Goal: Task Accomplishment & Management: Complete application form

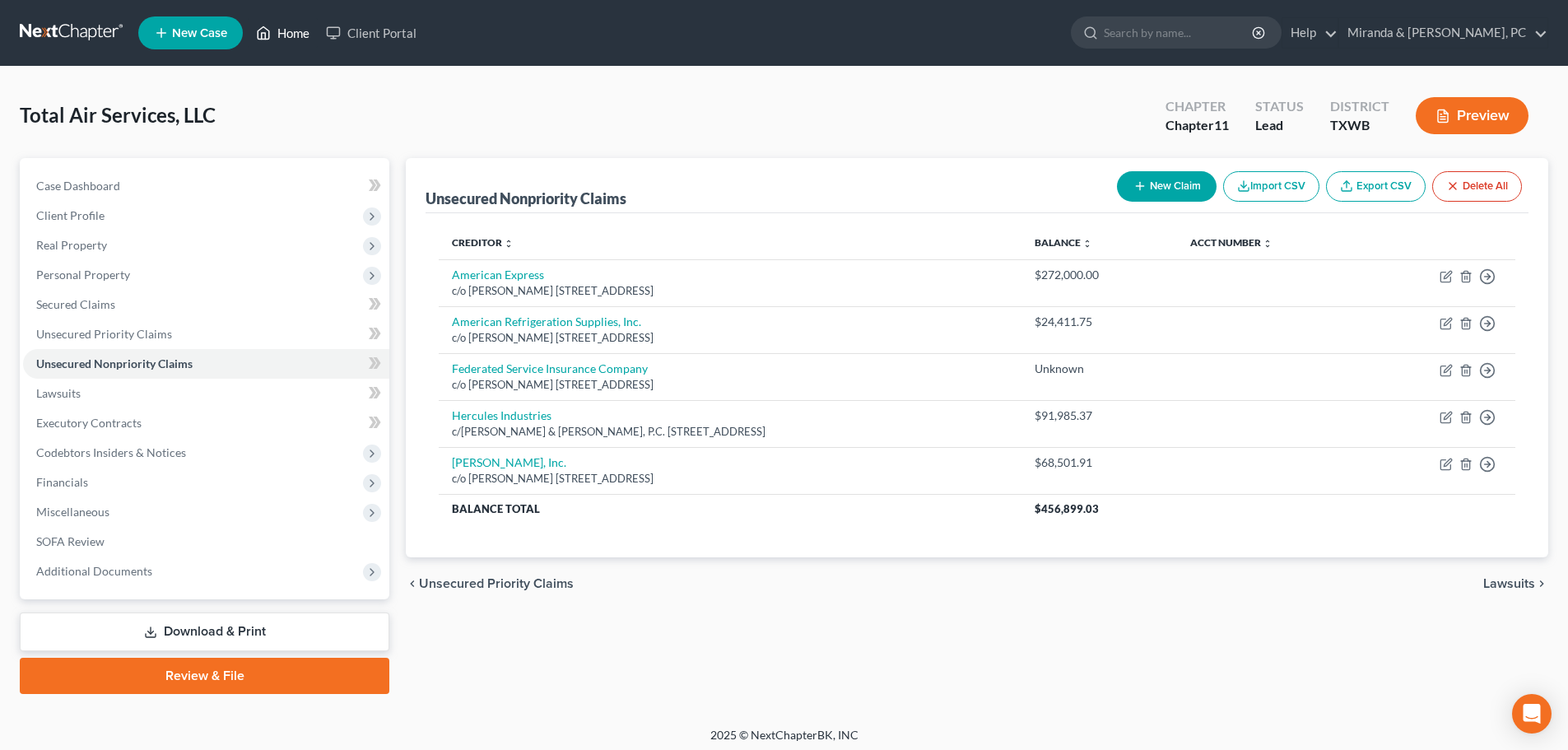
click at [281, 35] on link "Home" at bounding box center [282, 32] width 70 height 29
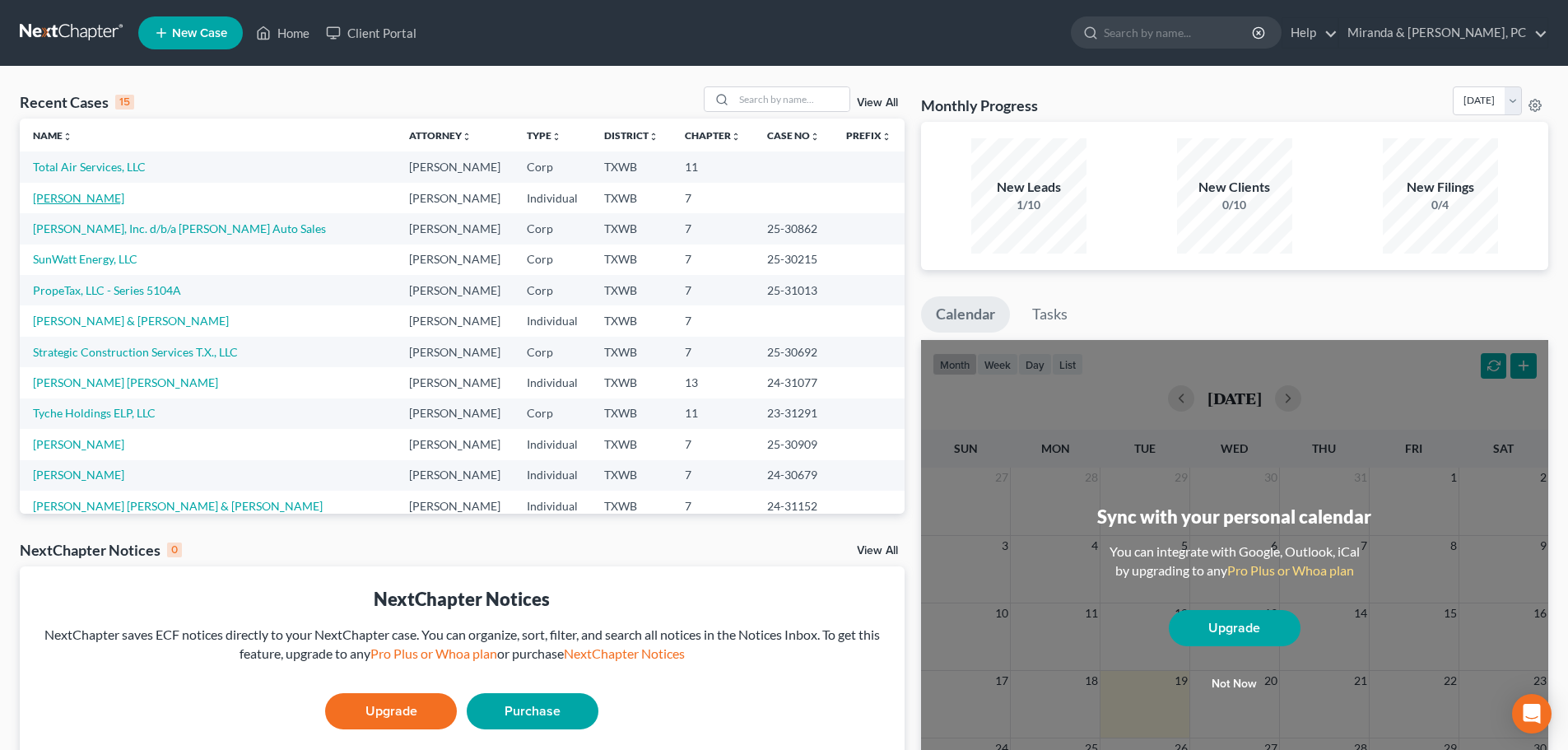
click at [88, 192] on link "[PERSON_NAME]" at bounding box center [78, 198] width 91 height 14
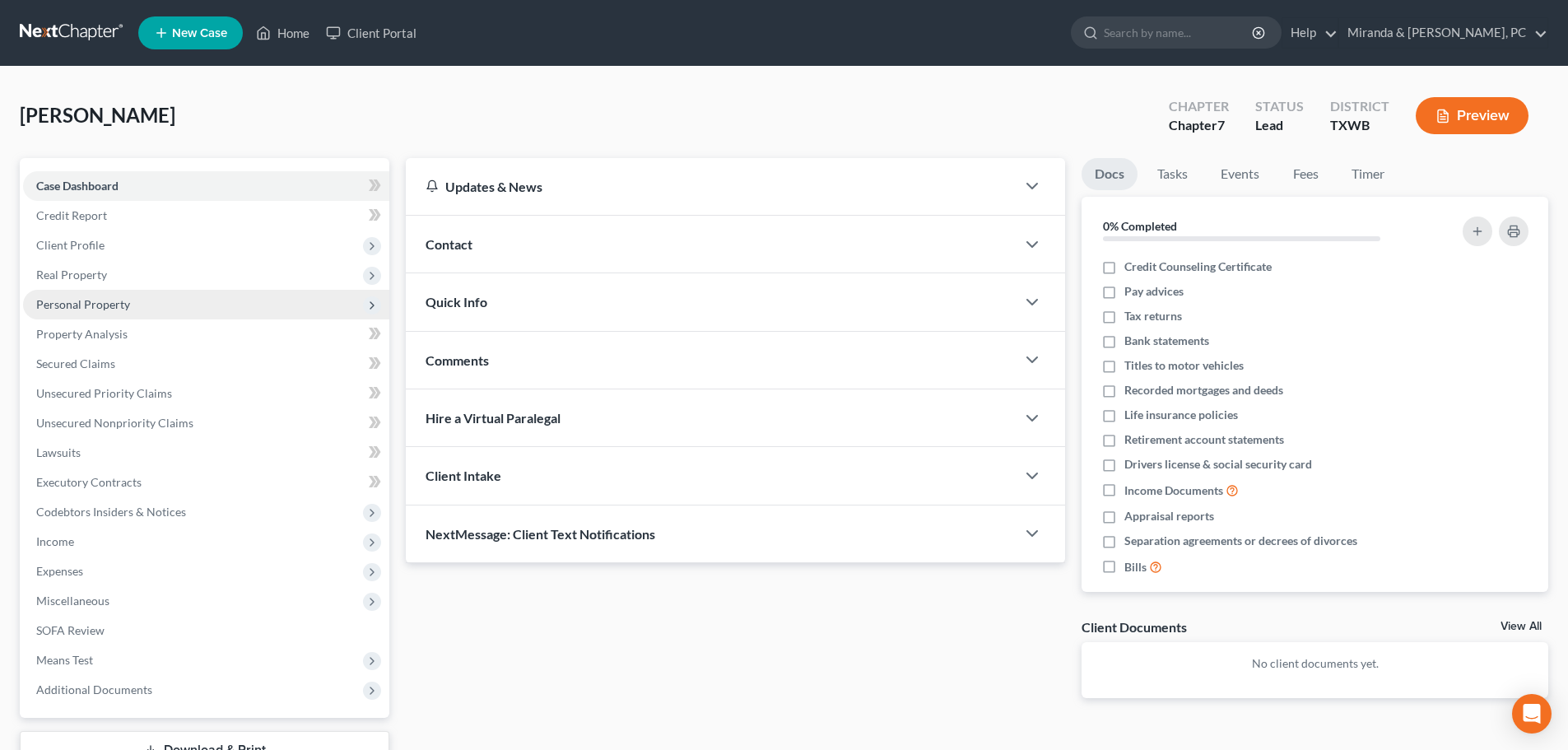
click at [73, 295] on span "Personal Property" at bounding box center [206, 304] width 367 height 29
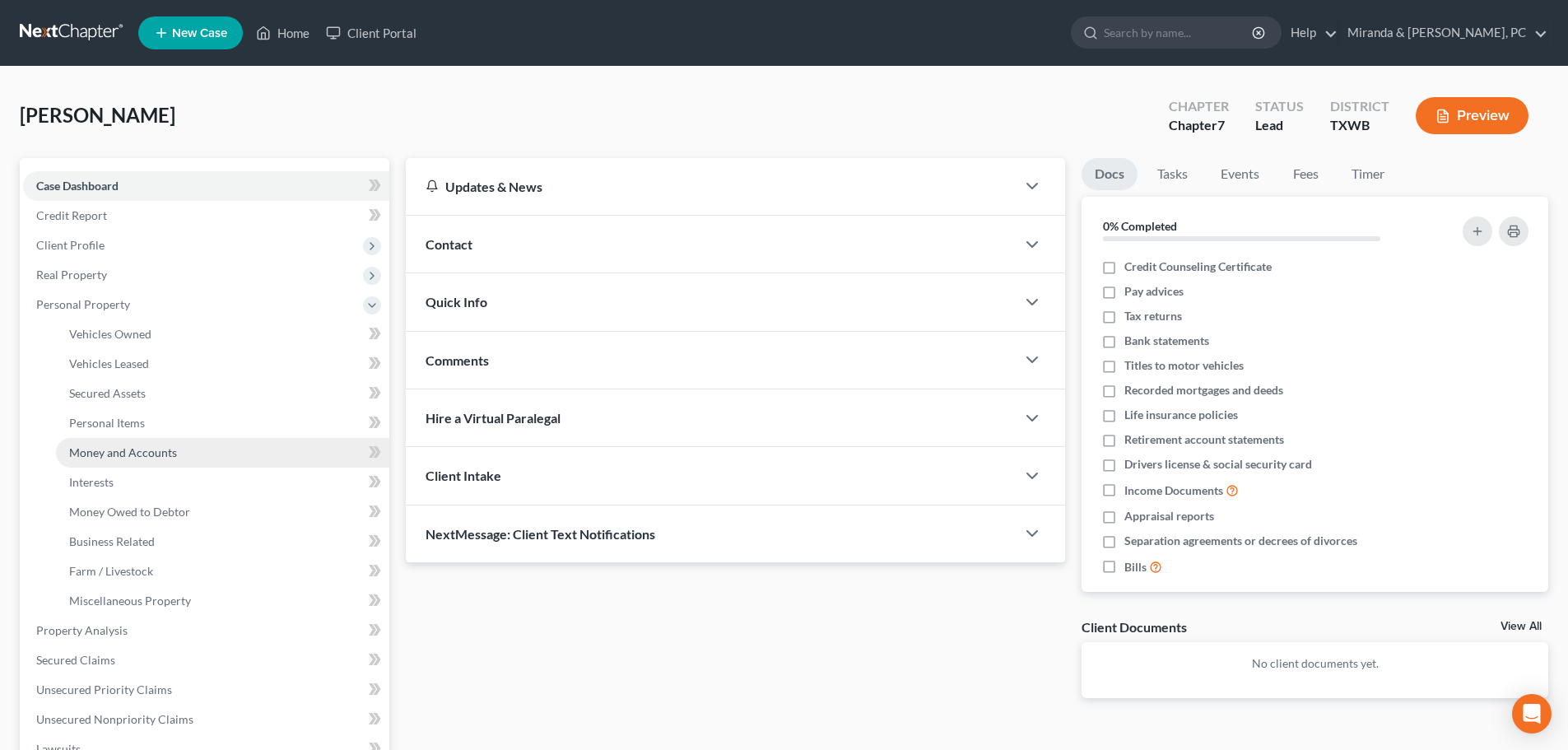
click at [129, 457] on span "Money and Accounts" at bounding box center [123, 452] width 108 height 14
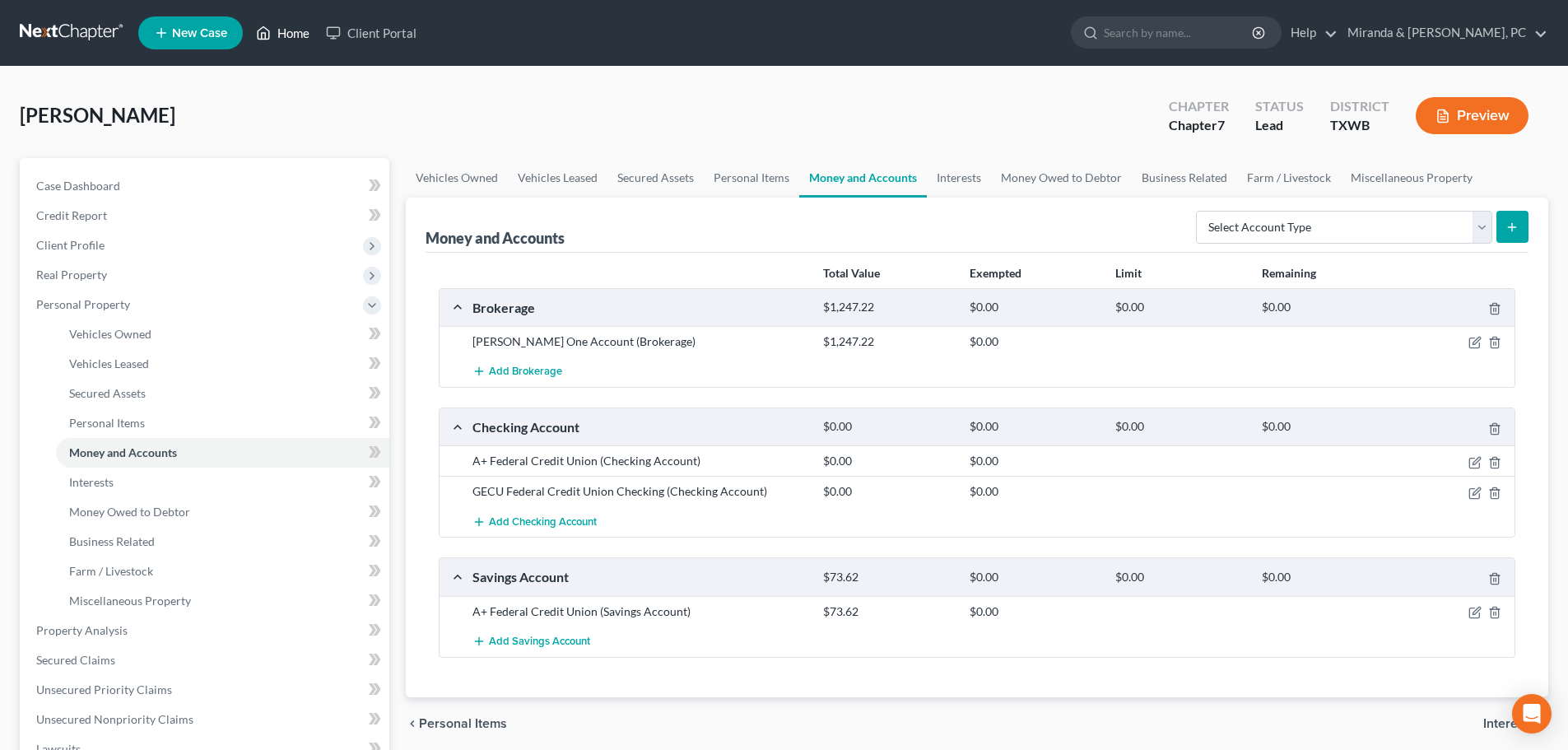
click at [298, 37] on link "Home" at bounding box center [282, 32] width 70 height 29
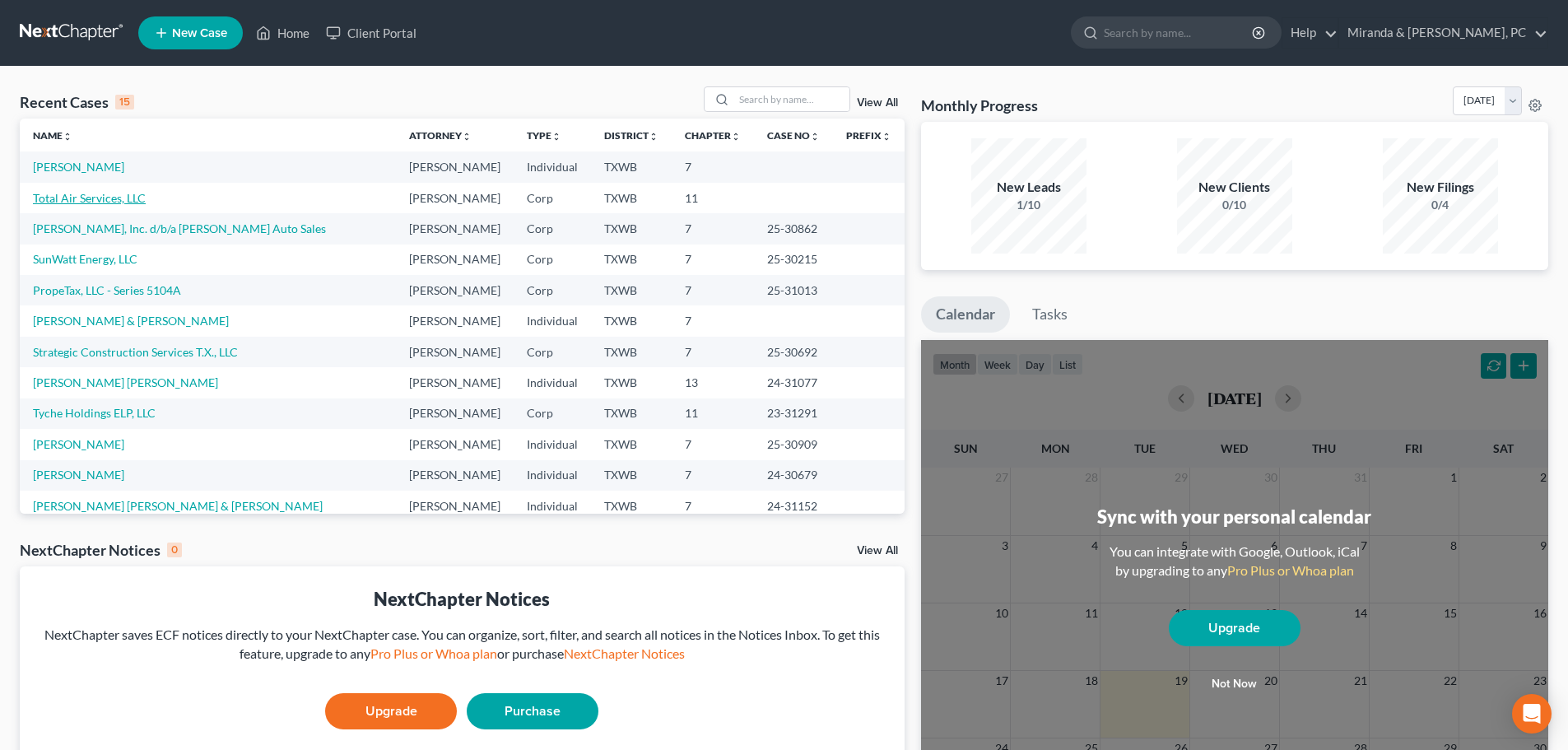
click at [124, 201] on link "Total Air Services, LLC" at bounding box center [89, 198] width 113 height 14
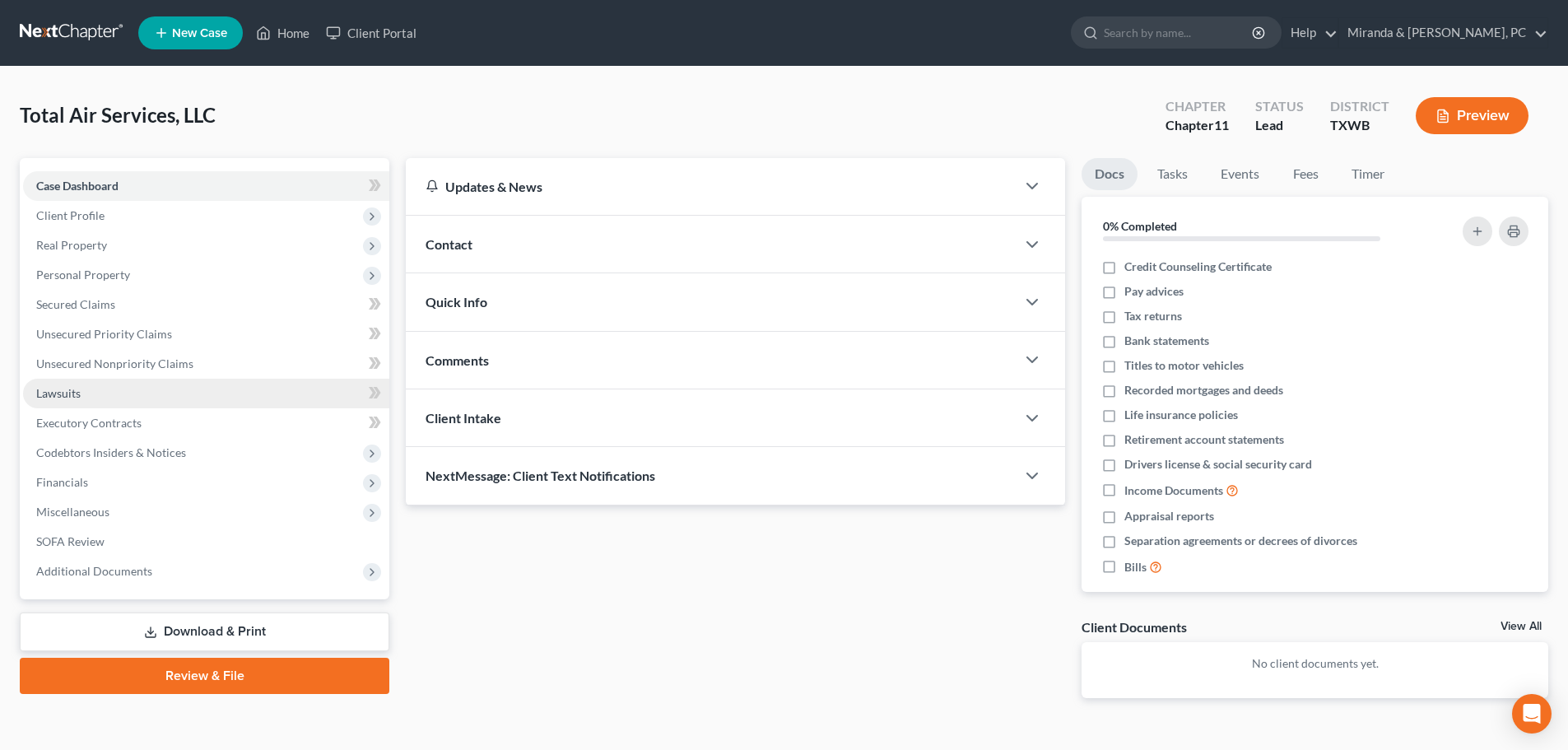
click at [88, 392] on link "Lawsuits" at bounding box center [206, 393] width 367 height 29
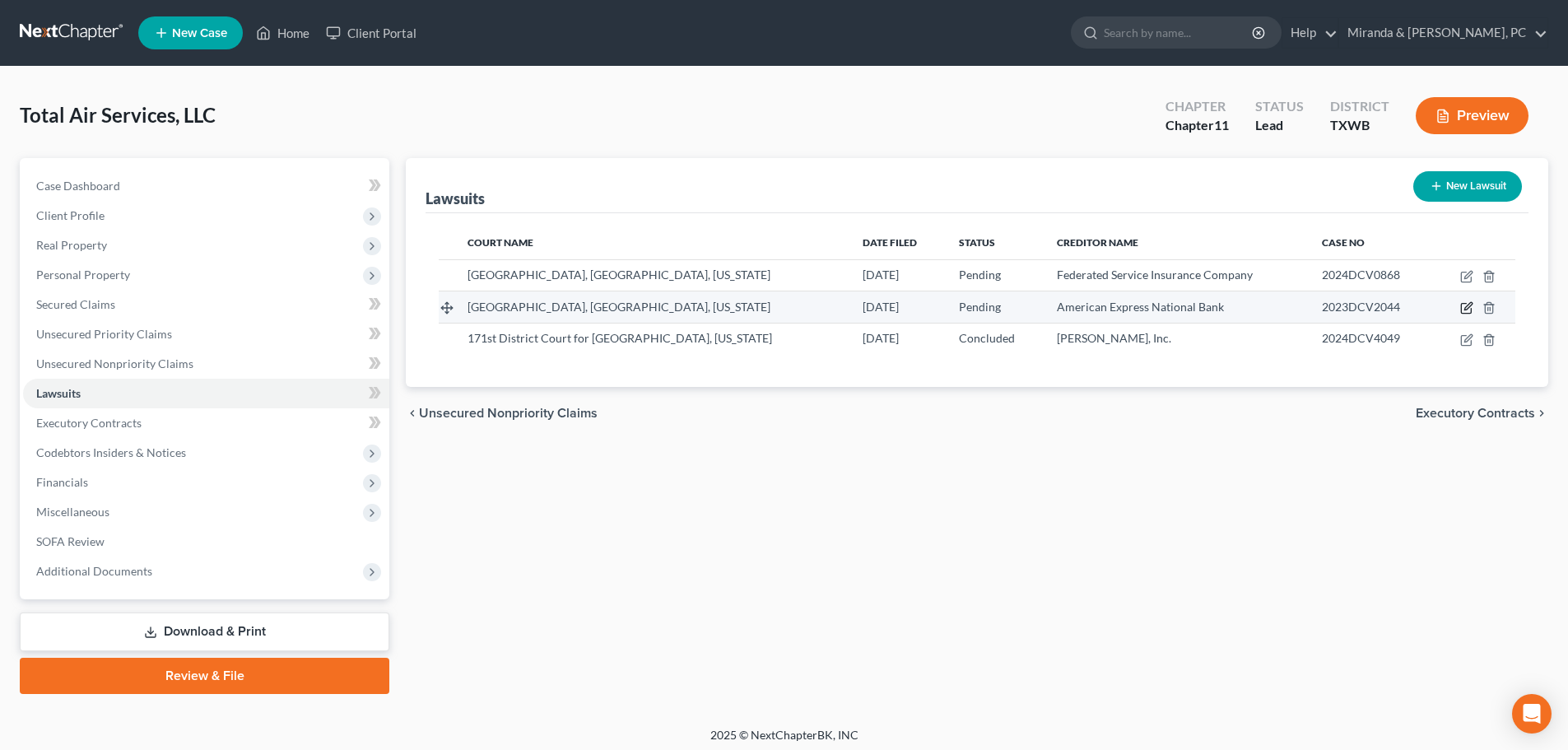
click at [1464, 308] on icon "button" at bounding box center [1467, 308] width 13 height 13
select select "45"
select select "0"
select select "3"
select select "45"
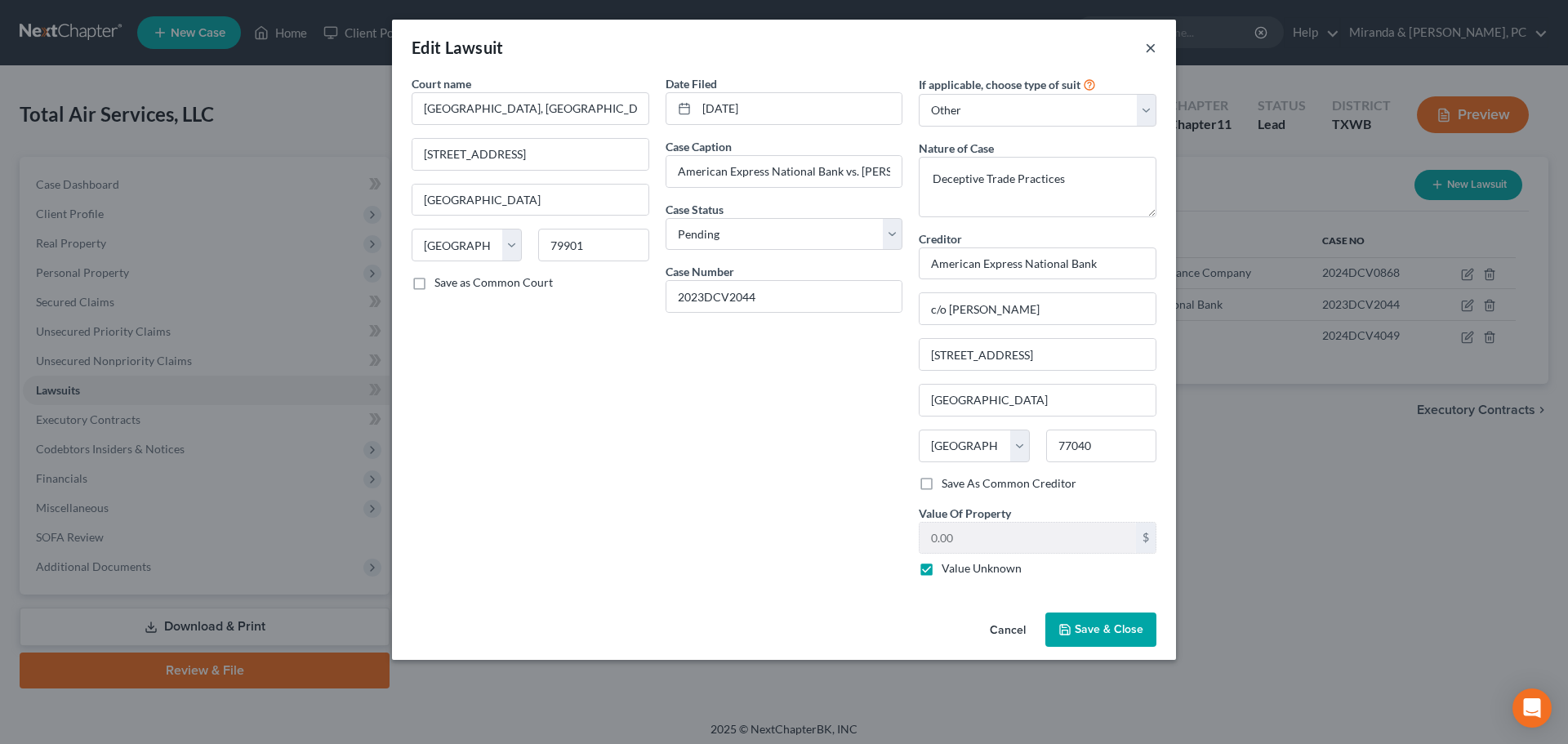
click at [1152, 53] on button "×" at bounding box center [1151, 47] width 12 height 19
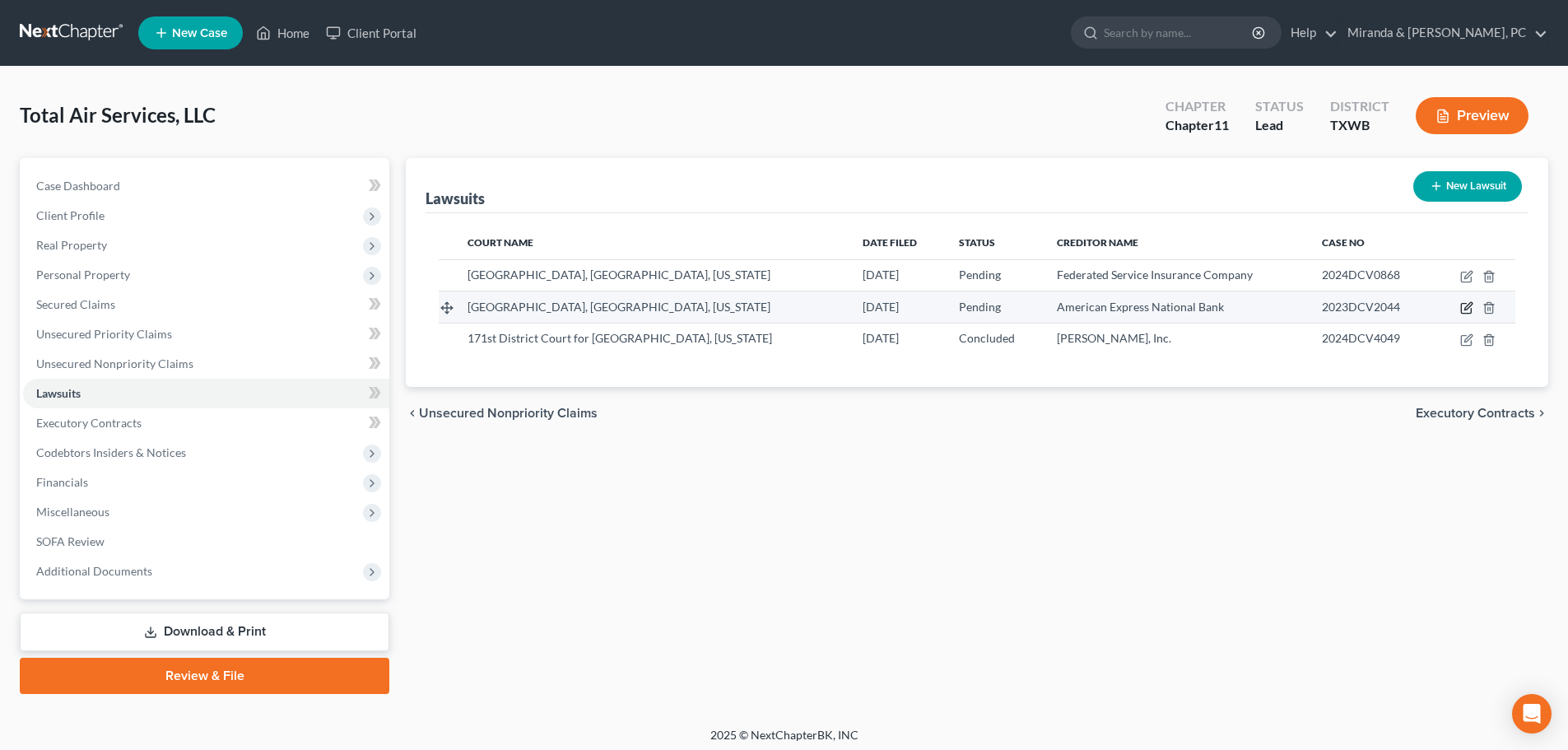
click at [1470, 308] on icon "button" at bounding box center [1467, 308] width 13 height 13
select select "45"
select select "0"
select select "3"
select select "45"
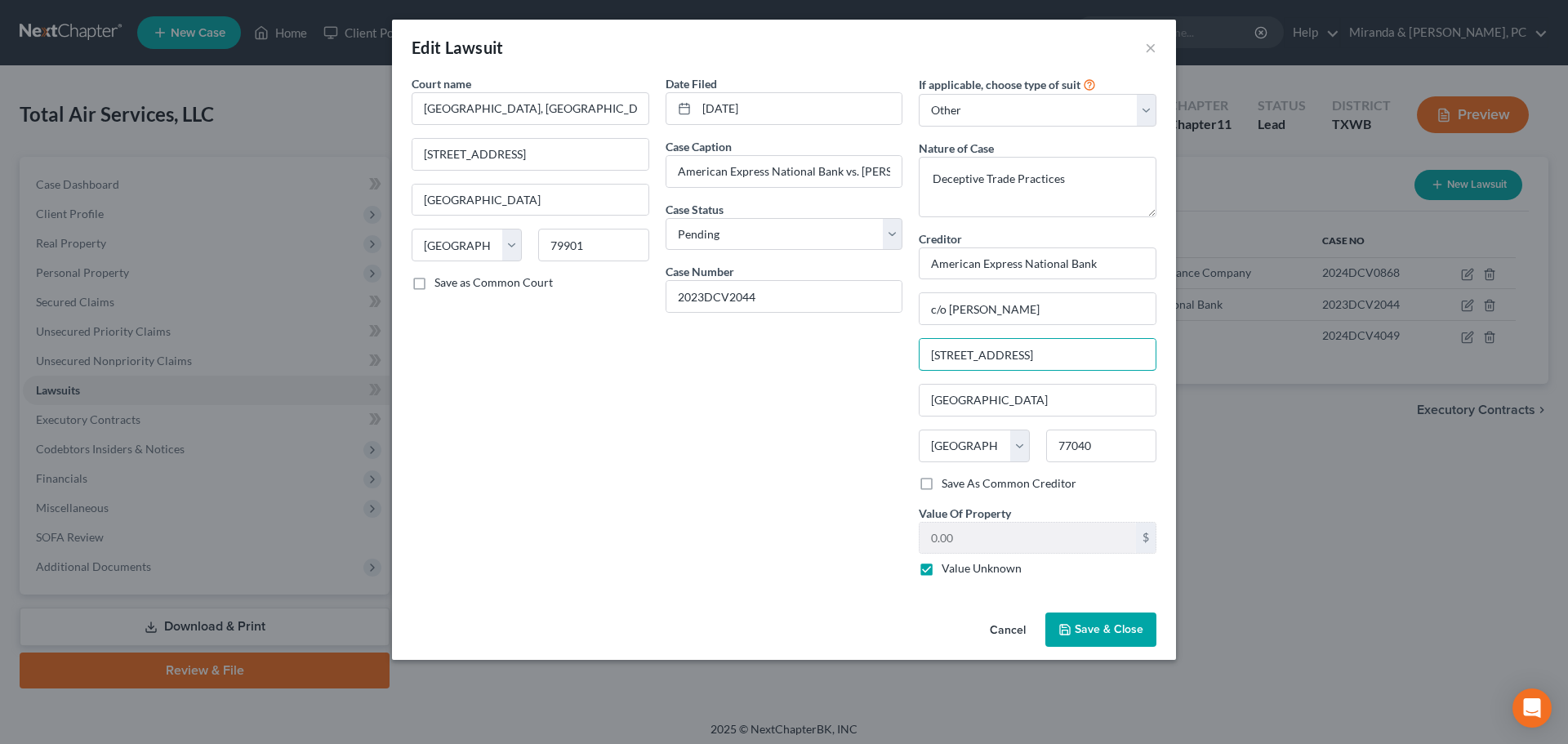
drag, startPoint x: 1080, startPoint y: 356, endPoint x: 858, endPoint y: 354, distance: 222.0
click at [858, 354] on div "Court name * [GEOGRAPHIC_DATA], [GEOGRAPHIC_DATA], [US_STATE] [GEOGRAPHIC_DATA]…" at bounding box center [784, 332] width 761 height 514
type input "[STREET_ADDRESS]"
click at [1090, 442] on input "77040" at bounding box center [1101, 446] width 110 height 33
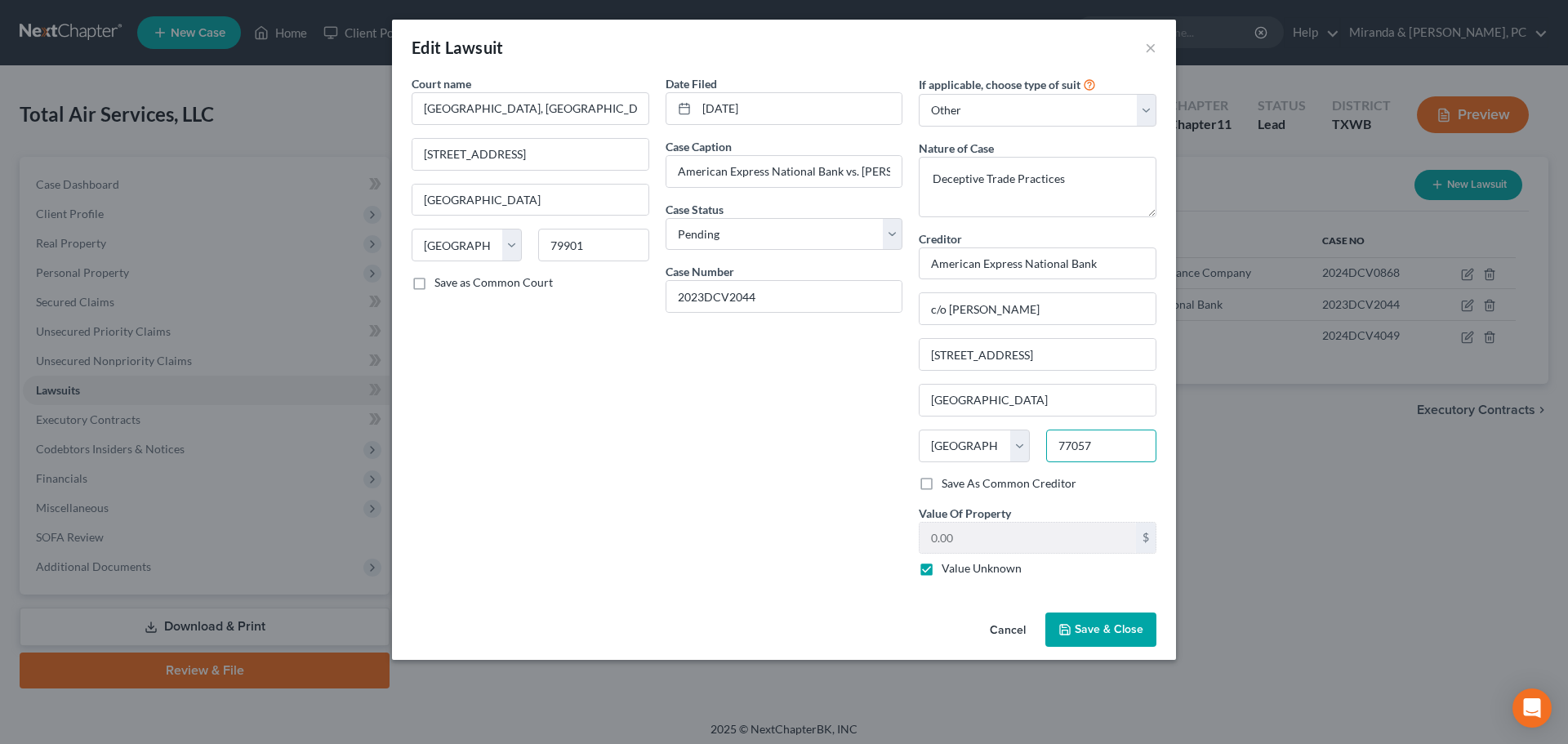
type input "77057"
click at [827, 452] on div "Date Filed [DATE] Case Caption American Express National Bank vs. [PERSON_NAME]…" at bounding box center [784, 332] width 254 height 514
drag, startPoint x: 1052, startPoint y: 353, endPoint x: 901, endPoint y: 358, distance: 151.1
click at [901, 358] on div "Court name * [GEOGRAPHIC_DATA], [GEOGRAPHIC_DATA], [US_STATE] [GEOGRAPHIC_DATA]…" at bounding box center [784, 332] width 761 height 514
click at [1121, 621] on button "Save & Close" at bounding box center [1101, 629] width 111 height 34
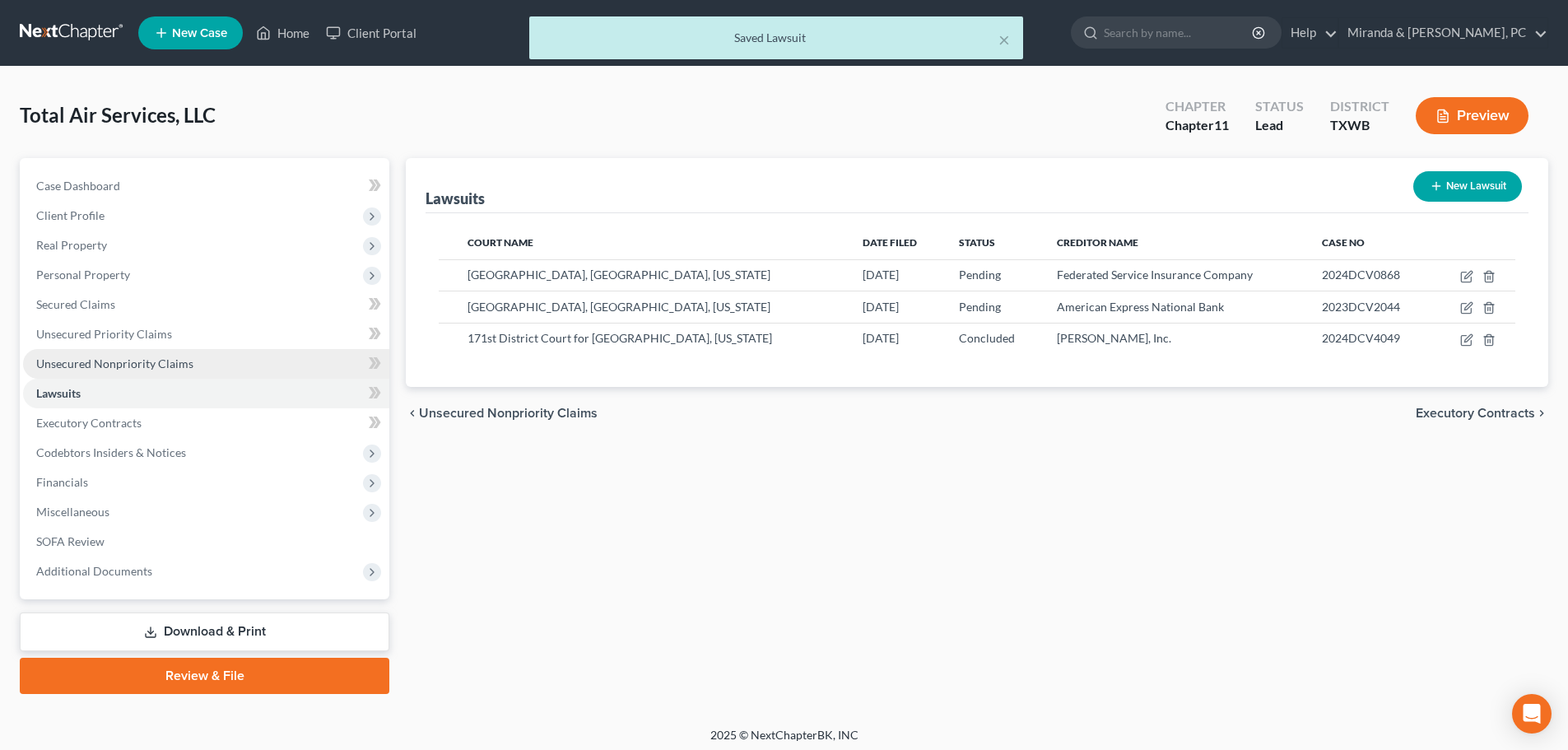
click at [103, 356] on span "Unsecured Nonpriority Claims" at bounding box center [115, 363] width 158 height 14
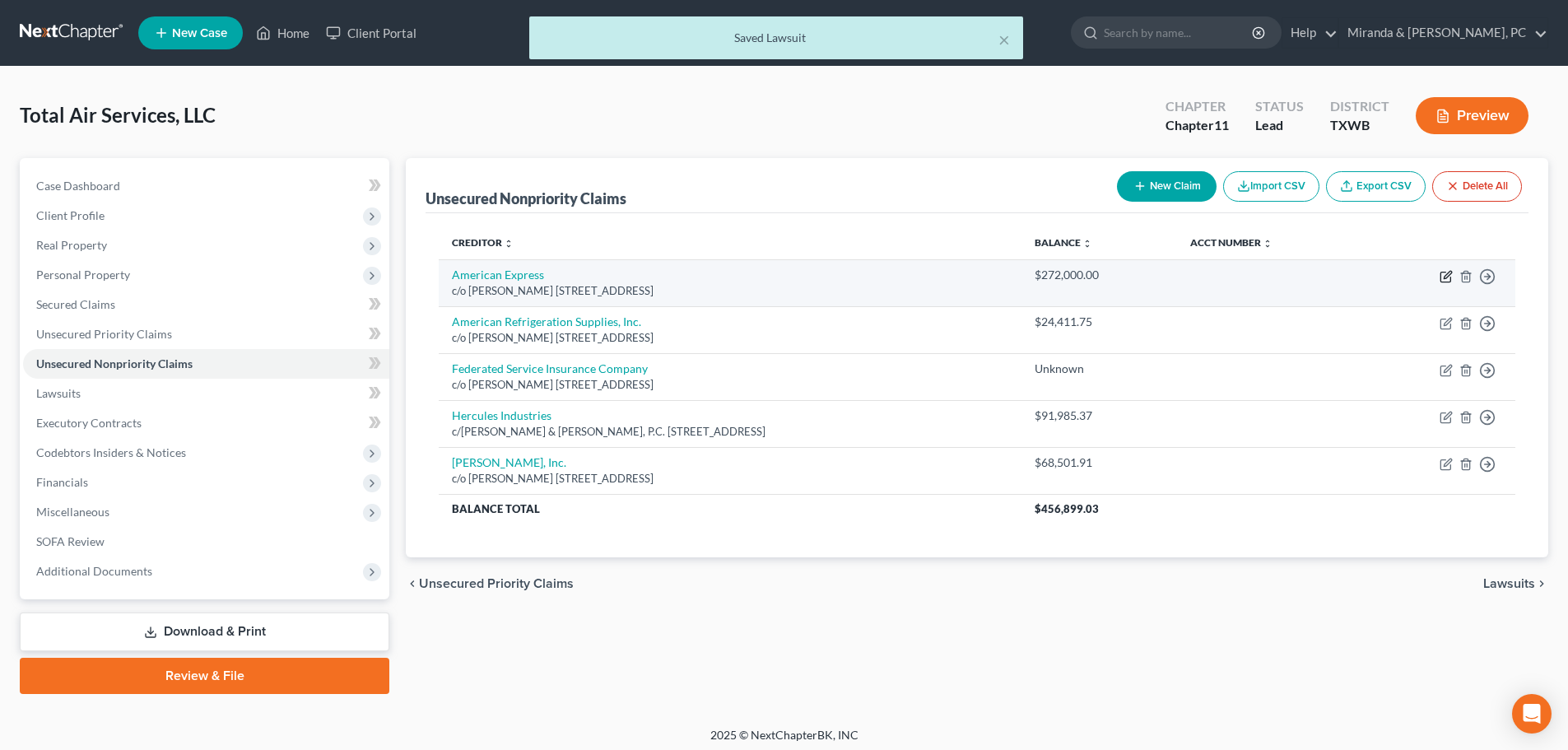
click at [1444, 272] on icon "button" at bounding box center [1445, 277] width 10 height 10
select select "45"
select select "2"
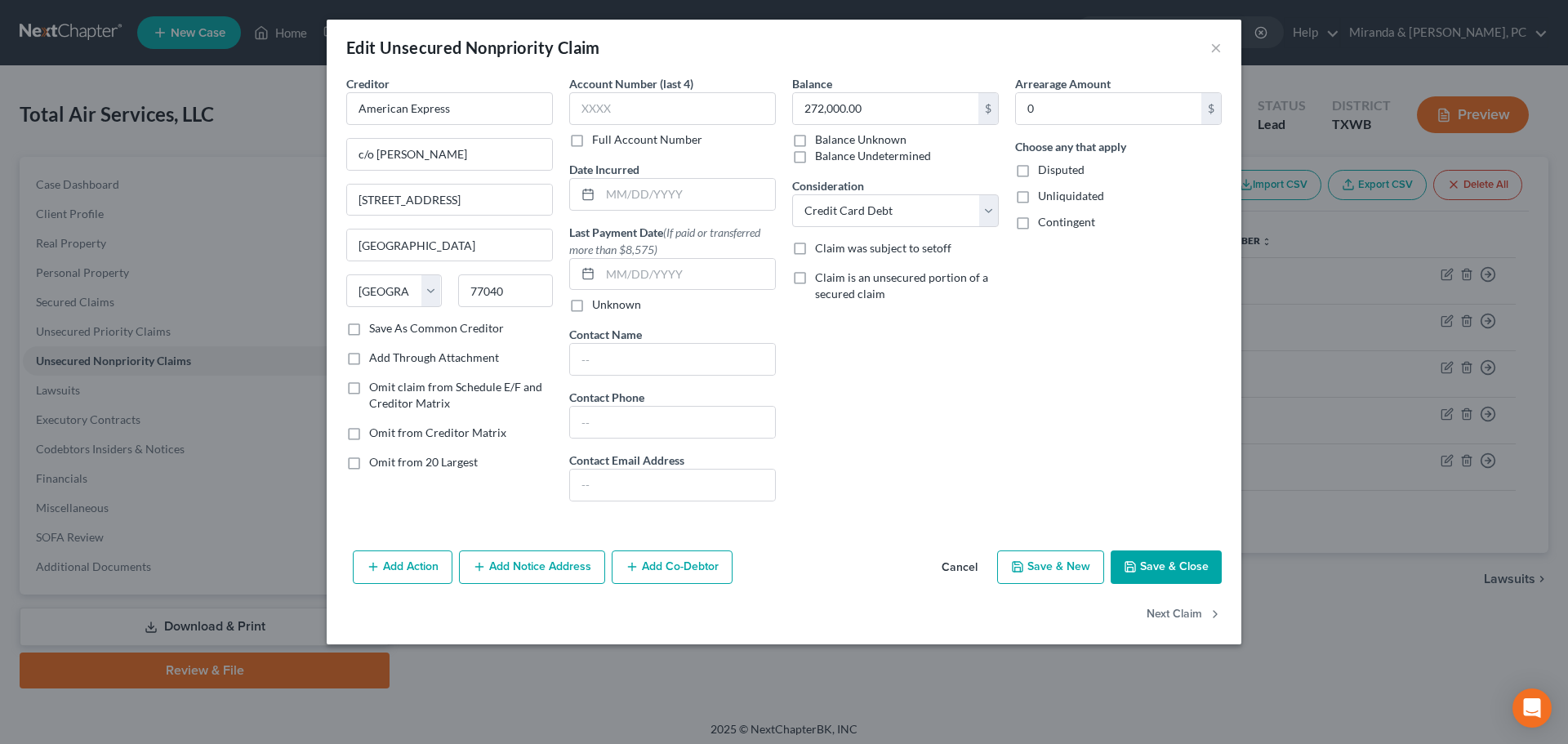
click at [1038, 219] on label "Contingent" at bounding box center [1066, 222] width 57 height 17
click at [1044, 219] on input "Contingent" at bounding box center [1050, 219] width 11 height 11
checkbox input "true"
click at [1038, 196] on label "Unliquidated" at bounding box center [1070, 196] width 66 height 17
click at [1044, 196] on input "Unliquidated" at bounding box center [1050, 193] width 11 height 11
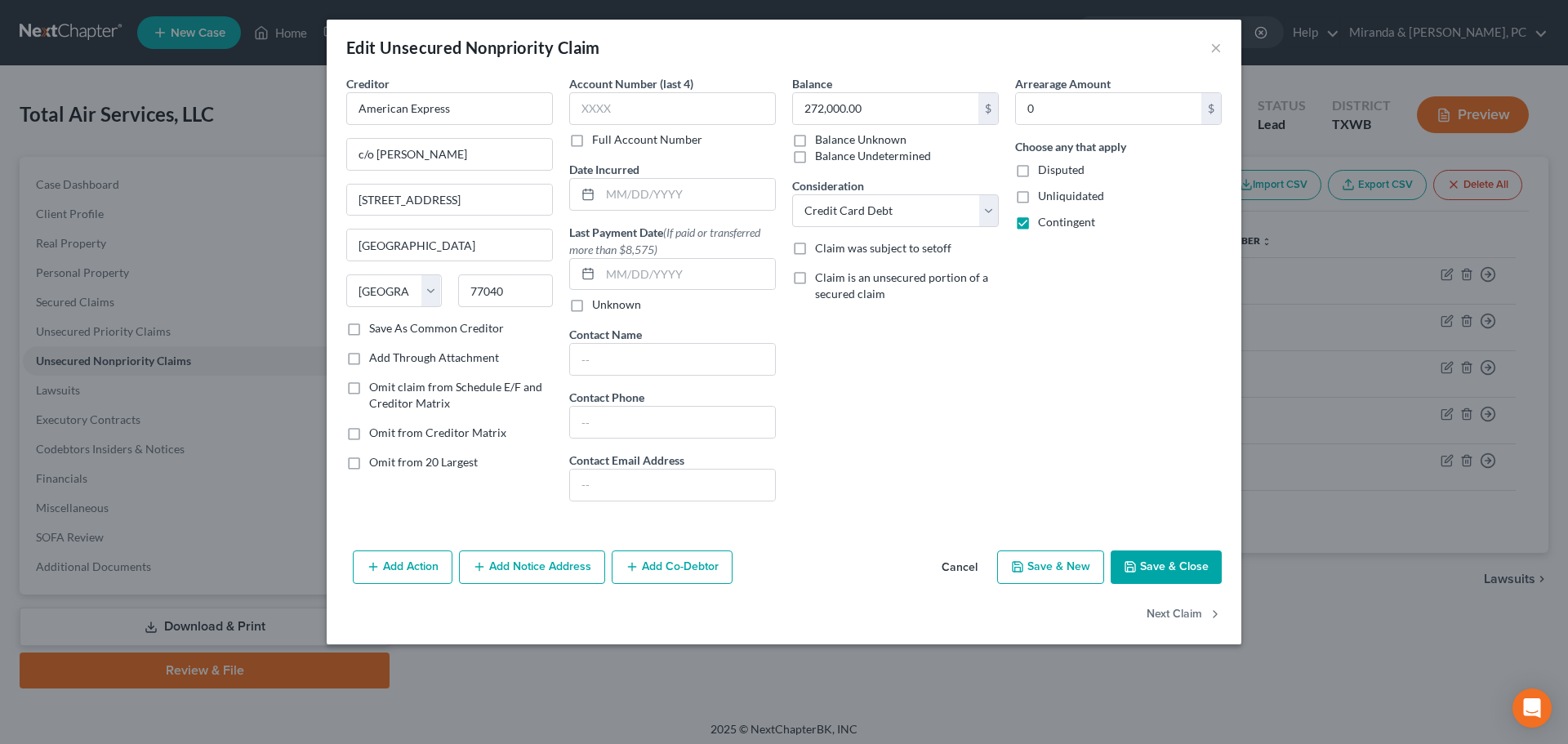
checkbox input "true"
drag, startPoint x: 433, startPoint y: 202, endPoint x: 299, endPoint y: 209, distance: 134.2
click at [299, 208] on div "Edit Unsecured Nonpriority Claim × Creditor * American Express c/o [PERSON_NAME…" at bounding box center [784, 372] width 1568 height 744
paste input "[STREET_ADDRESS]"
type input "[STREET_ADDRESS]"
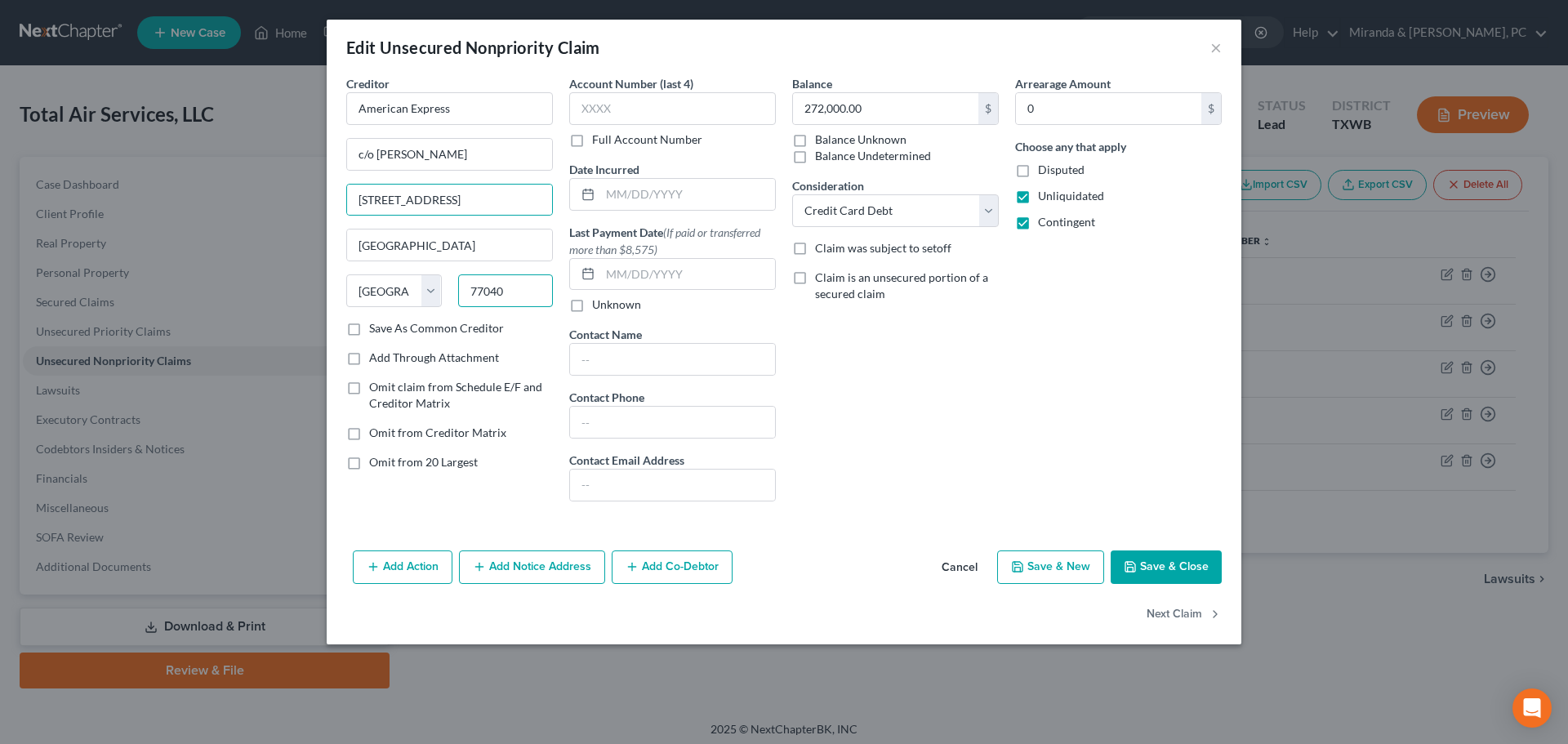
click at [508, 295] on input "77040" at bounding box center [506, 290] width 95 height 33
type input "77057"
click at [1017, 461] on div "Arrearage Amount 0 $ Choose any that apply Disputed Unliquidated Contingent" at bounding box center [1118, 294] width 223 height 439
click at [1171, 567] on button "Save & Close" at bounding box center [1166, 567] width 111 height 34
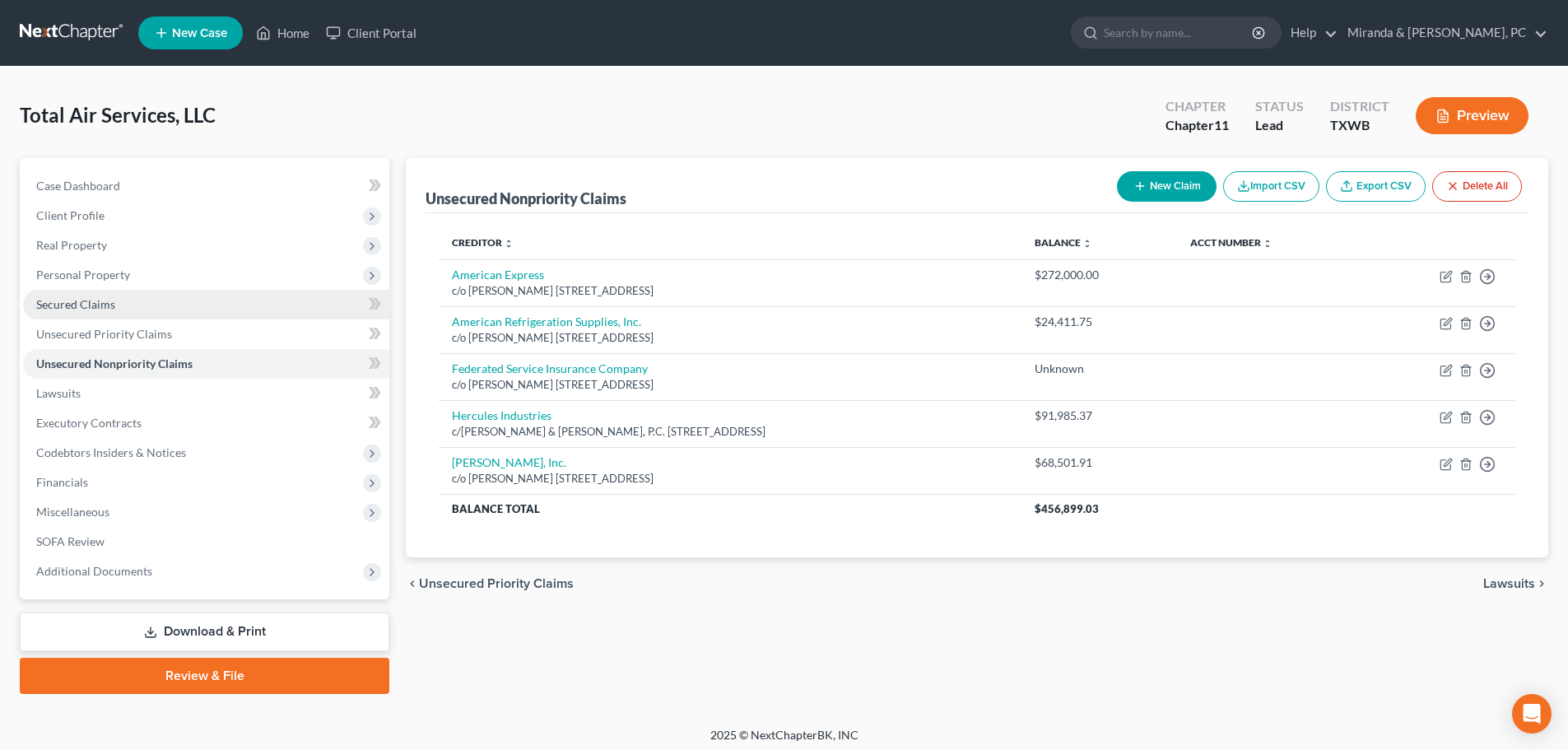
click at [86, 313] on link "Secured Claims" at bounding box center [206, 304] width 367 height 29
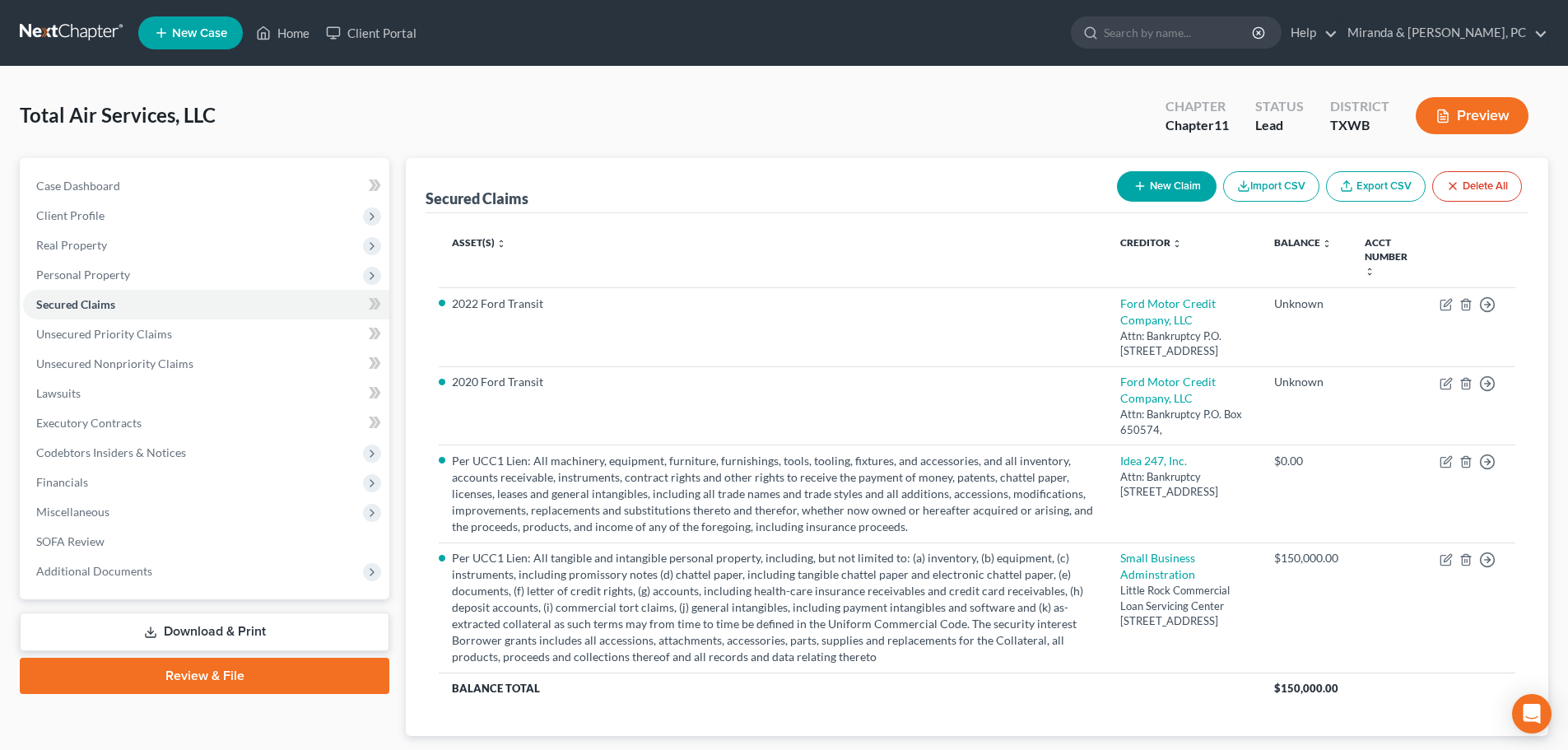
click at [1176, 180] on button "New Claim" at bounding box center [1166, 186] width 99 height 30
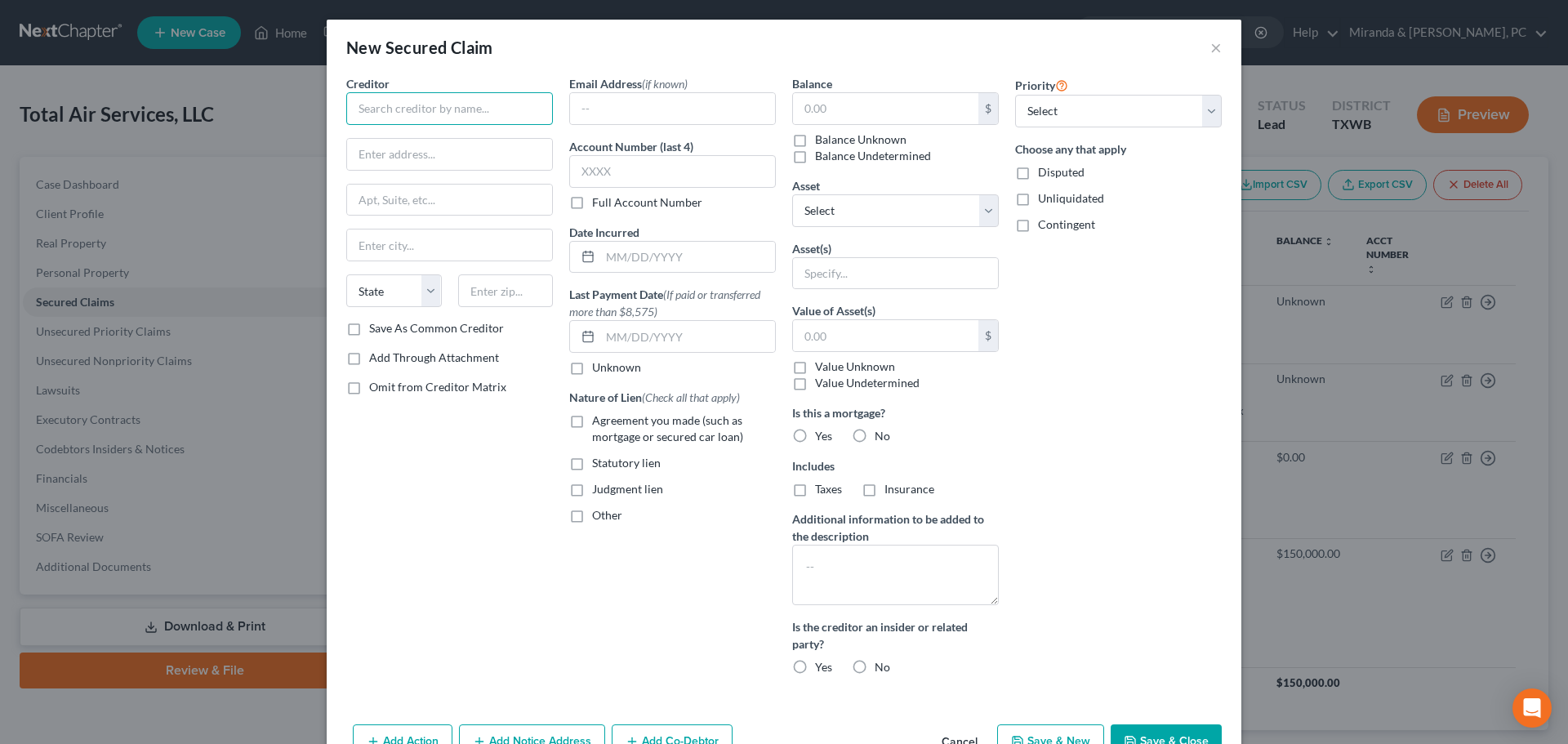
click at [397, 98] on input "text" at bounding box center [449, 108] width 207 height 33
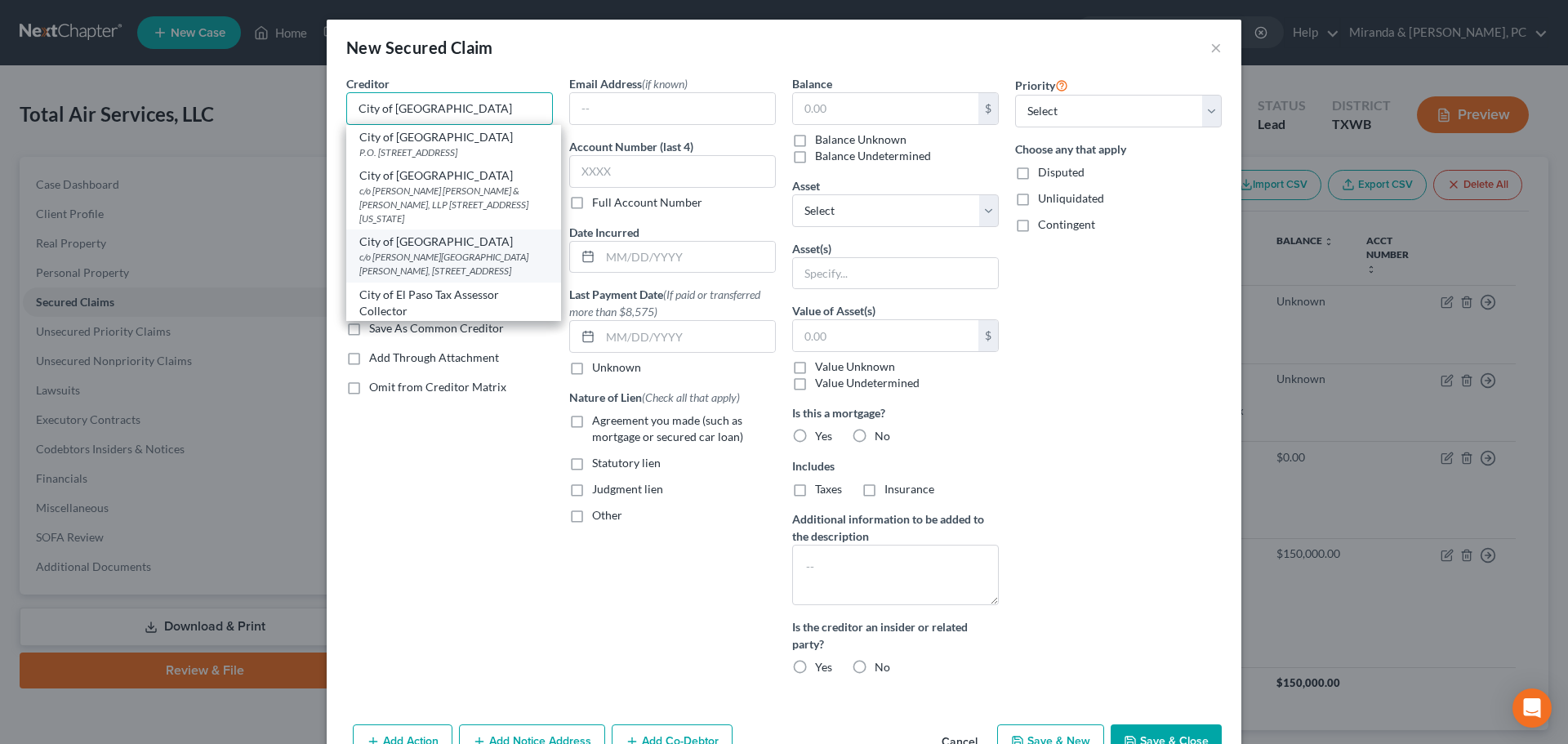
type input "City of [GEOGRAPHIC_DATA]"
click at [437, 262] on div "c/o [PERSON_NAME][GEOGRAPHIC_DATA][PERSON_NAME], [STREET_ADDRESS]" at bounding box center [454, 263] width 189 height 28
type input "c/o [PERSON_NAME]"
type input "[GEOGRAPHIC_DATA], [STREET_ADDRESS]"
type input "San Antonio"
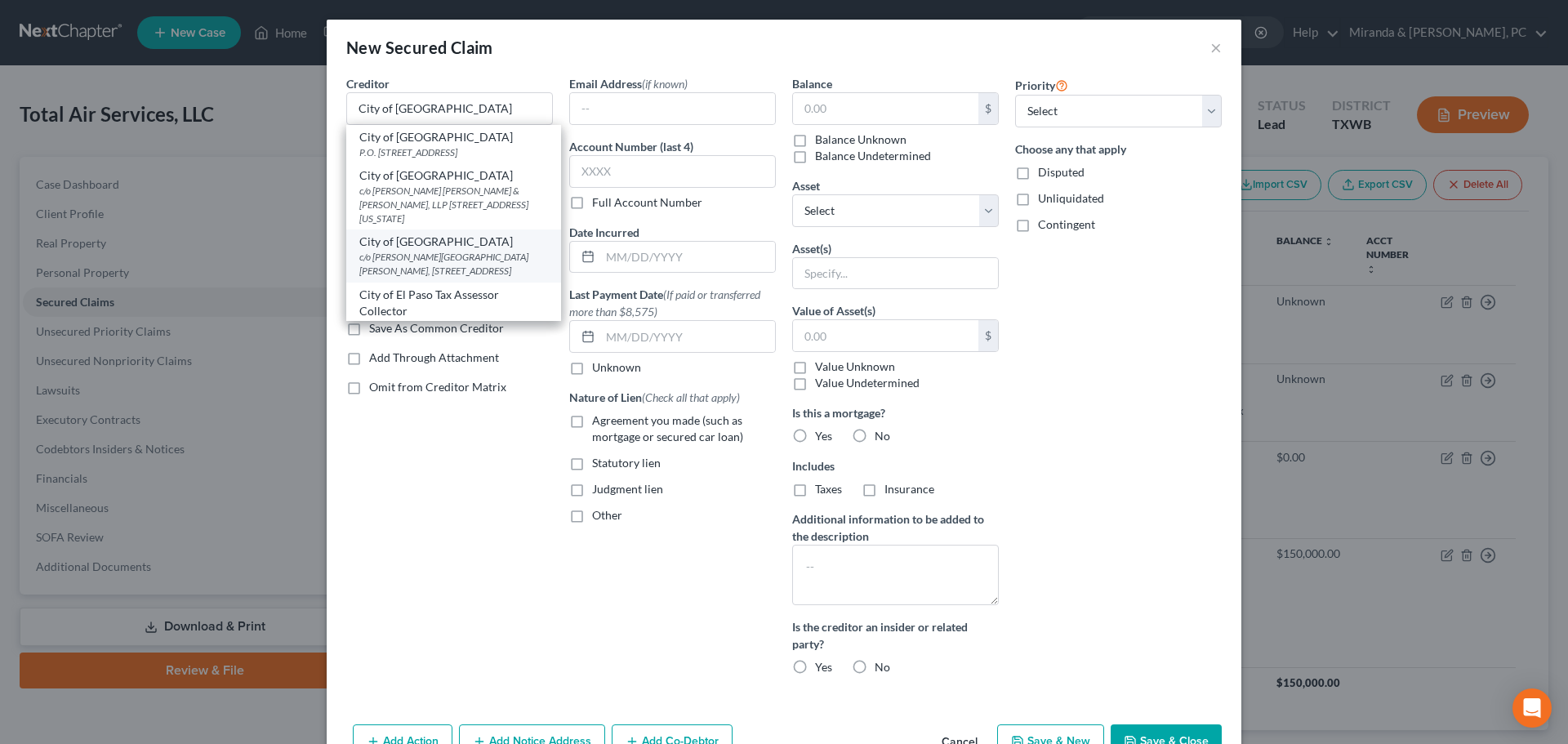
select select "45"
type input "78205-1588"
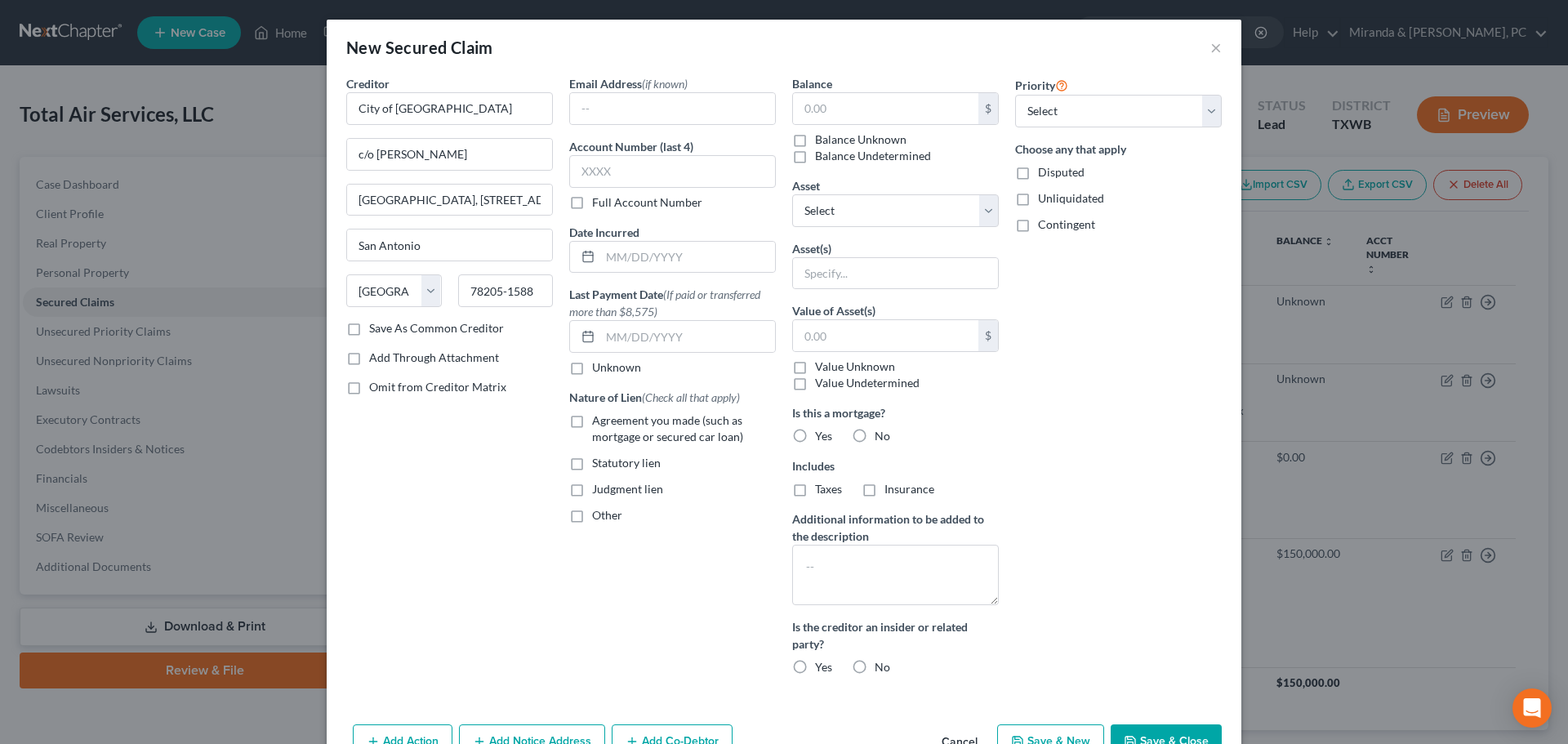
click at [552, 58] on div "New Secured Claim ×" at bounding box center [784, 47] width 915 height 55
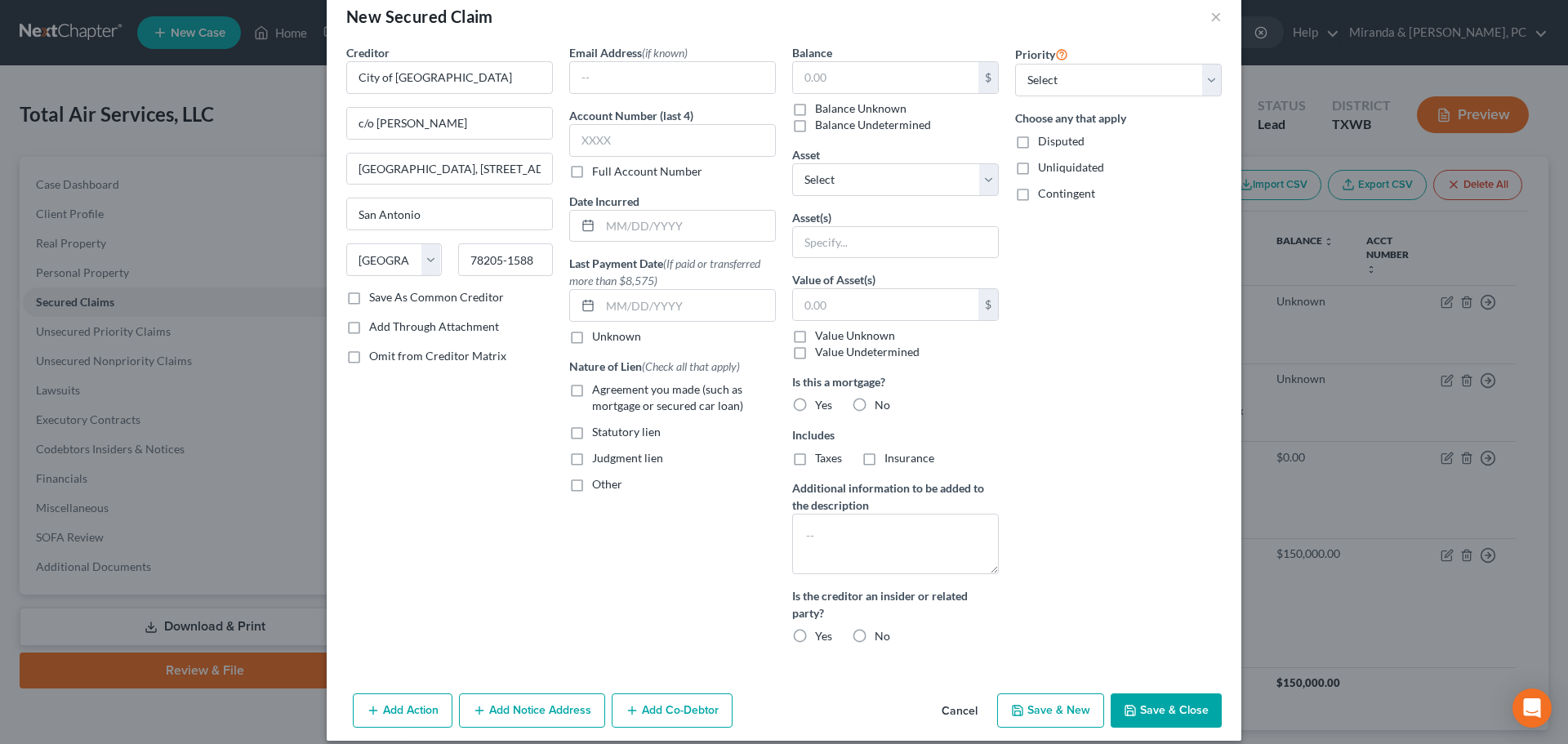
scroll to position [48, 0]
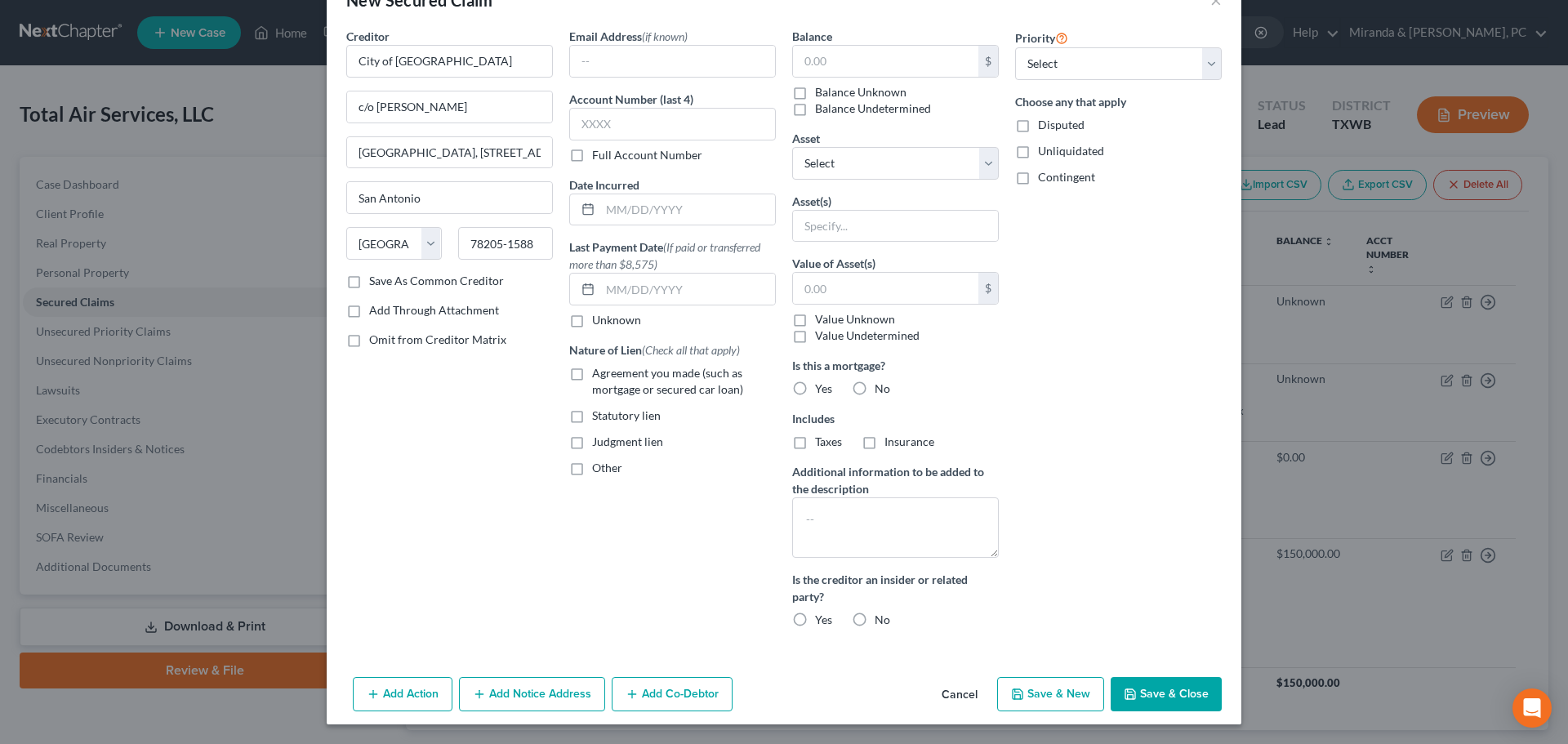
click at [874, 89] on label "Balance Unknown" at bounding box center [861, 93] width 91 height 17
click at [832, 89] on input "Balance Unknown" at bounding box center [827, 89] width 11 height 11
checkbox input "true"
type input "0.00"
click at [1169, 692] on button "Save & Close" at bounding box center [1166, 694] width 111 height 34
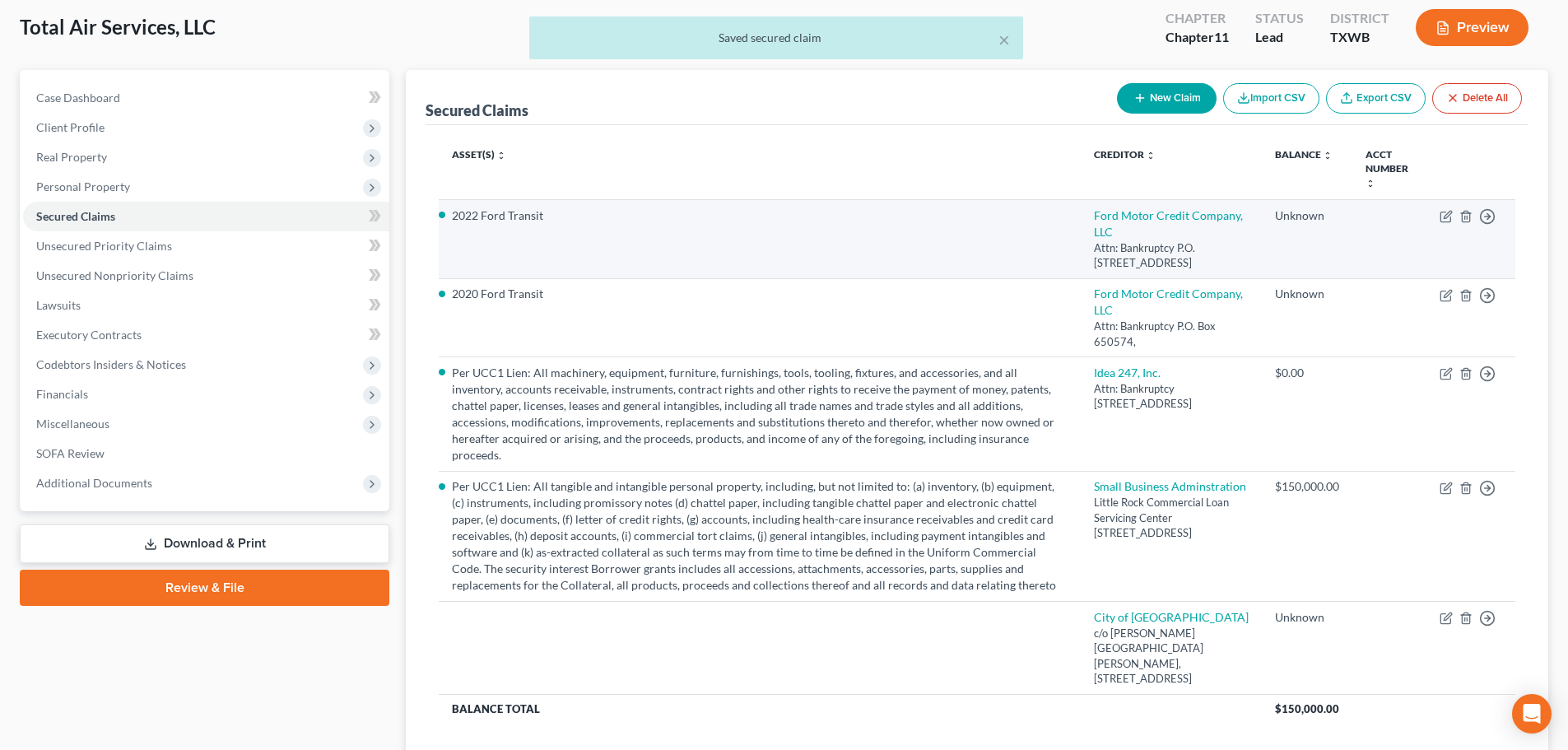
scroll to position [194, 0]
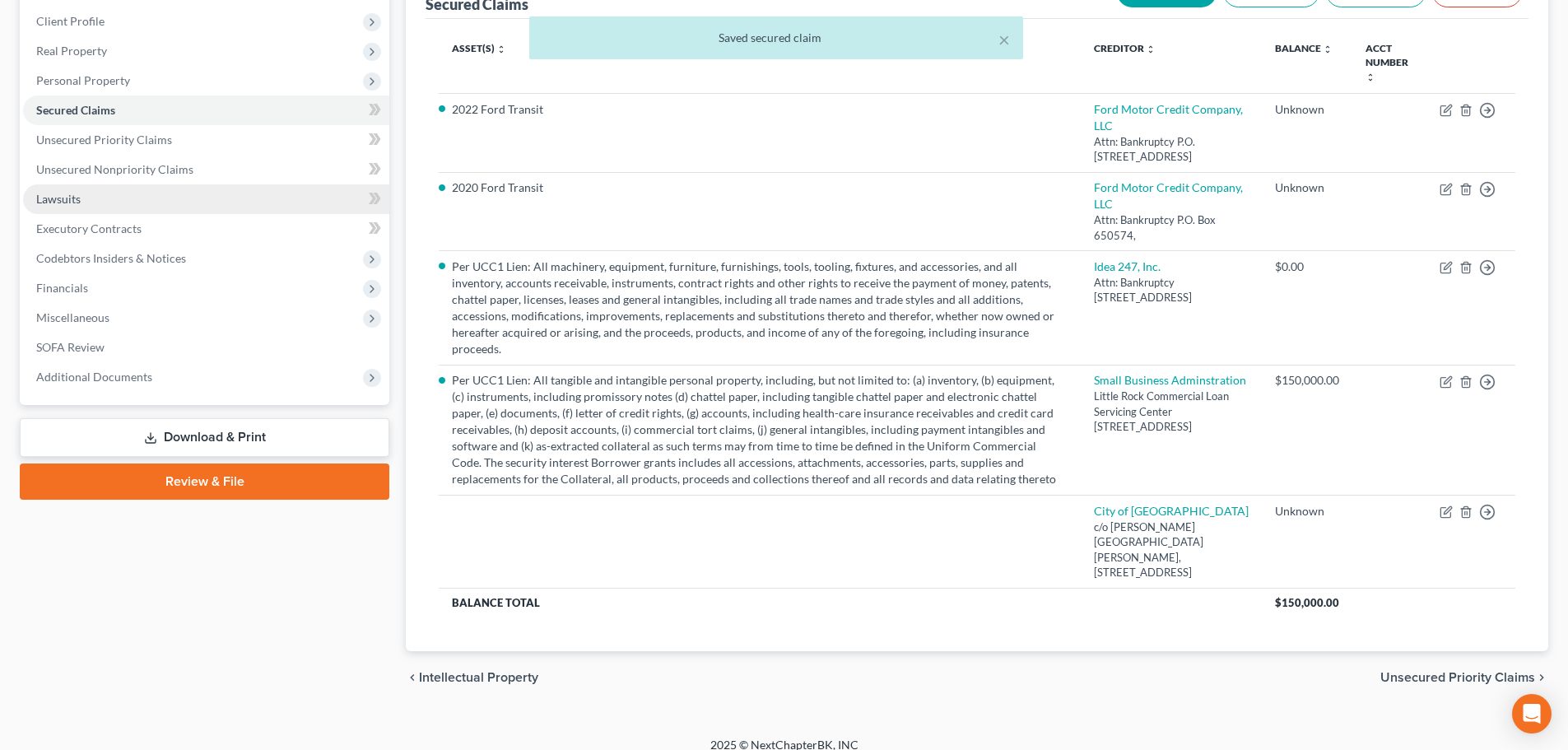
click at [75, 201] on span "Lawsuits" at bounding box center [58, 199] width 45 height 14
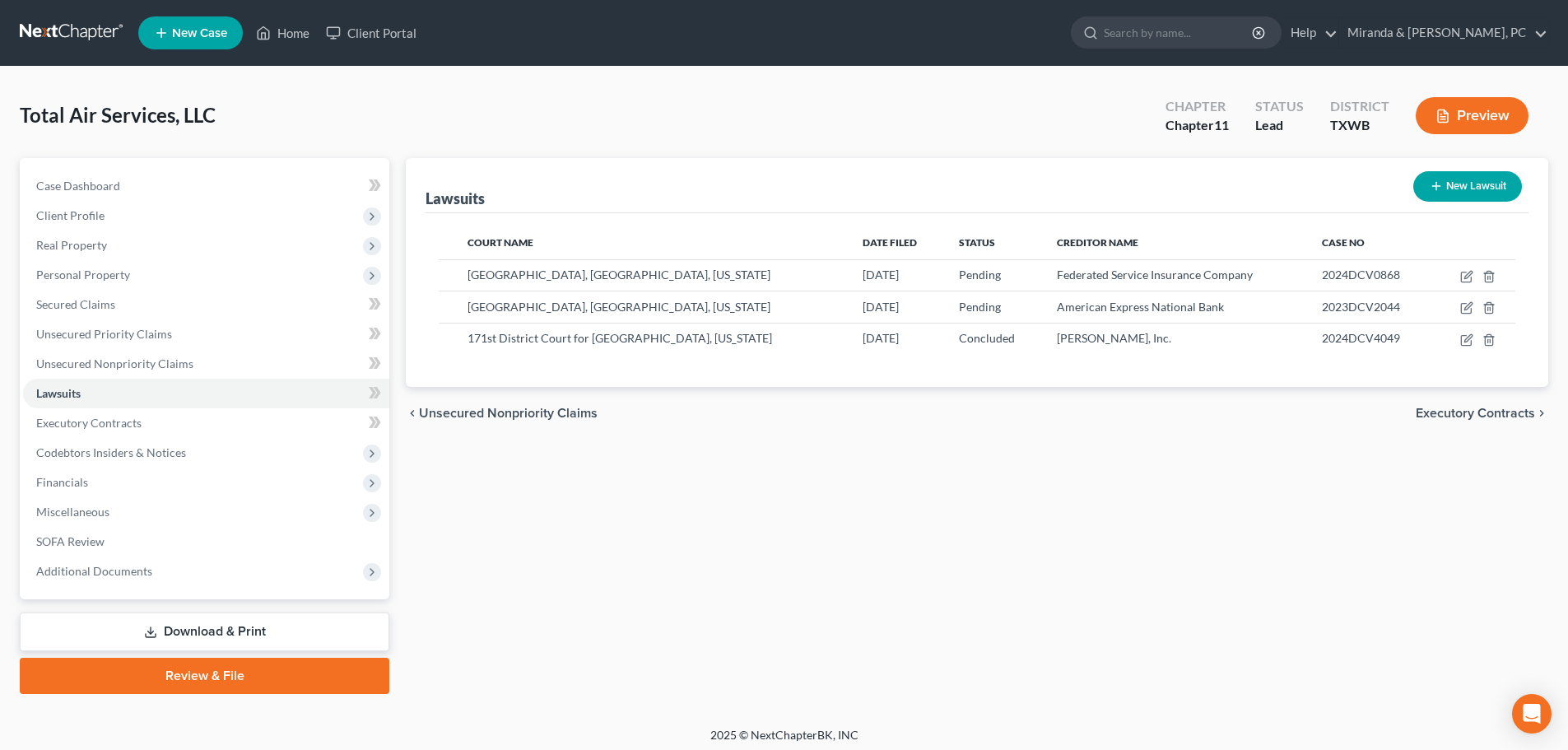
click at [1453, 187] on button "New Lawsuit" at bounding box center [1467, 186] width 109 height 30
select select "0"
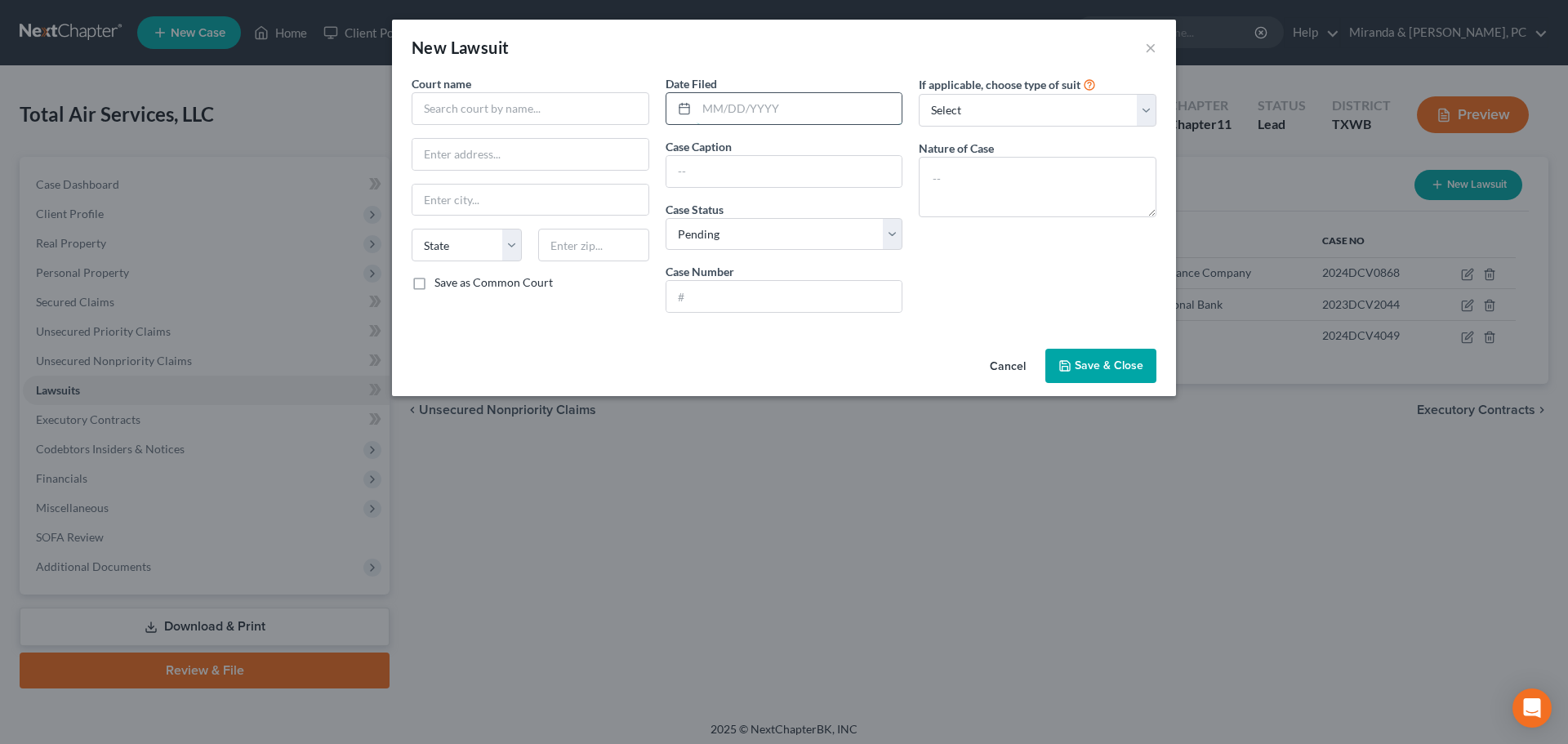
click at [743, 116] on input "text" at bounding box center [799, 108] width 206 height 31
type input "[DATE]"
click at [769, 168] on input "text" at bounding box center [784, 171] width 236 height 31
type input "C"
type input "City of El Paso vs Total Air Services, LLC"
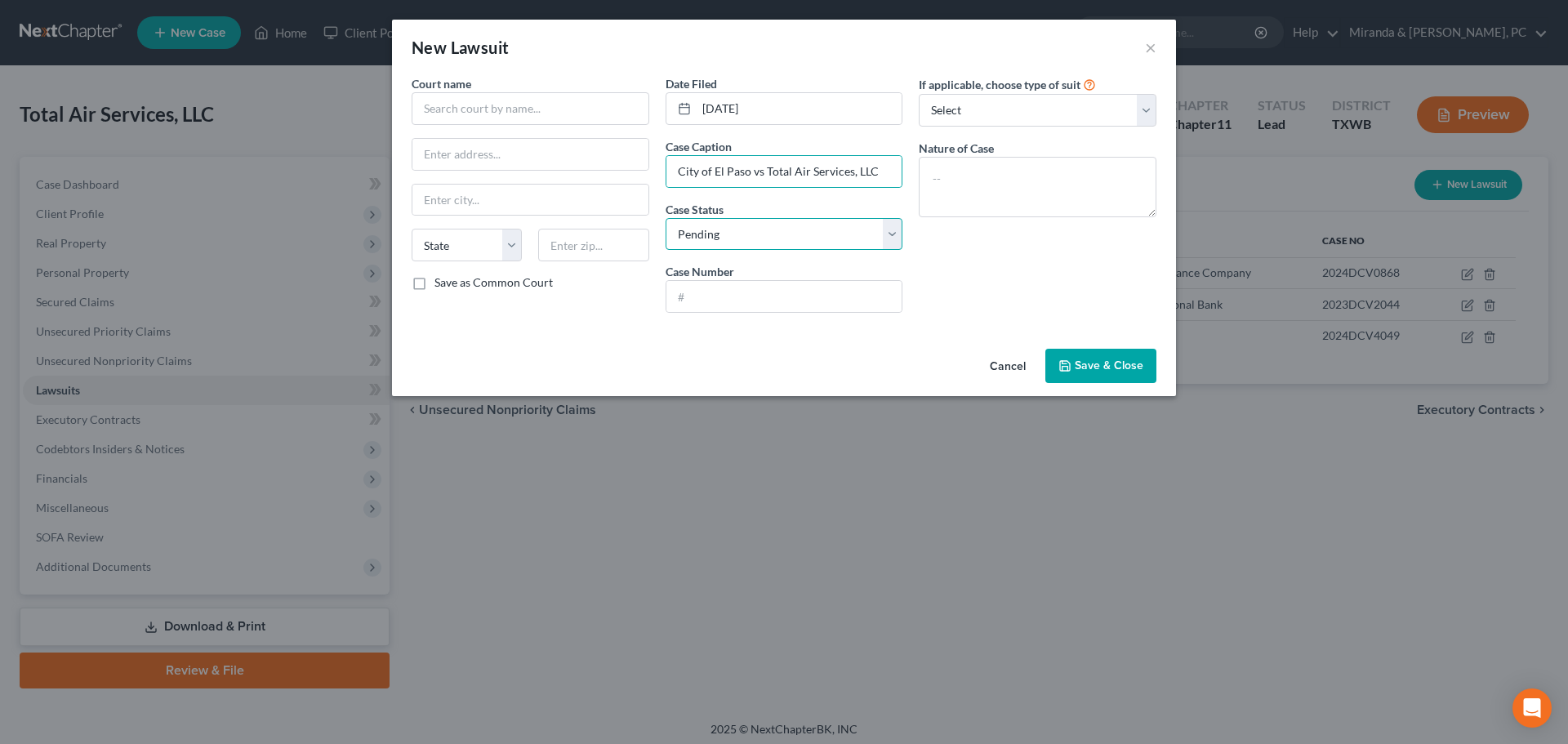
click at [714, 241] on select "Select Pending On Appeal Concluded" at bounding box center [784, 234] width 237 height 33
select select "2"
click at [666, 218] on select "Select Pending On Appeal Concluded" at bounding box center [784, 234] width 237 height 33
click at [714, 287] on input "text" at bounding box center [784, 296] width 236 height 31
click at [702, 298] on input "2024DTX0192" at bounding box center [784, 296] width 236 height 31
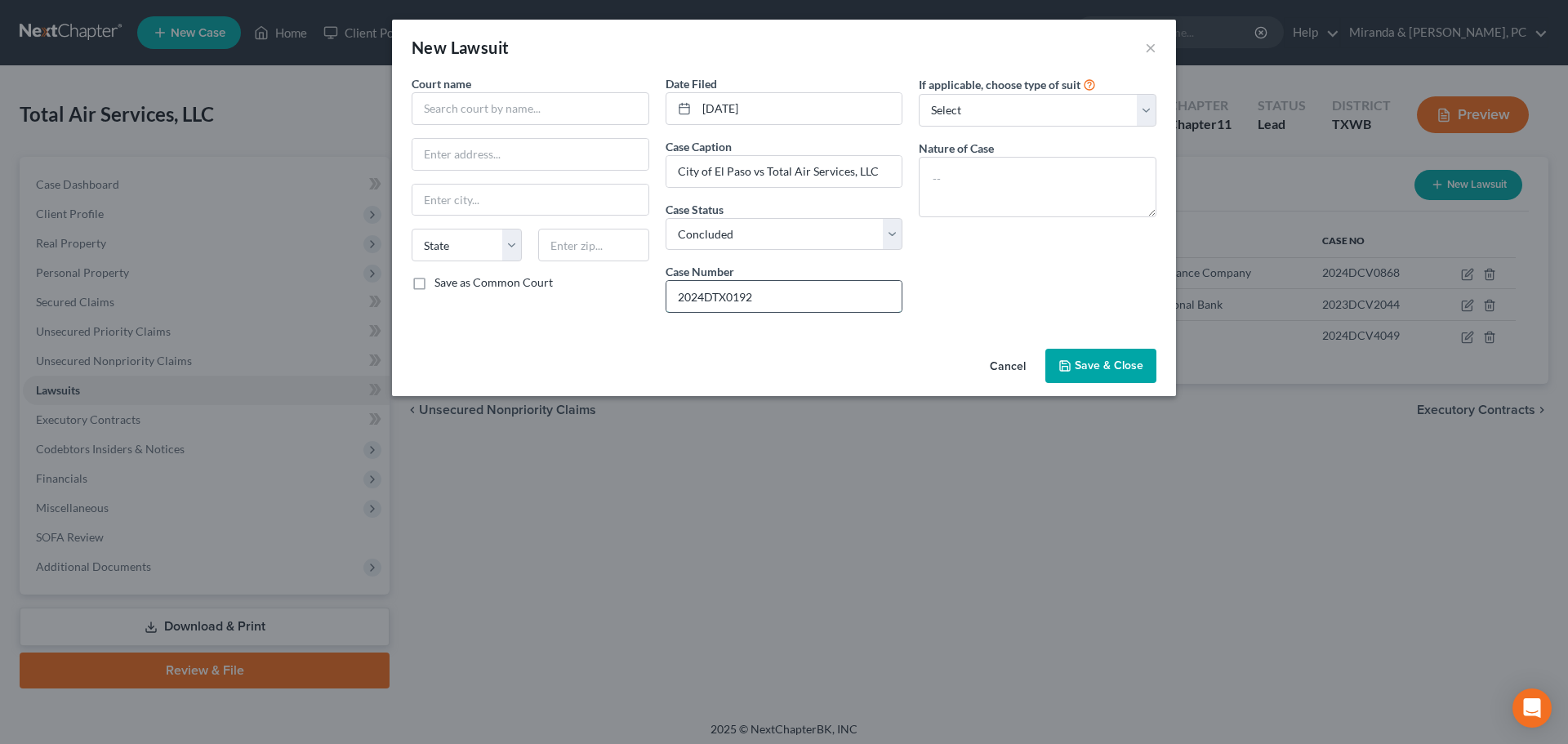
click at [702, 298] on input "2024DTX0192" at bounding box center [784, 296] width 236 height 31
type input "2024DTX0192"
click at [977, 123] on select "Select Repossession Foreclosure Returns Other" at bounding box center [1038, 110] width 237 height 33
select select "3"
click at [919, 94] on select "Select Repossession Foreclosure Returns Other" at bounding box center [1038, 110] width 237 height 33
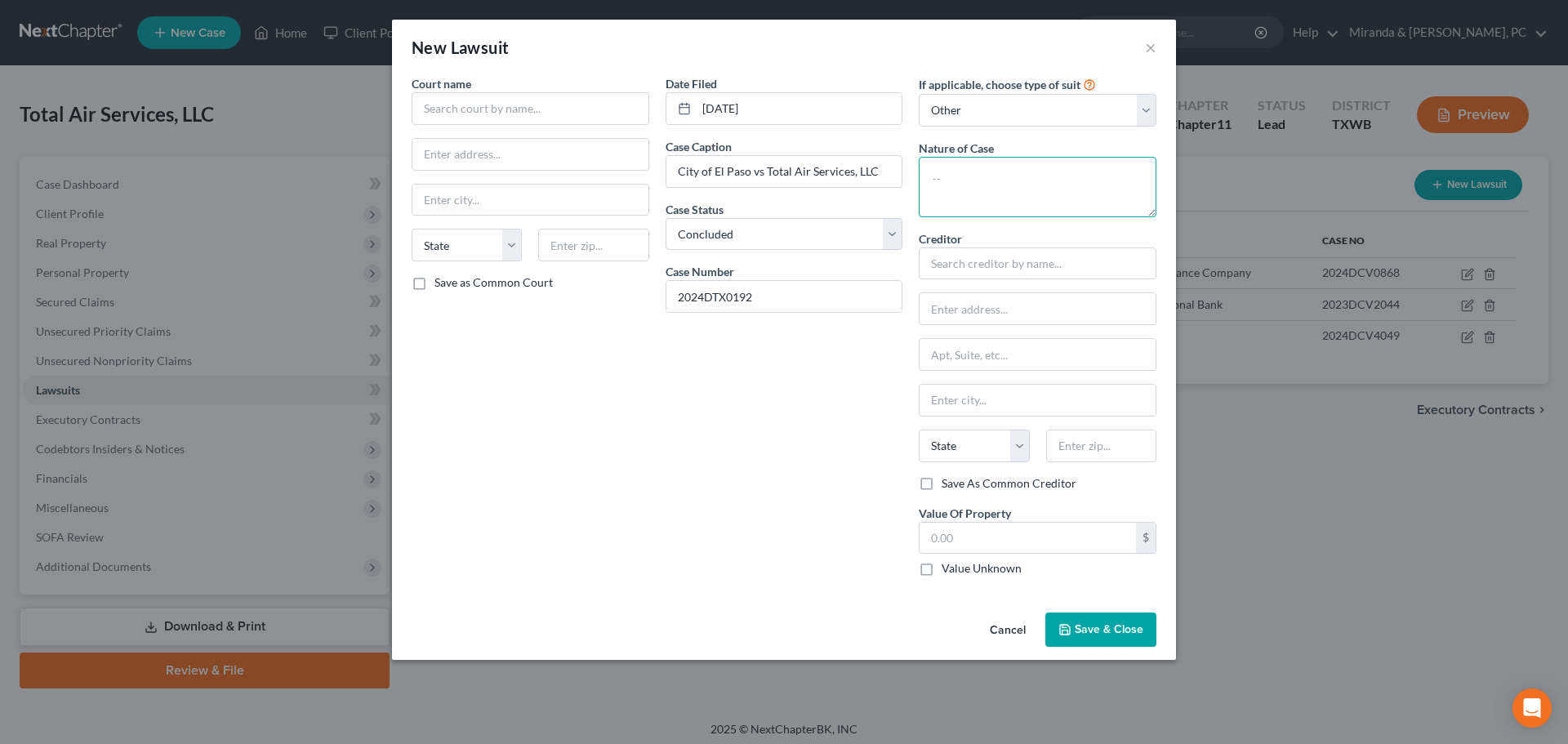
click at [973, 200] on textarea at bounding box center [1038, 187] width 237 height 60
type textarea "Tax Suit"
click at [508, 115] on input "text" at bounding box center [530, 108] width 237 height 33
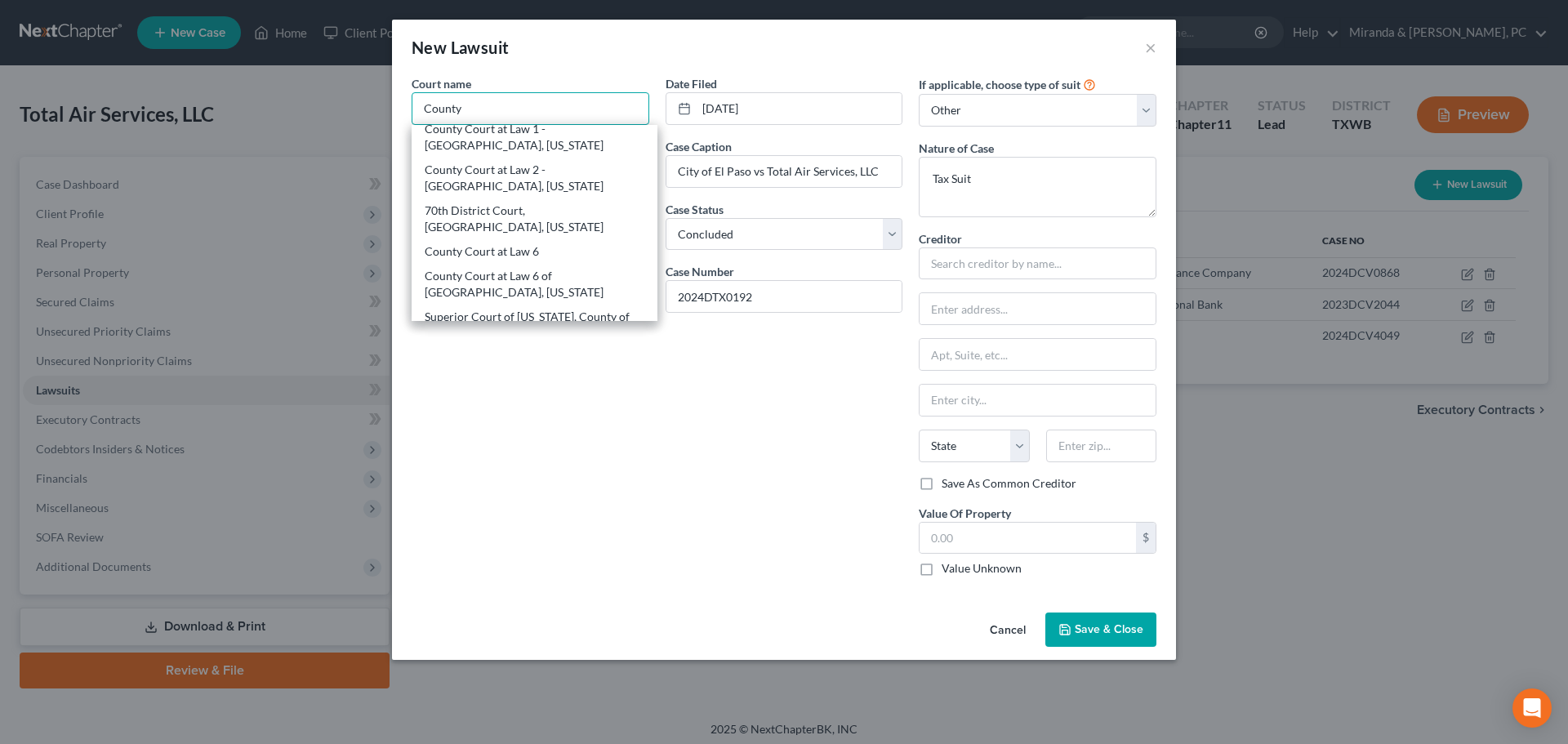
scroll to position [163, 0]
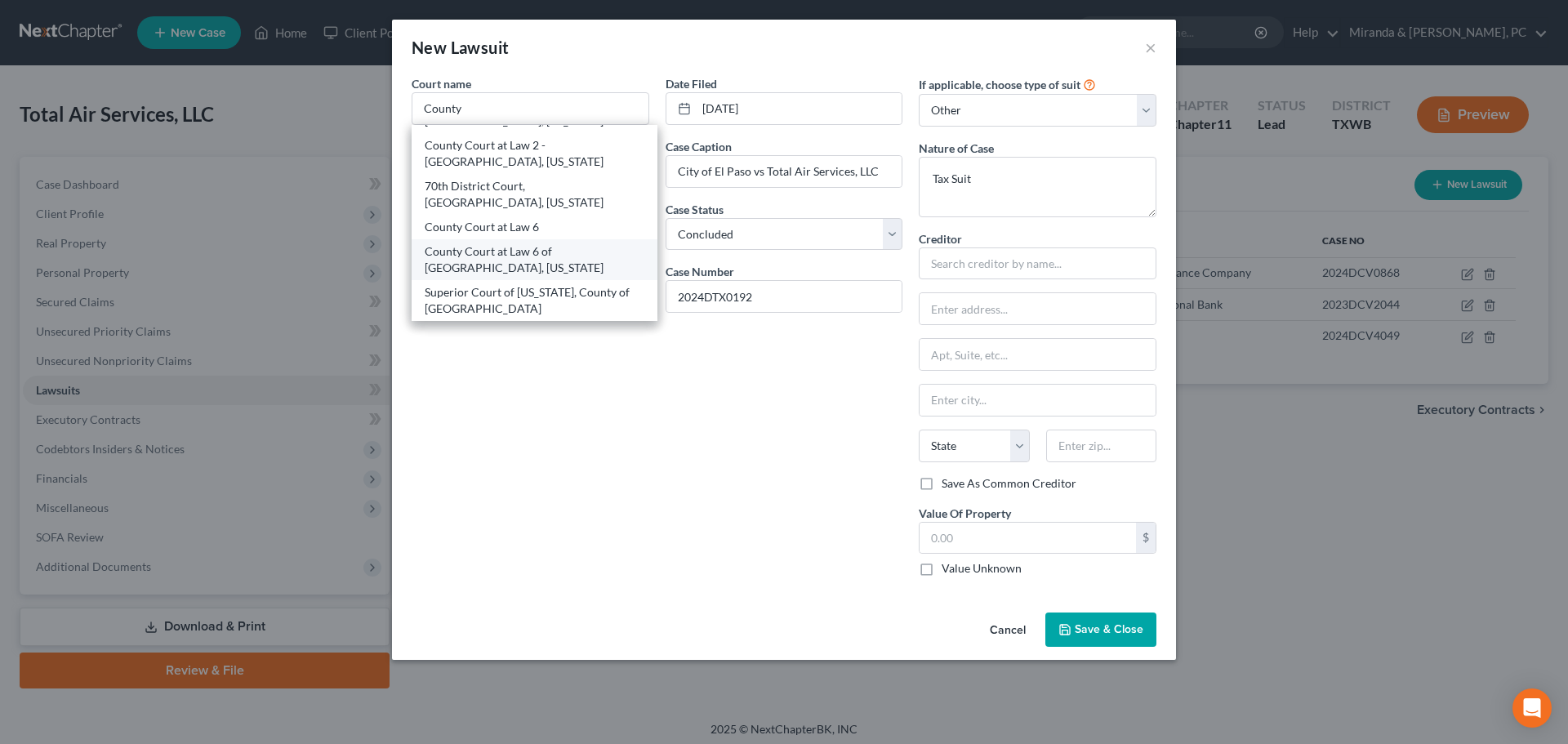
click at [498, 249] on div "County Court at Law 6 of [GEOGRAPHIC_DATA], [US_STATE]" at bounding box center [534, 259] width 220 height 33
type input "County Court at Law 6 of [GEOGRAPHIC_DATA], [US_STATE]"
type input "[STREET_ADDRESS]"
type input "[GEOGRAPHIC_DATA]"
select select "45"
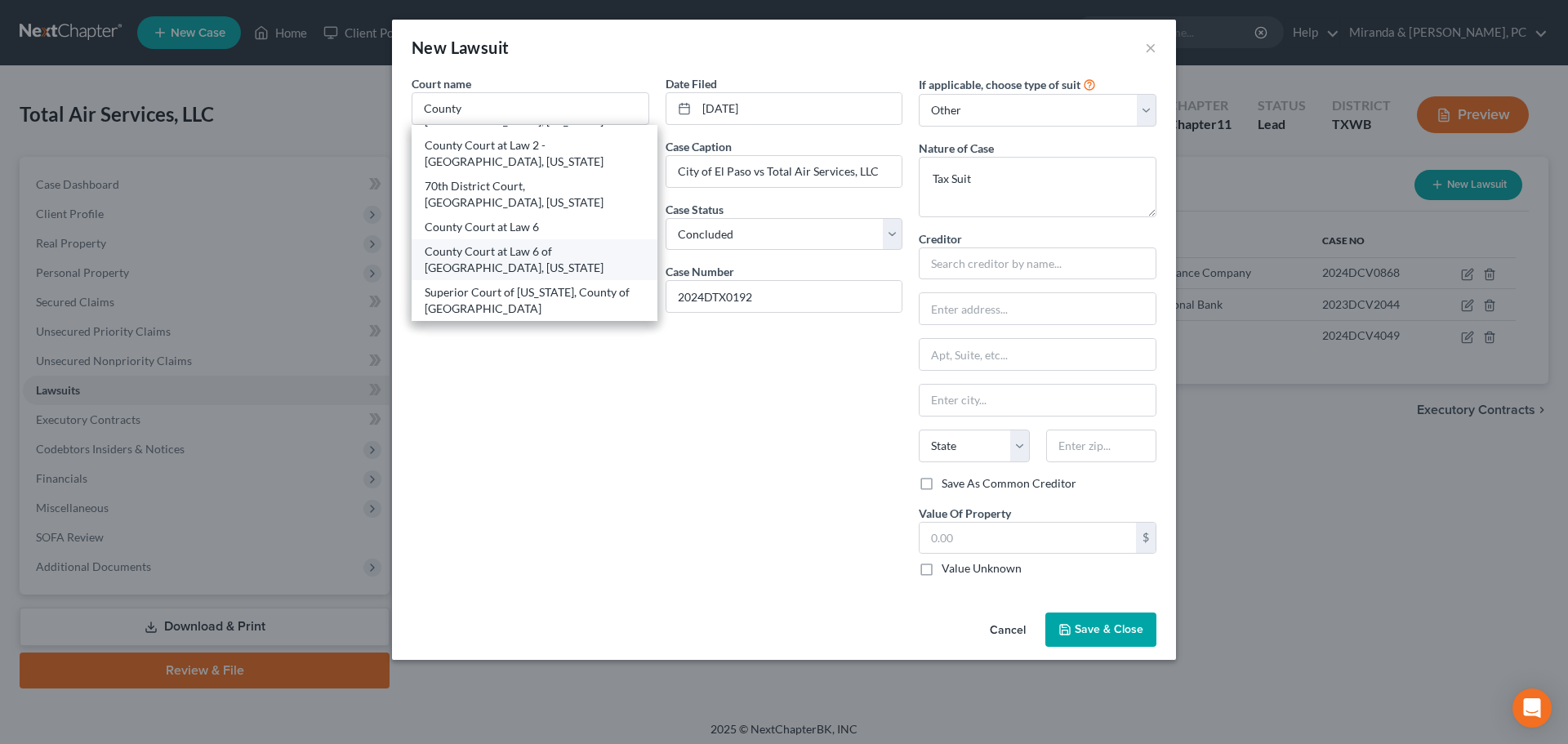
type input "79901"
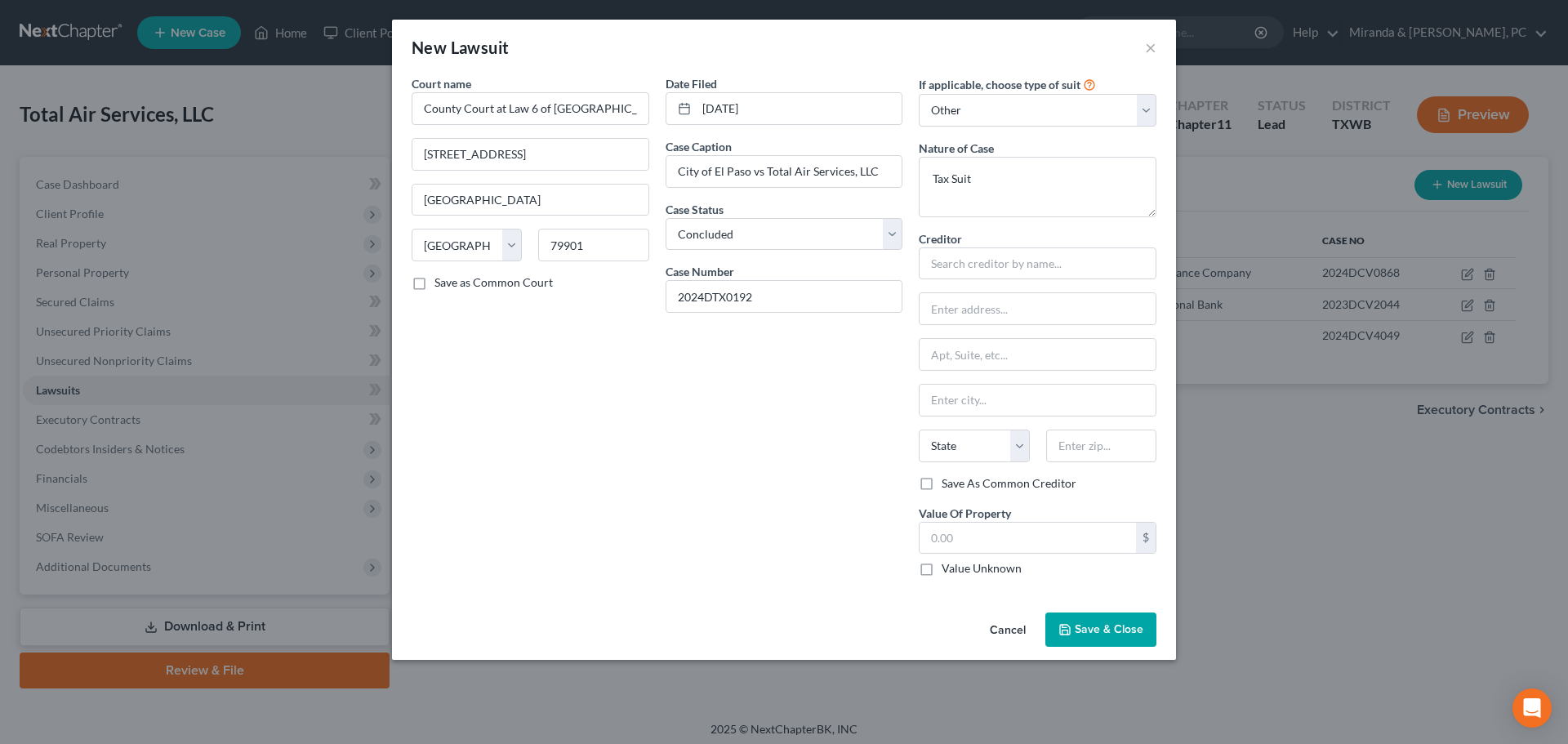
scroll to position [0, 0]
click at [575, 349] on div "Court name * County Court at Law 6 of [GEOGRAPHIC_DATA], [US_STATE] [GEOGRAPHIC…" at bounding box center [530, 332] width 254 height 514
click at [650, 359] on div "Court name * County Court at Law 6 of [GEOGRAPHIC_DATA], [US_STATE] [GEOGRAPHIC…" at bounding box center [530, 332] width 254 height 514
click at [999, 263] on input "text" at bounding box center [1038, 263] width 237 height 33
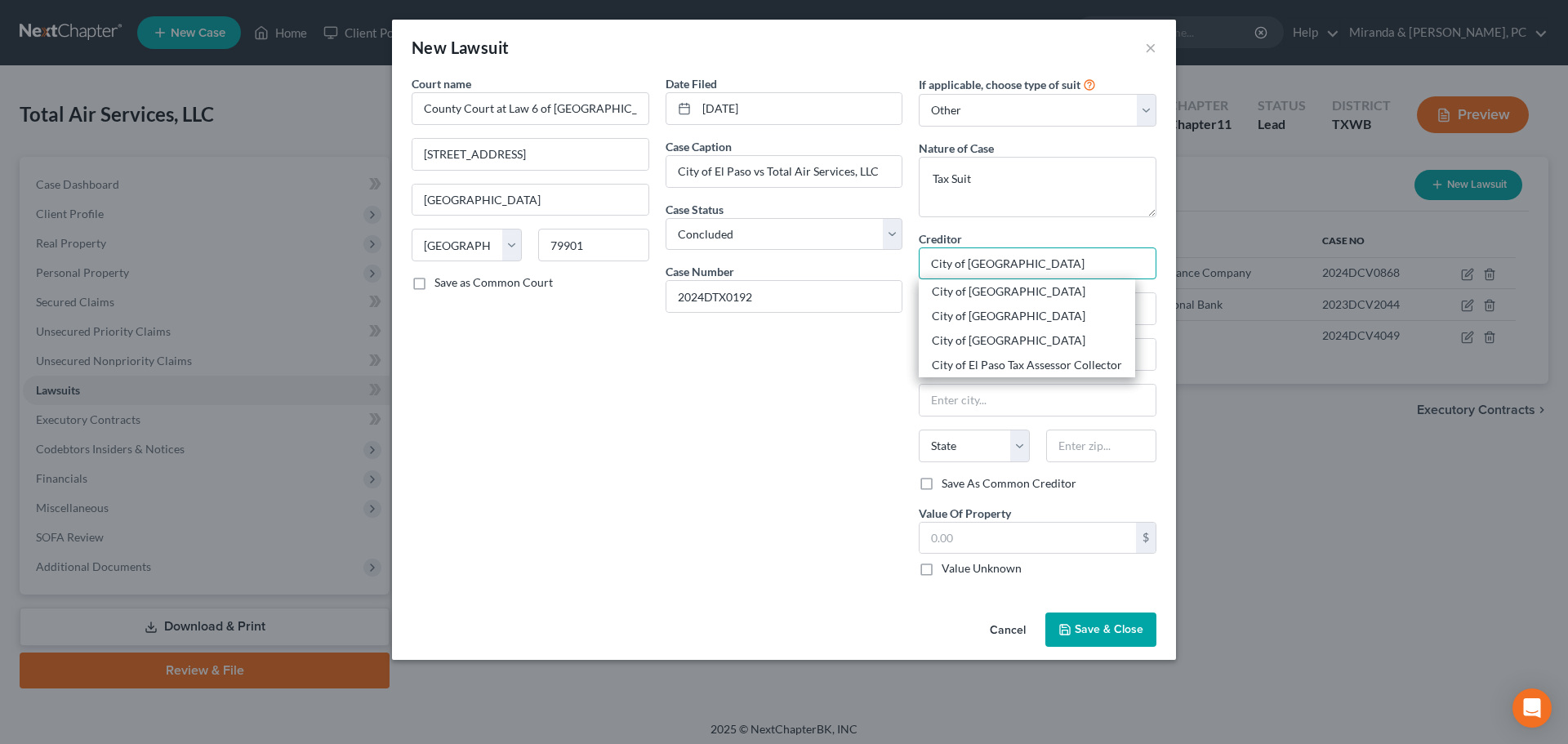
type input "City of [GEOGRAPHIC_DATA]"
click at [813, 382] on div "Date Filed [DATE] Case Caption City of [GEOGRAPHIC_DATA] vs Total Air Services,…" at bounding box center [784, 332] width 254 height 514
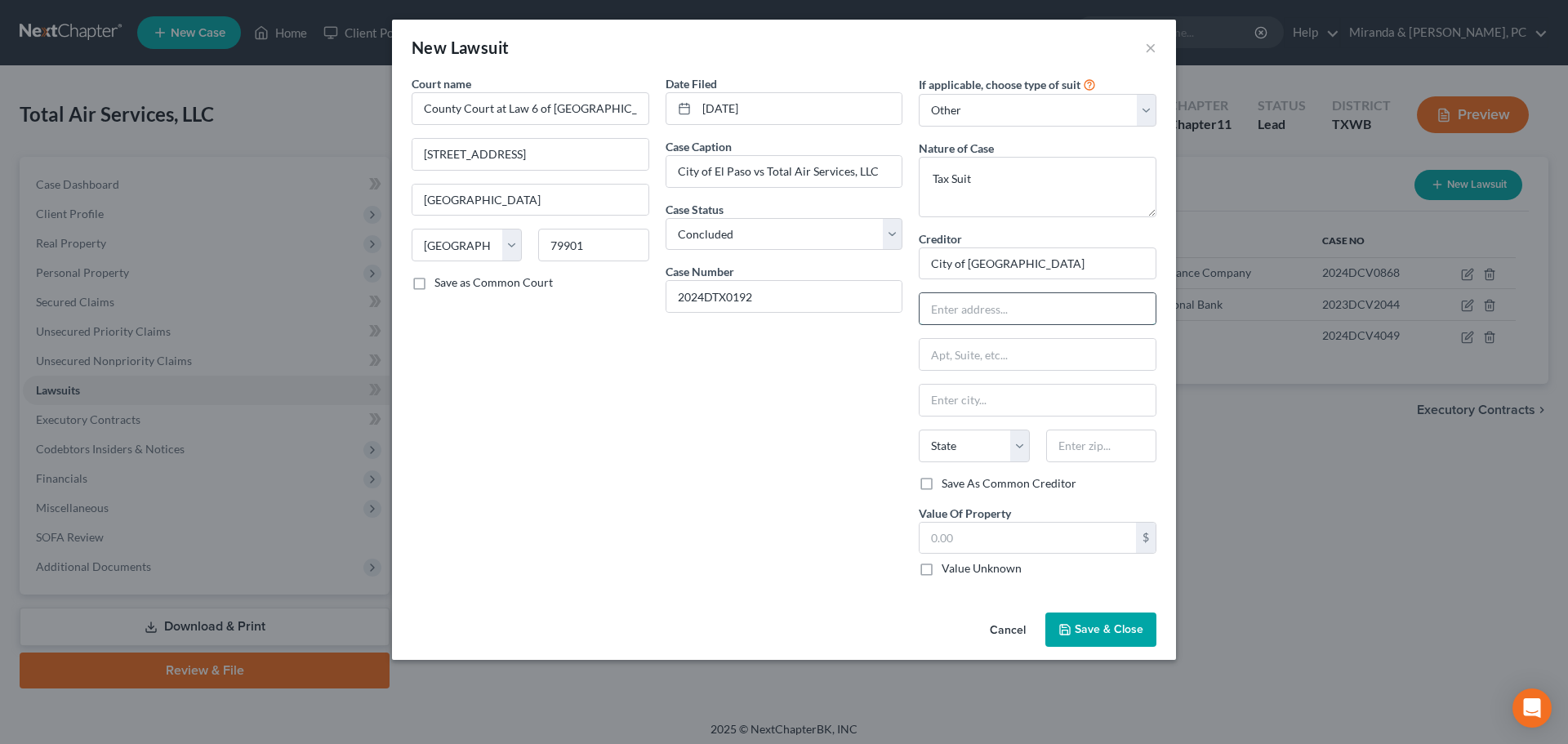
click at [964, 313] on input "text" at bounding box center [1038, 308] width 236 height 31
click at [986, 308] on input "text" at bounding box center [1038, 308] width 236 height 31
type input "c/o [PERSON_NAME]"
click at [950, 355] on input "text" at bounding box center [1038, 354] width 236 height 31
click at [828, 431] on div "Date Filed [DATE] Case Caption City of [GEOGRAPHIC_DATA] vs Total Air Services,…" at bounding box center [784, 332] width 254 height 514
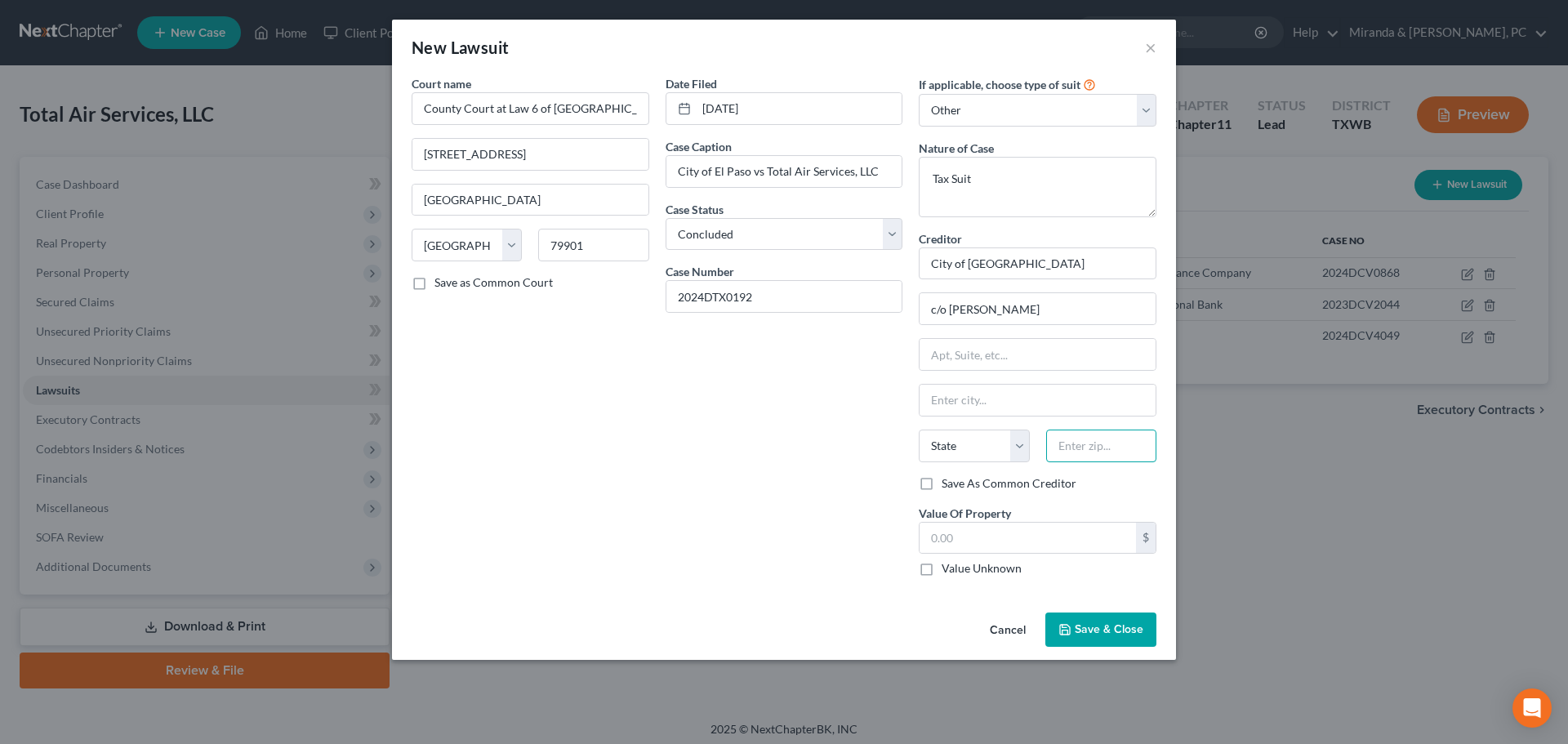
click at [1117, 454] on input "text" at bounding box center [1101, 446] width 110 height 33
type input "78746"
click at [781, 425] on div "Date Filed [DATE] Case Caption City of [GEOGRAPHIC_DATA] vs Total Air Services,…" at bounding box center [784, 332] width 254 height 514
type input "Austin"
select select "45"
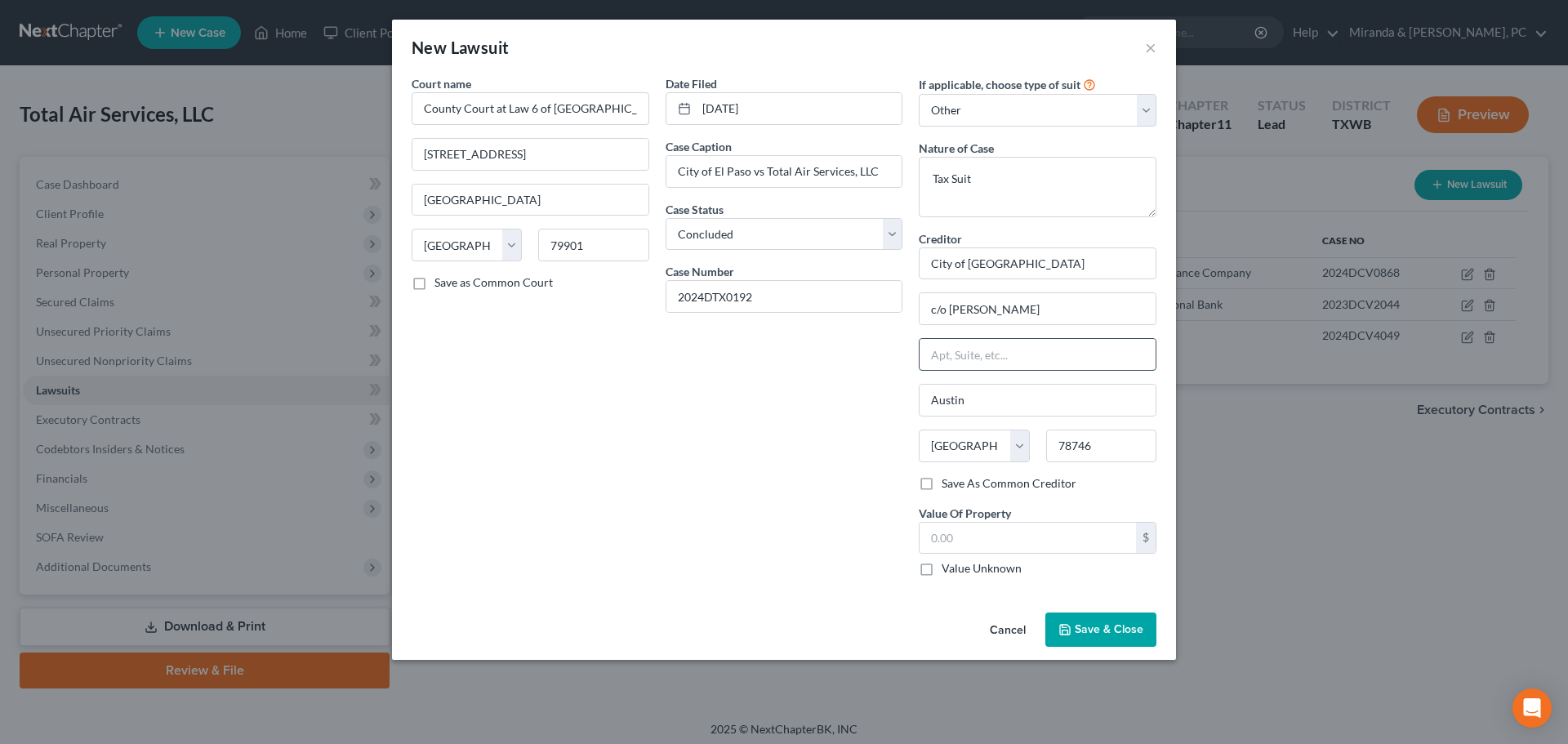
click at [968, 345] on input "text" at bounding box center [1038, 354] width 236 height 31
type input "[STREET_ADDRESS]"
click at [740, 432] on div "Date Filed [DATE] Case Caption City of [GEOGRAPHIC_DATA] vs Total Air Services,…" at bounding box center [784, 332] width 254 height 514
click at [942, 568] on label "Value Unknown" at bounding box center [982, 568] width 80 height 17
click at [948, 568] on input "Value Unknown" at bounding box center [953, 565] width 11 height 11
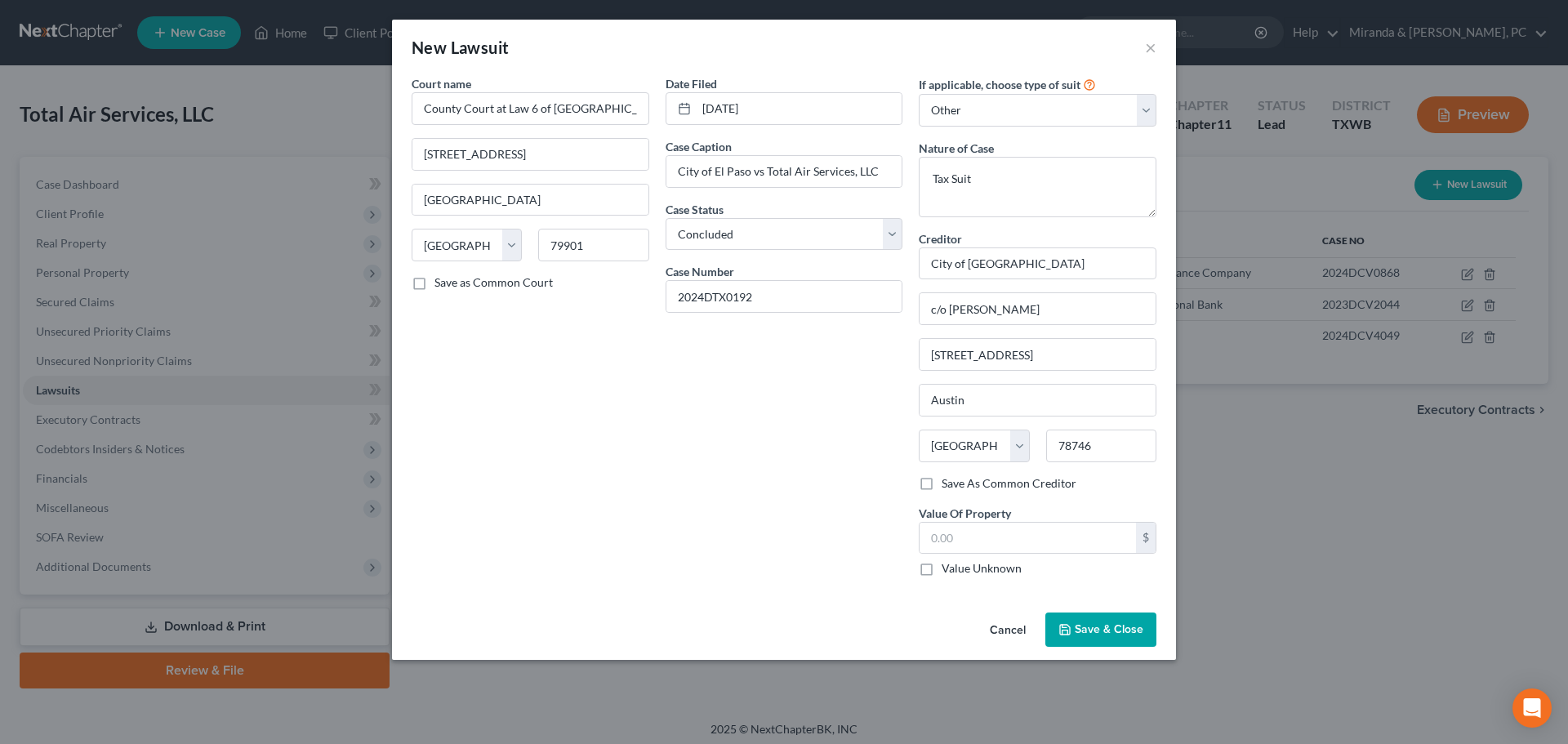
checkbox input "true"
type input "0.00"
click at [526, 408] on div "Court name * County Court at Law 6 of [GEOGRAPHIC_DATA], [US_STATE] [GEOGRAPHIC…" at bounding box center [530, 332] width 254 height 514
click at [1121, 629] on span "Save & Close" at bounding box center [1109, 629] width 69 height 14
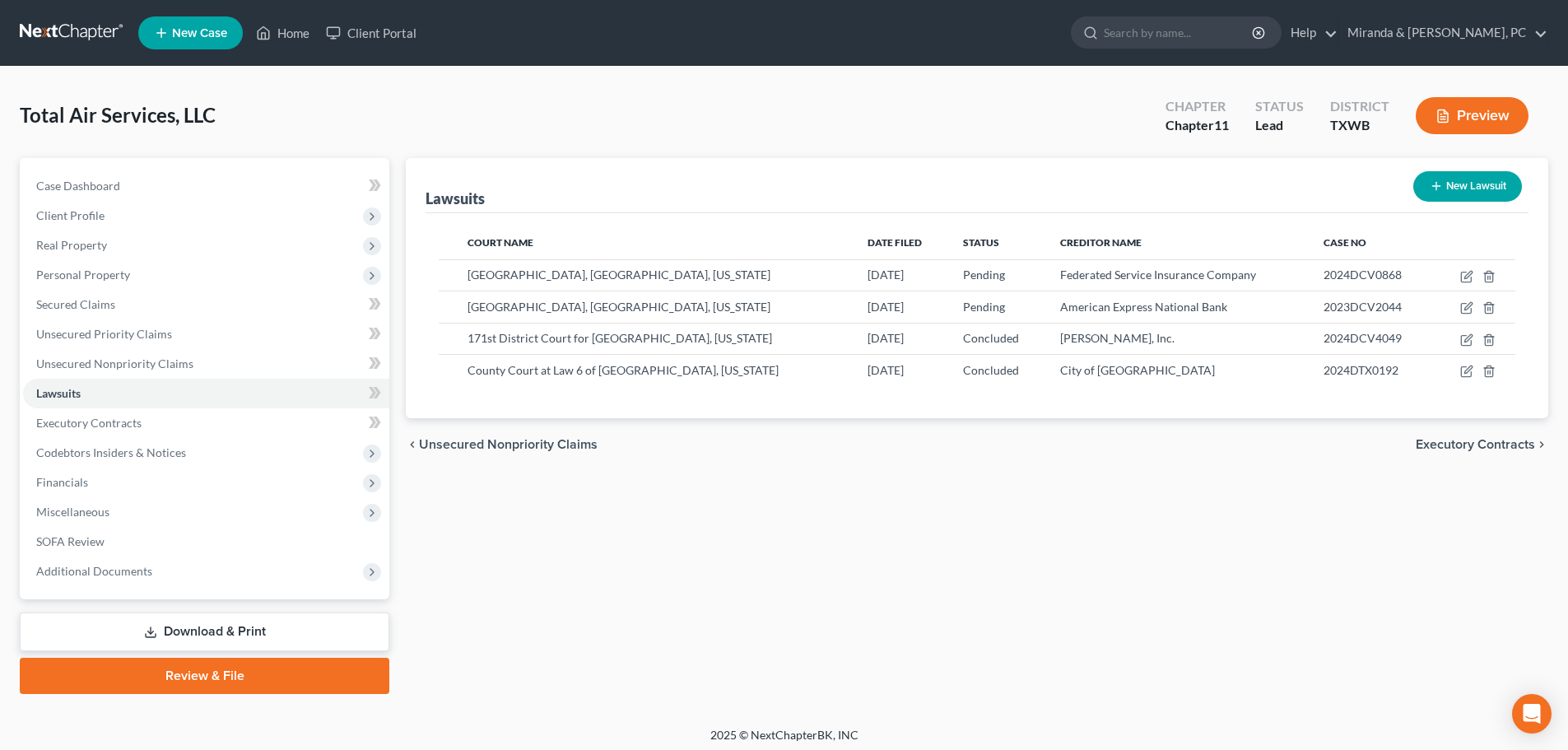
click at [1448, 190] on button "New Lawsuit" at bounding box center [1467, 186] width 109 height 30
select select "0"
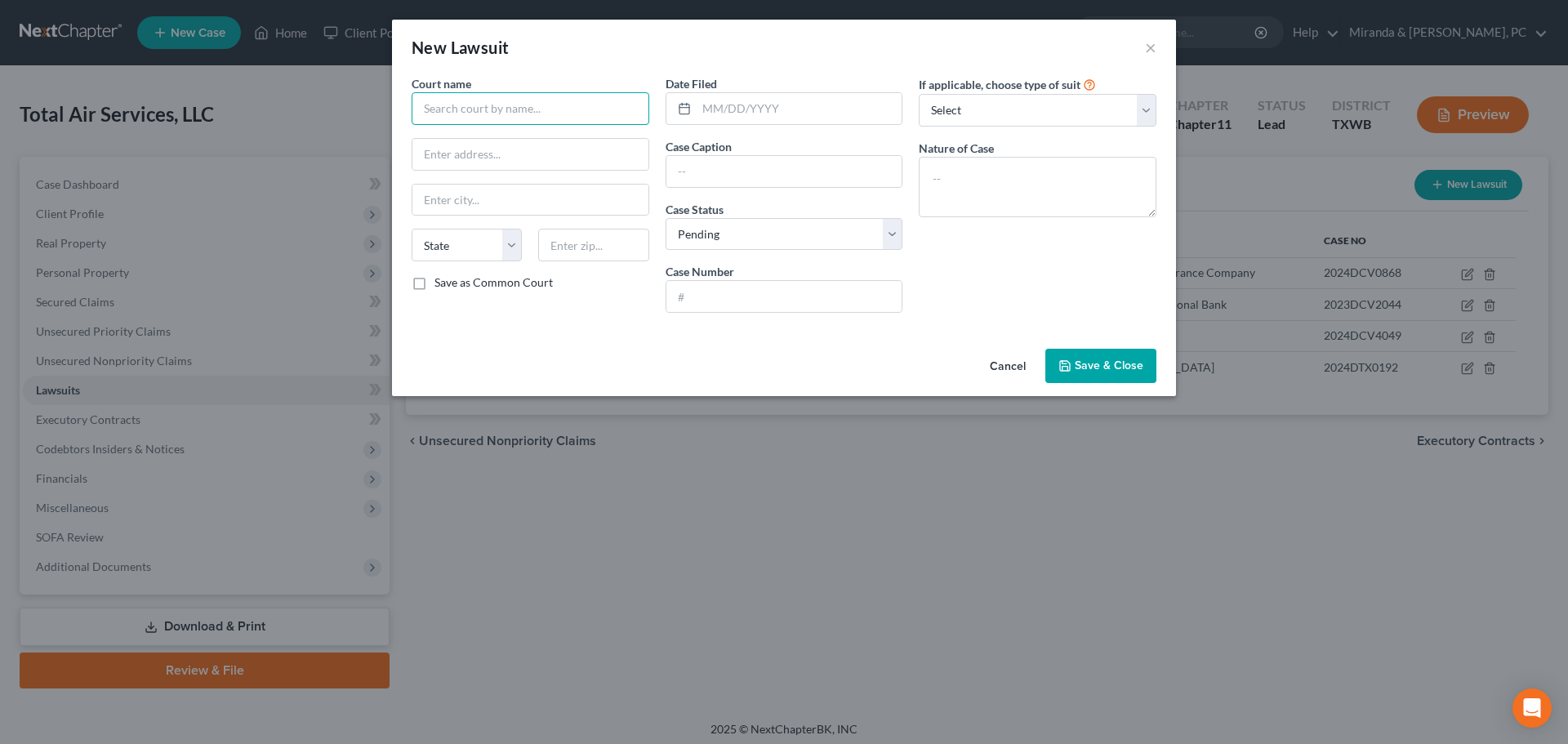
click at [467, 99] on input "text" at bounding box center [530, 108] width 237 height 33
type input "[GEOGRAPHIC_DATA], City and County of [GEOGRAPHIC_DATA], State of [US_STATE]"
click at [707, 118] on input "text" at bounding box center [799, 108] width 206 height 31
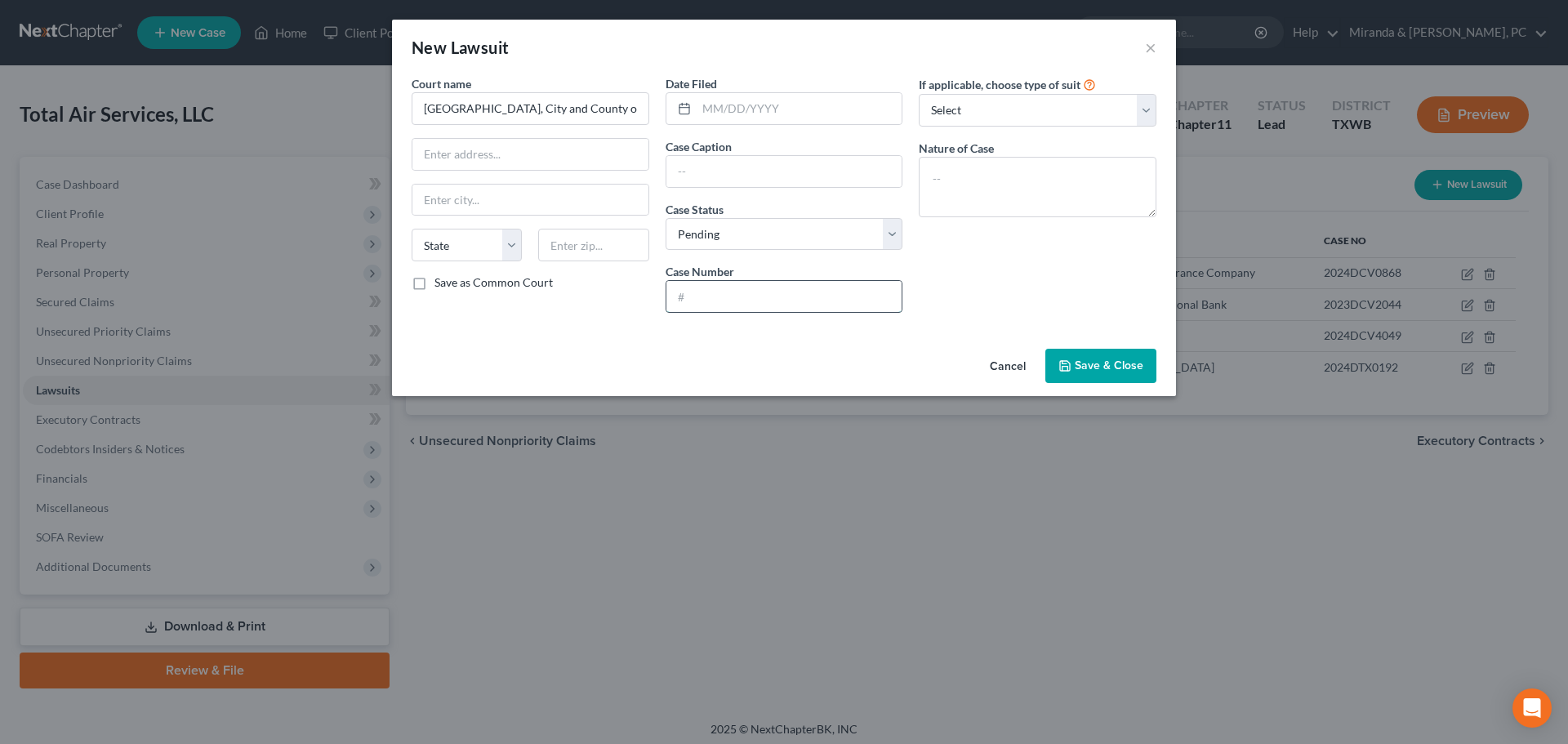
click at [740, 296] on input "text" at bounding box center [784, 296] width 236 height 31
type input "2025CV30619"
click at [753, 228] on select "Select Pending On Appeal Concluded" at bounding box center [784, 234] width 237 height 33
select select "2"
click at [666, 218] on select "Select Pending On Appeal Concluded" at bounding box center [784, 234] width 237 height 33
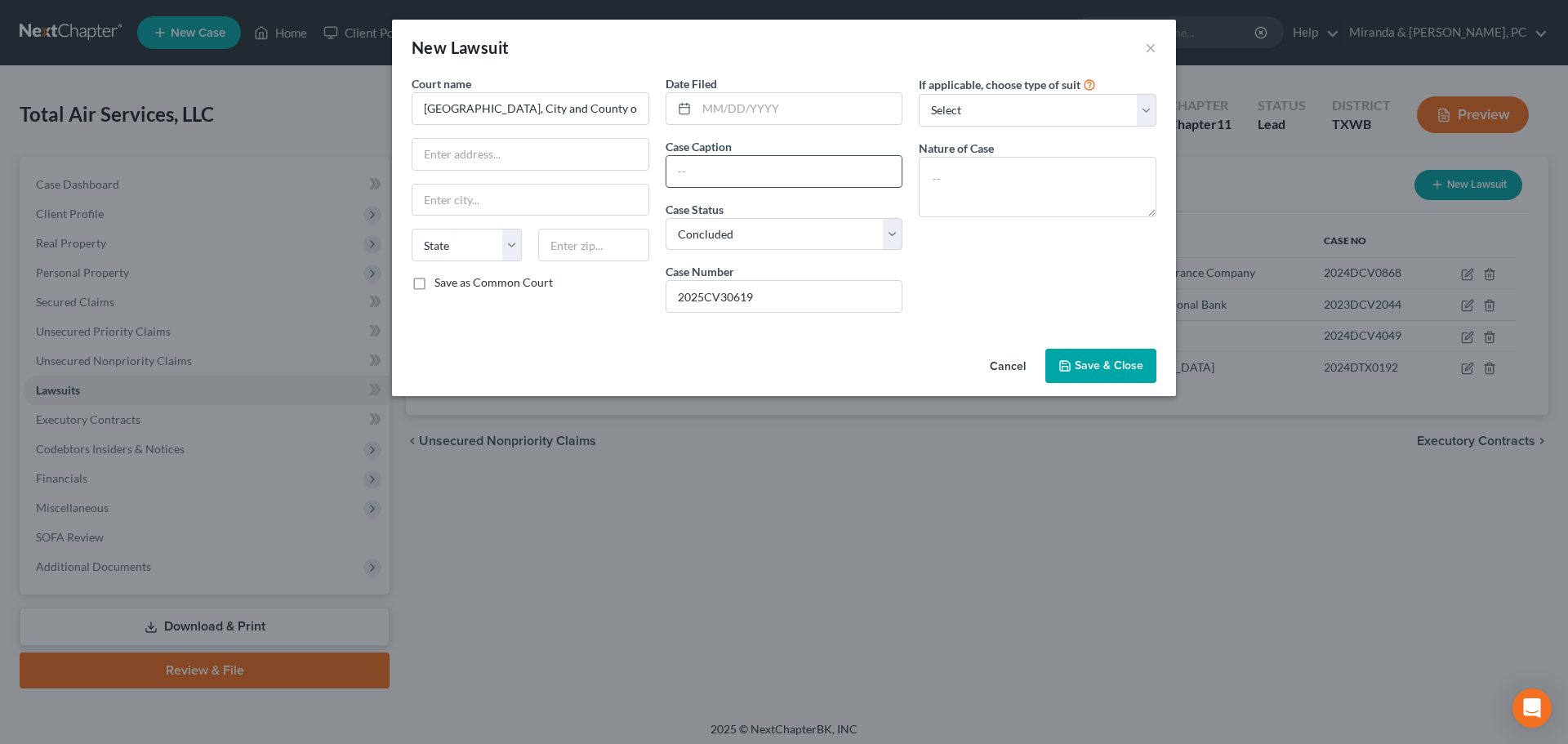
click at [738, 177] on input "text" at bounding box center [784, 171] width 236 height 31
type input "Hercules Industries, Inc. v Total Air Services"
click at [1023, 117] on select "Select Repossession Foreclosure Returns Other" at bounding box center [1038, 110] width 237 height 33
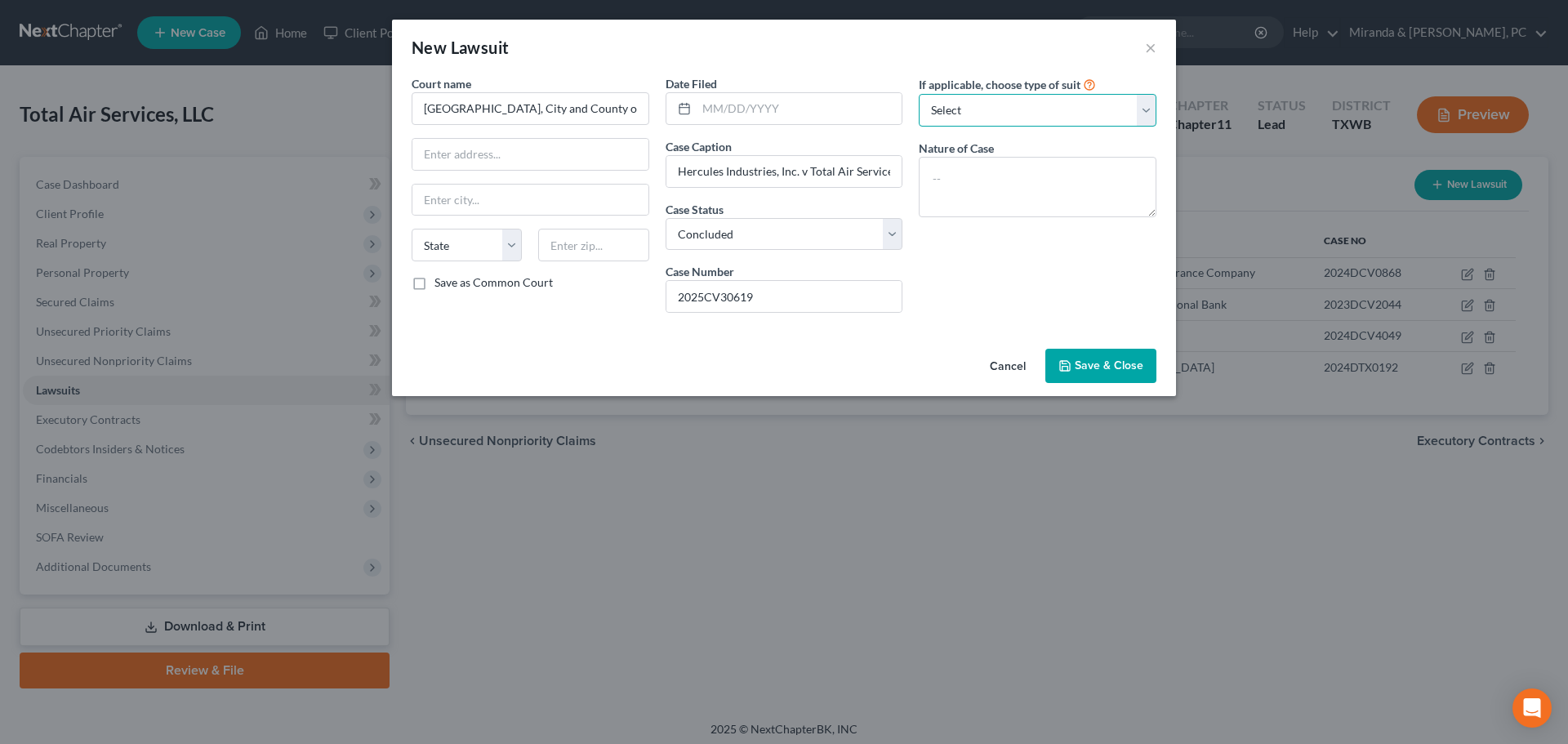
select select "3"
click at [919, 94] on select "Select Repossession Foreclosure Returns Other" at bounding box center [1038, 110] width 237 height 33
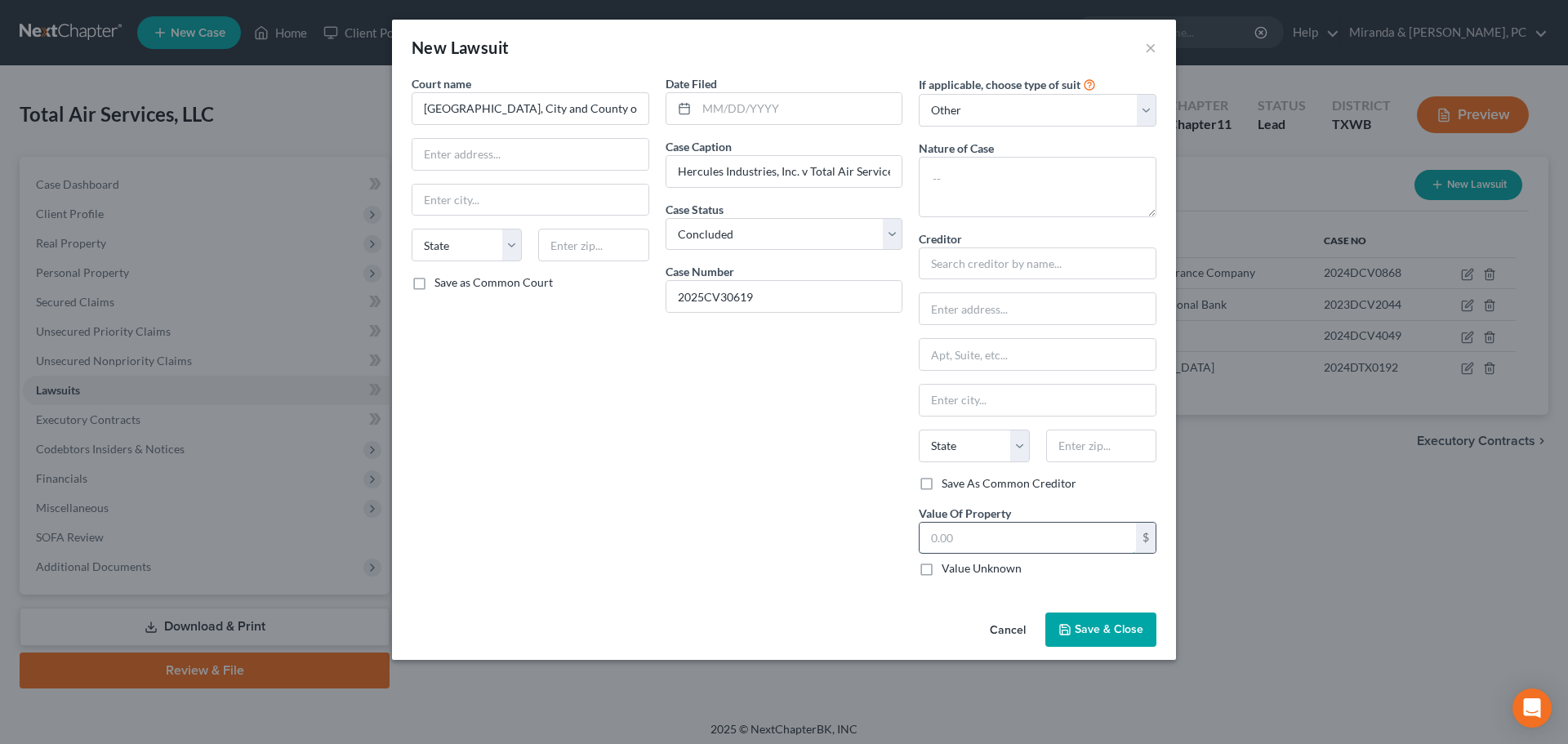
click at [997, 526] on input "text" at bounding box center [1028, 538] width 217 height 31
type input "91,985.37"
click at [716, 115] on input "text" at bounding box center [799, 108] width 206 height 31
type input "[DATE]"
click at [545, 383] on div "Court name * District Court, City and County of [GEOGRAPHIC_DATA], State of [US…" at bounding box center [530, 332] width 254 height 514
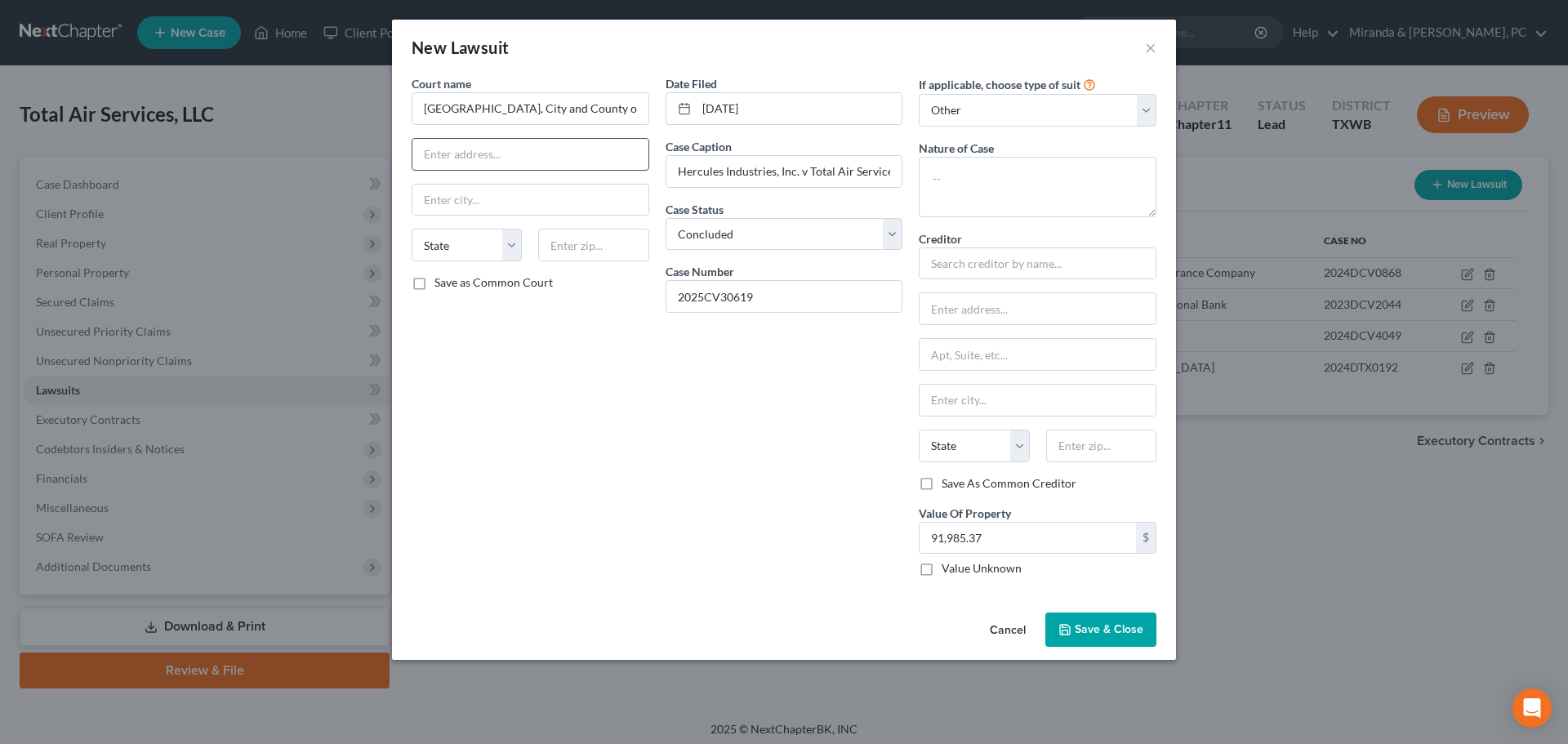
click at [469, 150] on input "text" at bounding box center [530, 154] width 236 height 31
type input "[STREET_ADDRESS]"
click at [548, 242] on input "text" at bounding box center [594, 244] width 110 height 33
type input "80202"
click at [550, 385] on div "Court name * District Court, City and County of [GEOGRAPHIC_DATA], State of [US…" at bounding box center [530, 332] width 254 height 514
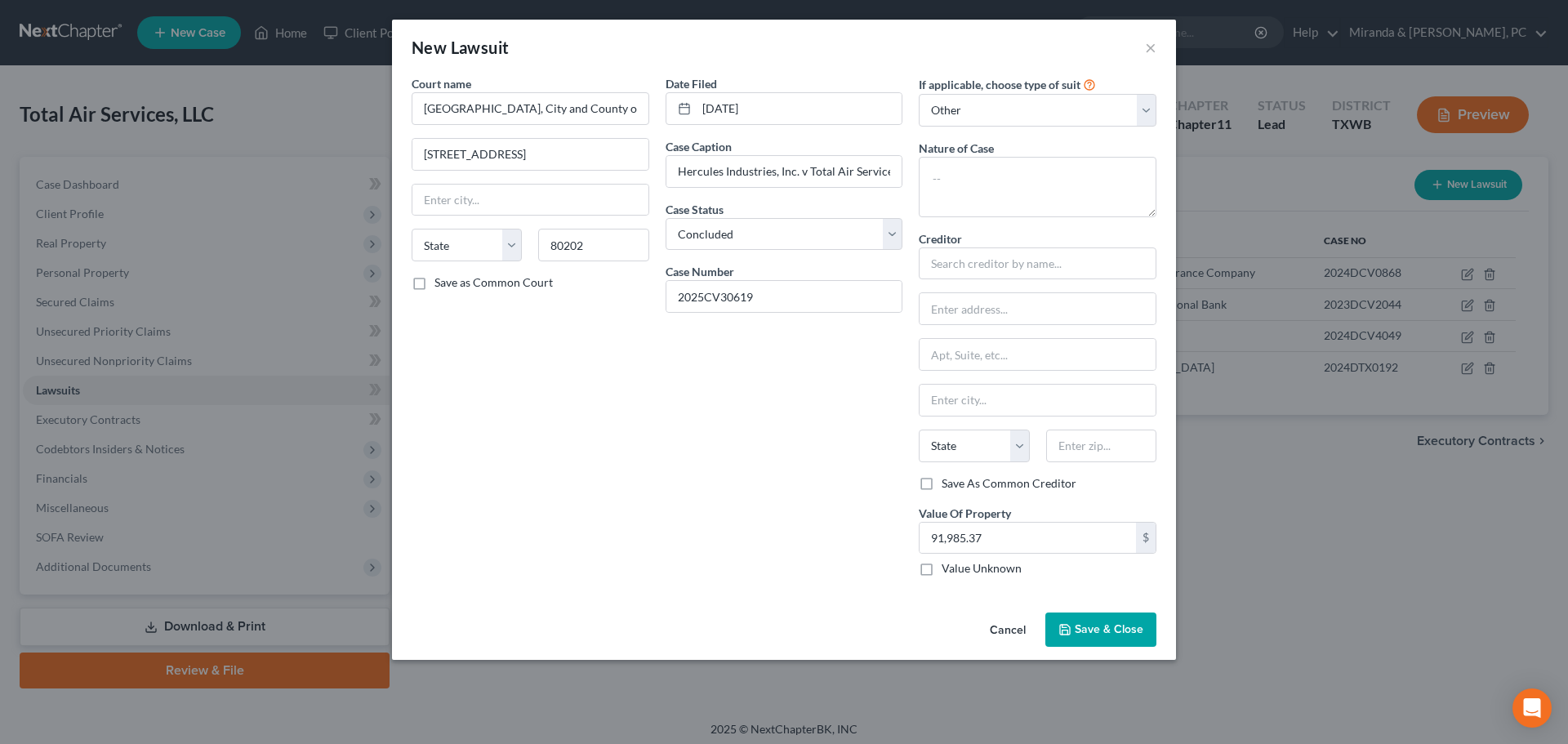
type input "[GEOGRAPHIC_DATA]"
select select "5"
click at [998, 196] on textarea at bounding box center [1038, 187] width 237 height 60
click at [989, 190] on textarea at bounding box center [1038, 187] width 237 height 60
type textarea "Breach of Contract"
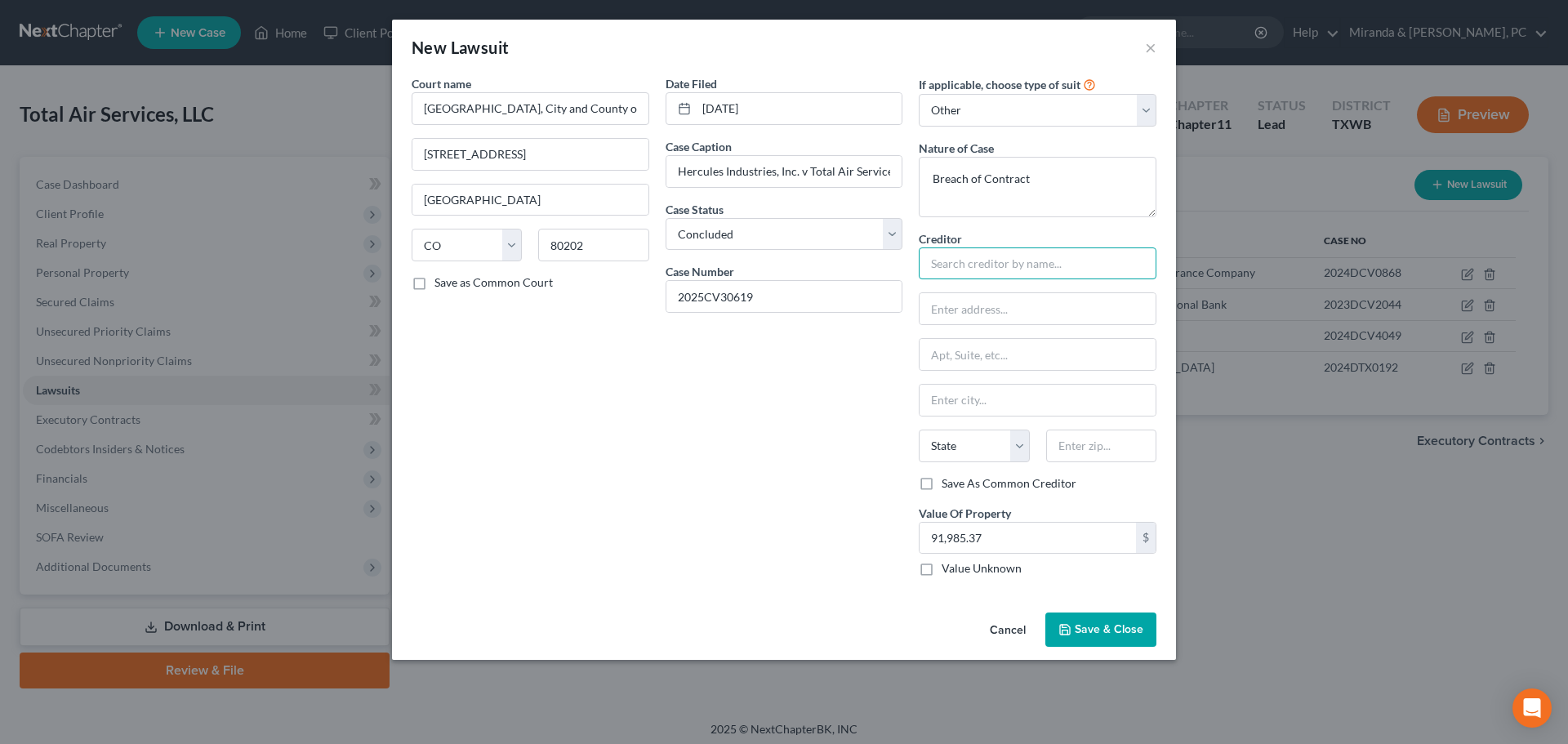
click at [960, 260] on input "text" at bounding box center [1038, 263] width 237 height 33
type input "Hercules Industries, Inc."
click at [995, 302] on input "text" at bounding box center [1038, 308] width 236 height 31
type input "c/o [PERSON_NAME] Law"
click at [969, 352] on input "text" at bounding box center [1038, 354] width 236 height 31
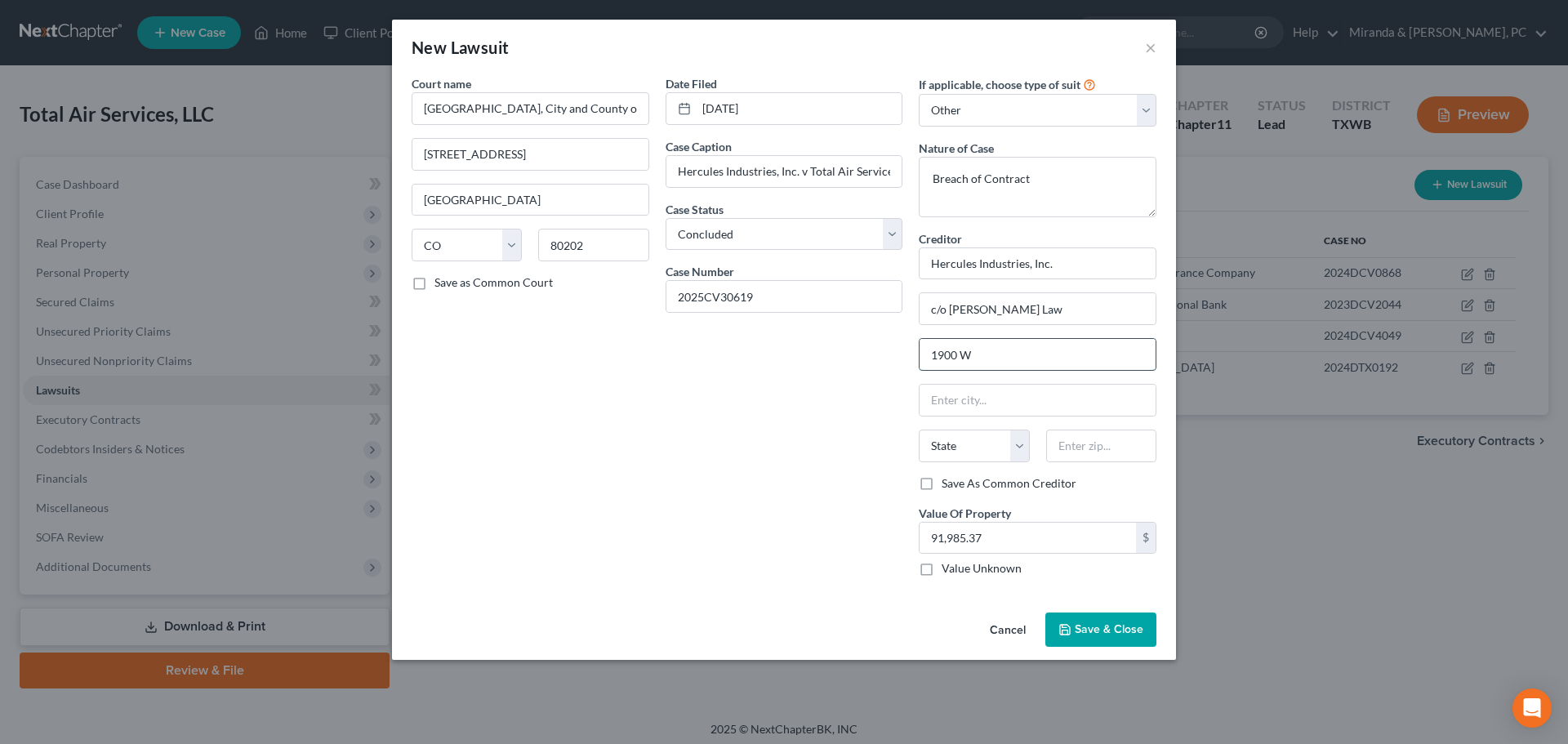
type input "[STREET_ADDRESS]"
click at [1091, 445] on input "text" at bounding box center [1101, 446] width 110 height 33
type input "80120"
click at [704, 422] on div "Date Filed [DATE] Case Caption Hercules Industries, Inc. v Total Air Services C…" at bounding box center [784, 332] width 254 height 514
type input "Littleton"
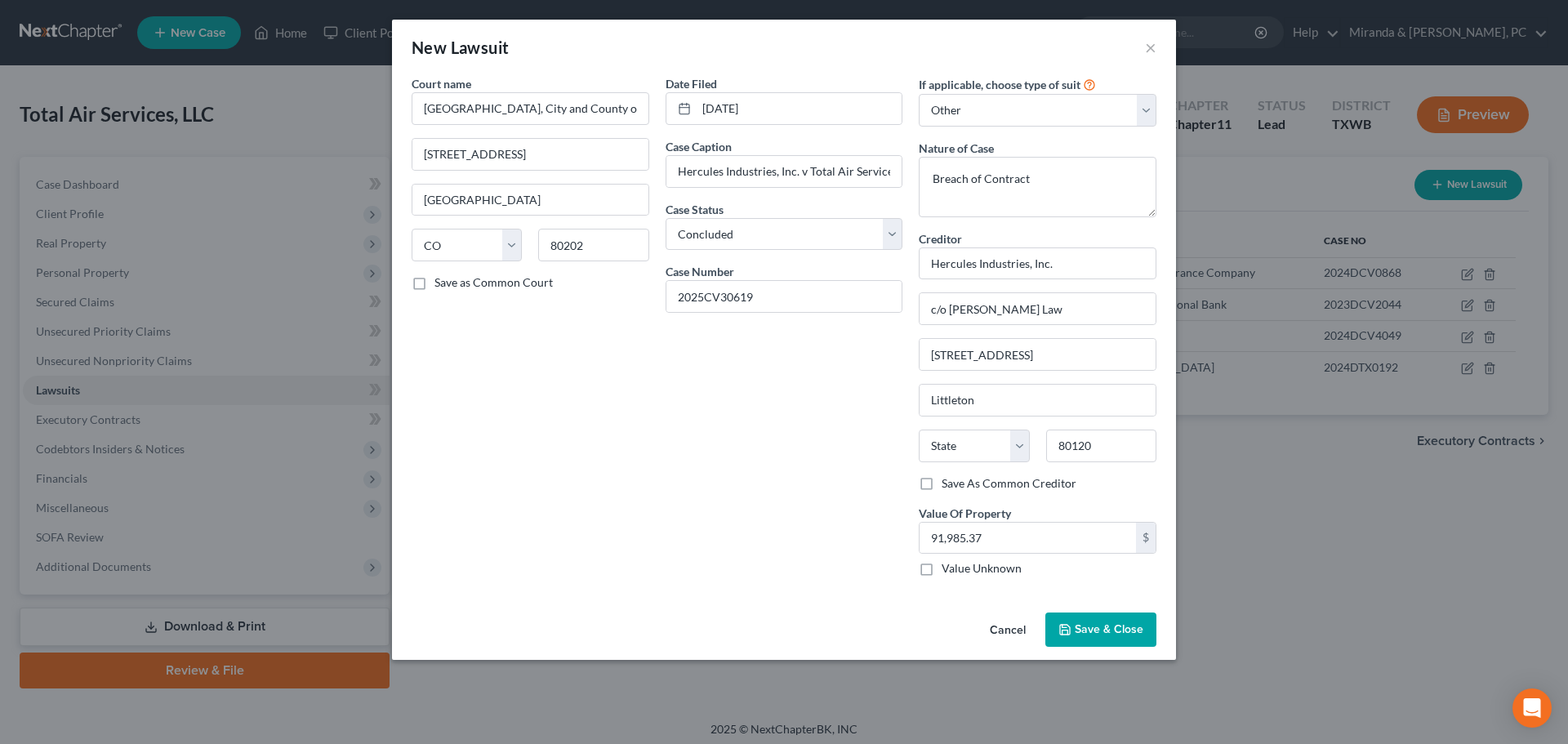
select select "5"
click at [1122, 629] on span "Save & Close" at bounding box center [1109, 629] width 69 height 14
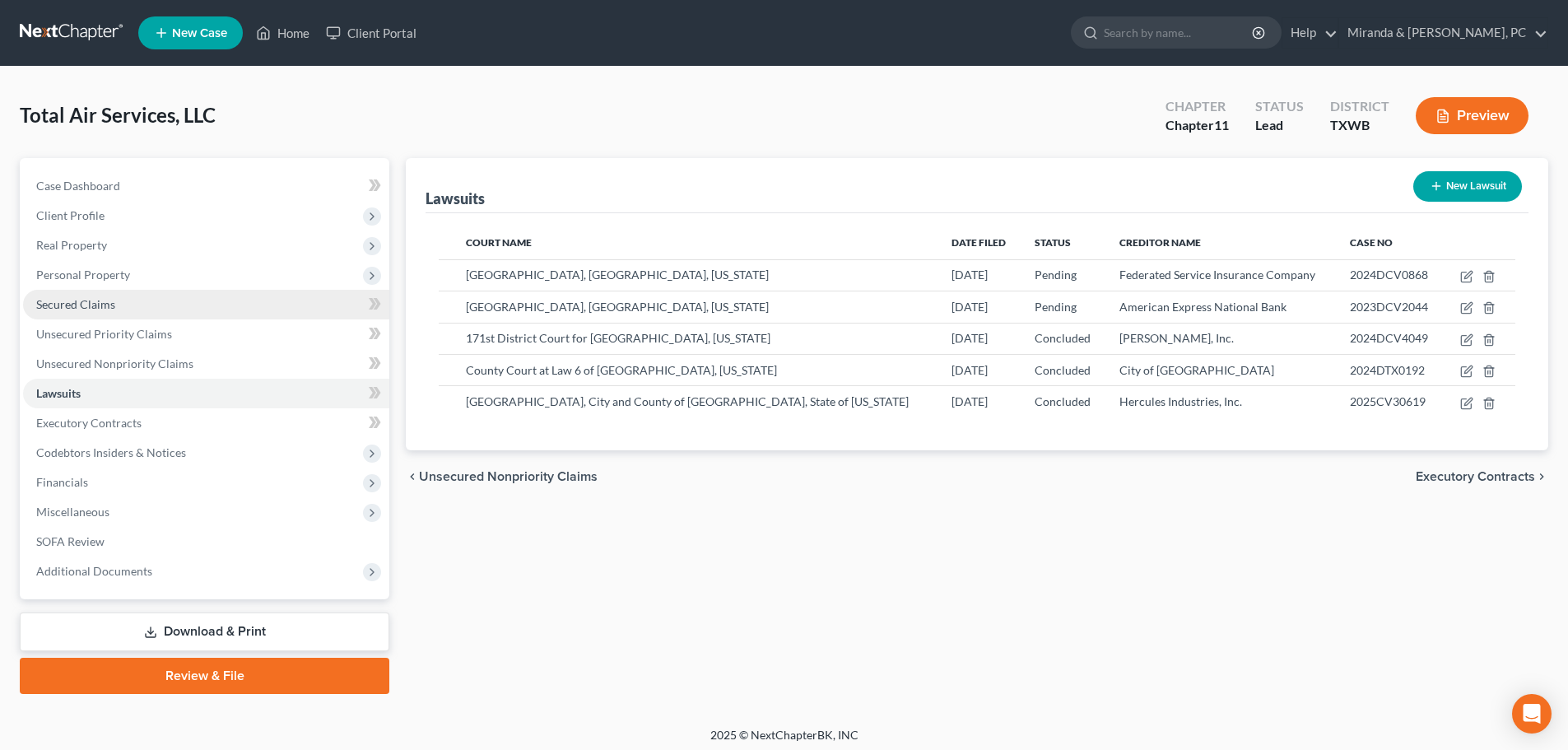
click at [63, 303] on span "Secured Claims" at bounding box center [76, 304] width 79 height 14
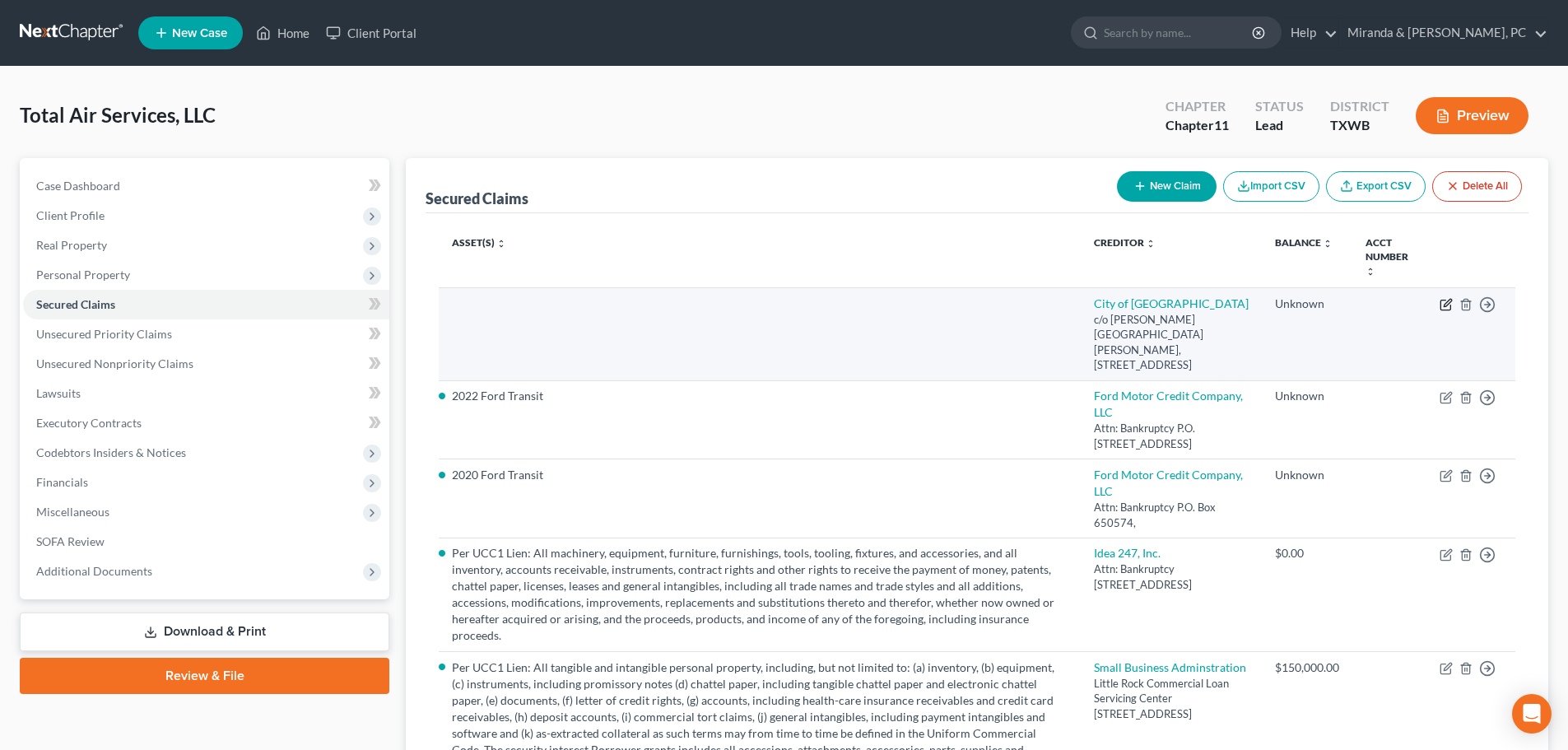
click at [1448, 304] on icon "button" at bounding box center [1447, 303] width 8 height 8
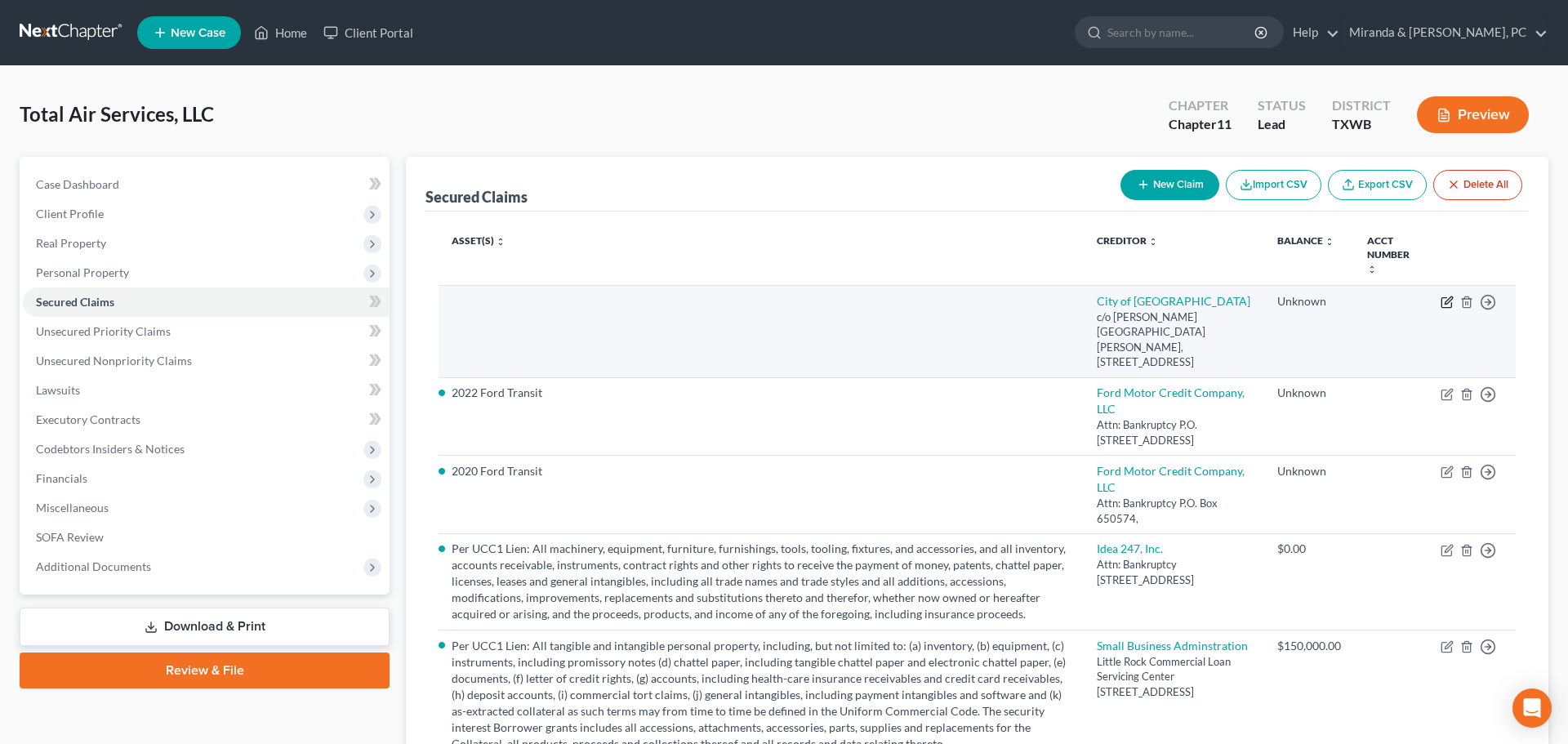
select select "45"
select select "0"
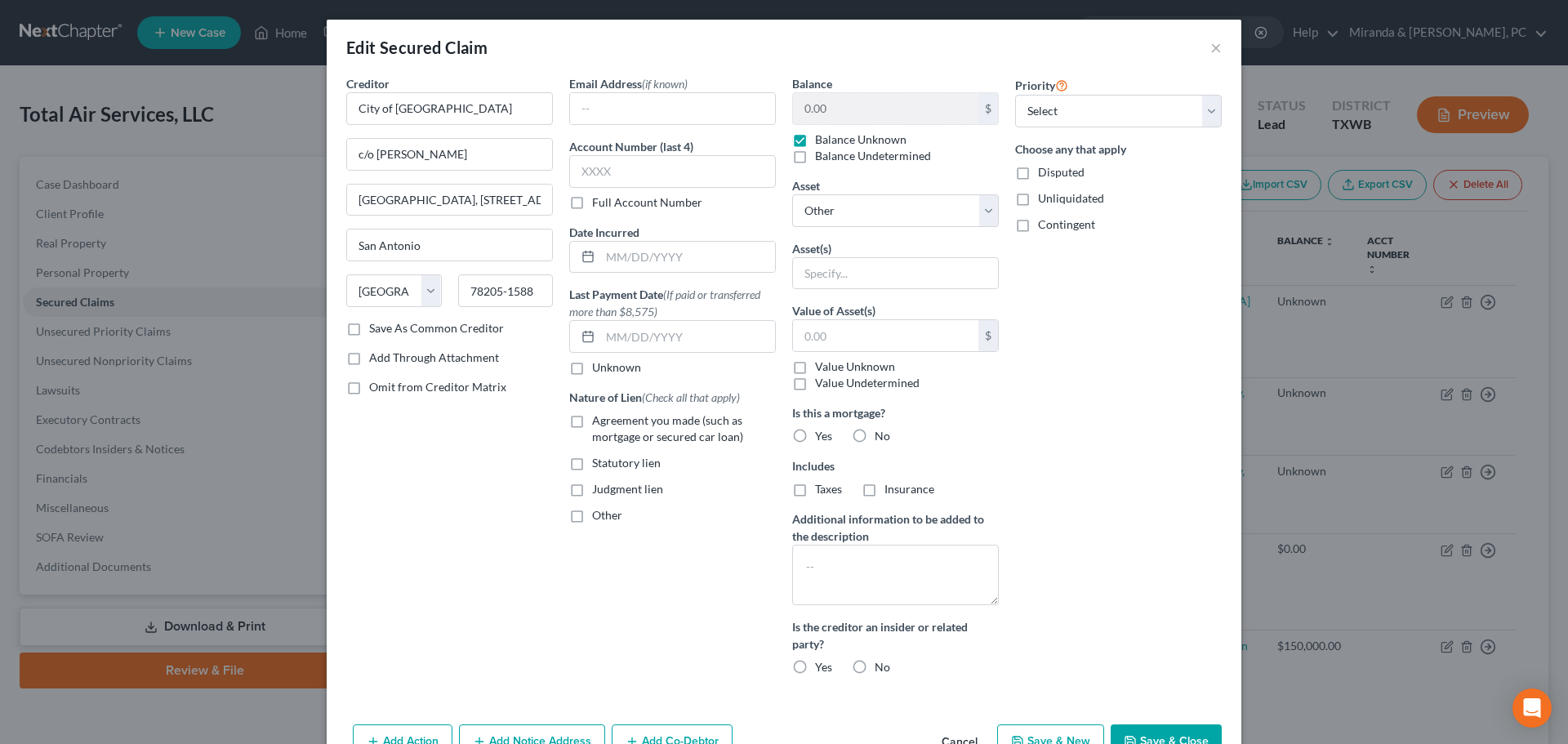
click at [815, 140] on label "Balance Unknown" at bounding box center [861, 140] width 91 height 17
click at [822, 140] on input "Balance Unknown" at bounding box center [827, 136] width 11 height 11
checkbox input "false"
type input "10,395.36"
click at [875, 666] on label "No" at bounding box center [882, 667] width 16 height 17
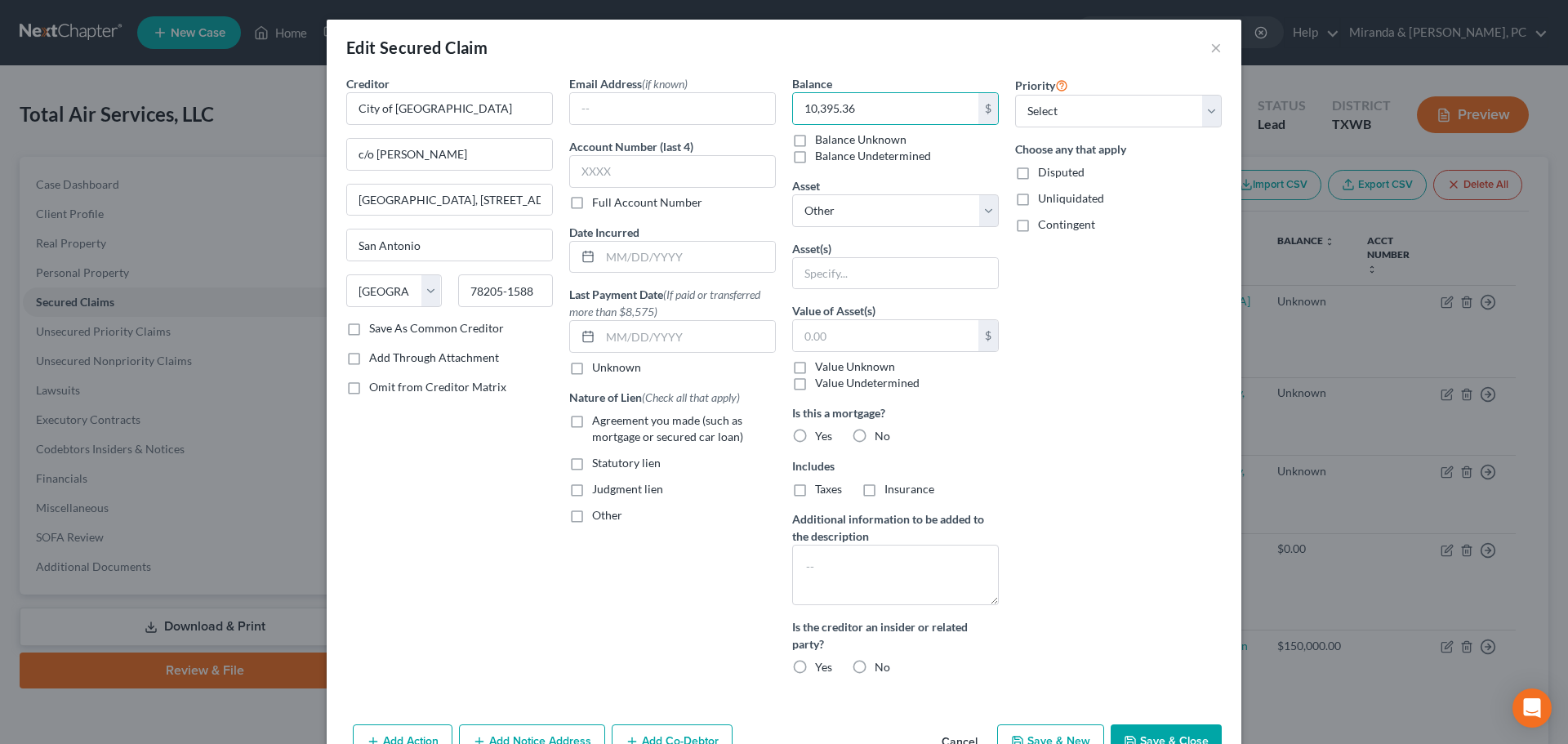
click at [881, 666] on input "No" at bounding box center [886, 664] width 11 height 11
radio input "true"
click at [639, 262] on input "text" at bounding box center [687, 257] width 175 height 31
type input "[DATE]"
click at [397, 593] on div "Creditor * City of [GEOGRAPHIC_DATA] c/o [PERSON_NAME][GEOGRAPHIC_DATA][PERSON_…" at bounding box center [449, 381] width 223 height 613
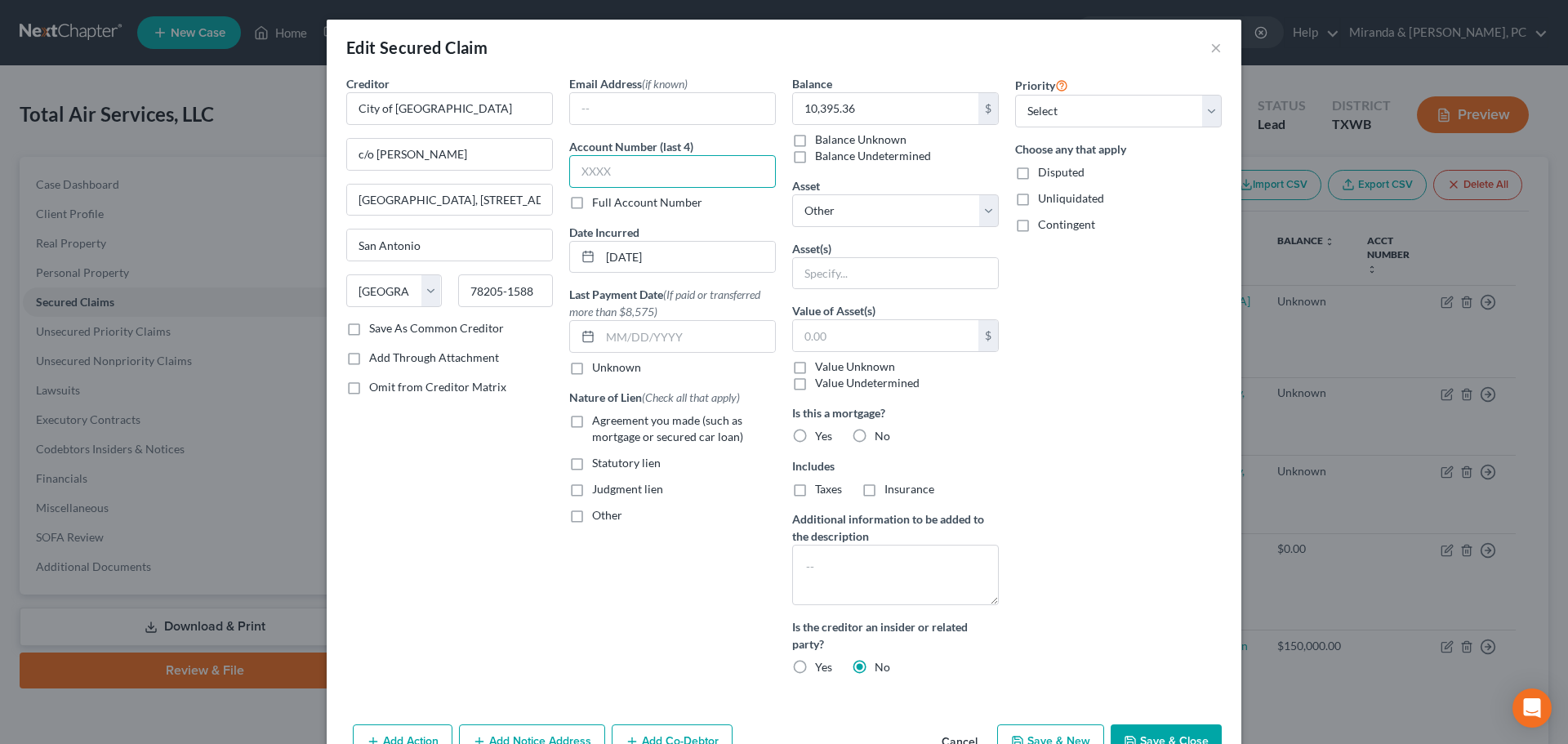
click at [636, 170] on input "text" at bounding box center [672, 171] width 207 height 33
type input "6534"
click at [425, 503] on div "Creditor * City of [GEOGRAPHIC_DATA] c/o [PERSON_NAME][GEOGRAPHIC_DATA][PERSON_…" at bounding box center [449, 381] width 223 height 613
click at [875, 431] on label "No" at bounding box center [882, 436] width 16 height 17
click at [881, 431] on input "No" at bounding box center [886, 433] width 11 height 11
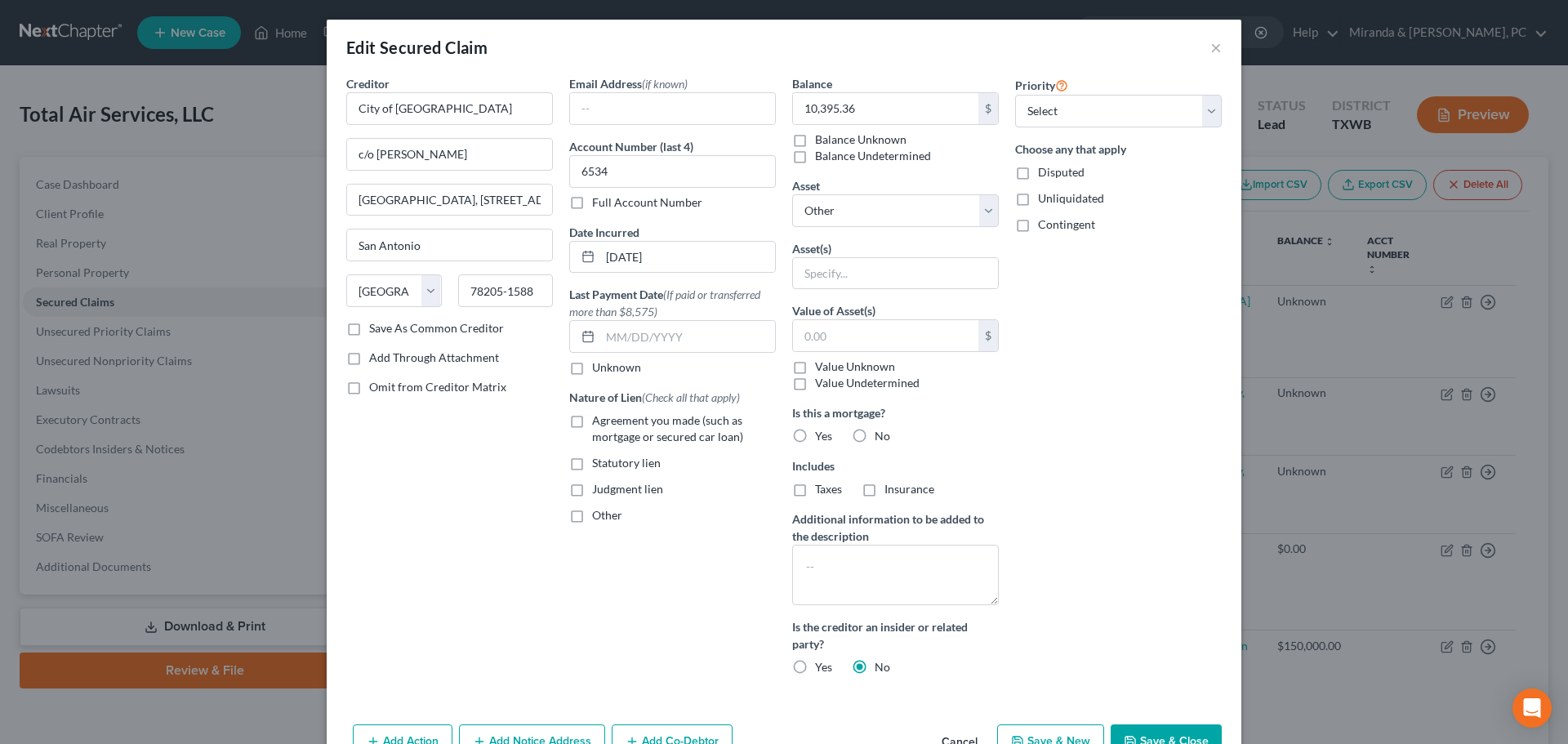
radio input "true"
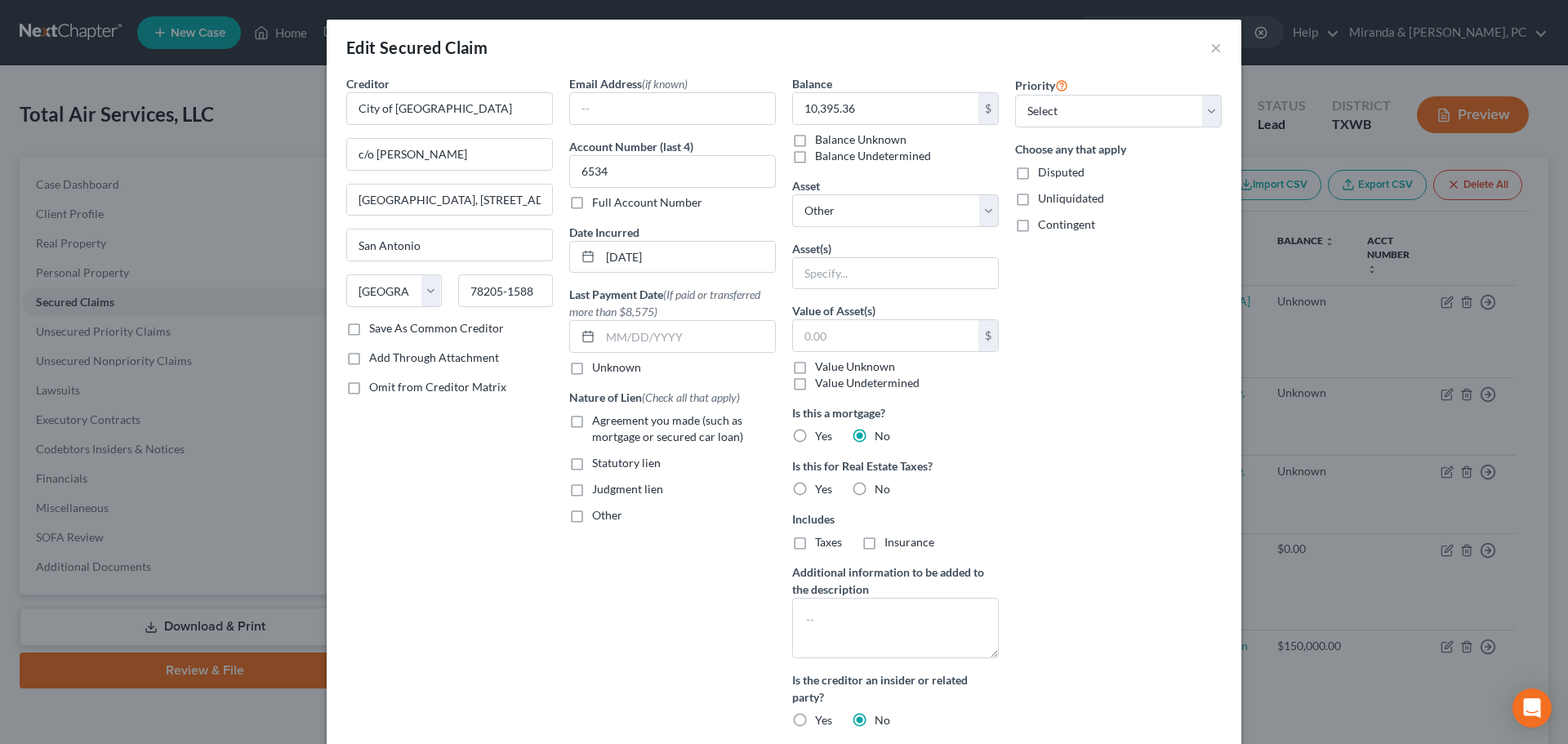
click at [875, 487] on label "No" at bounding box center [882, 489] width 16 height 17
click at [881, 487] on input "No" at bounding box center [886, 486] width 11 height 11
radio input "true"
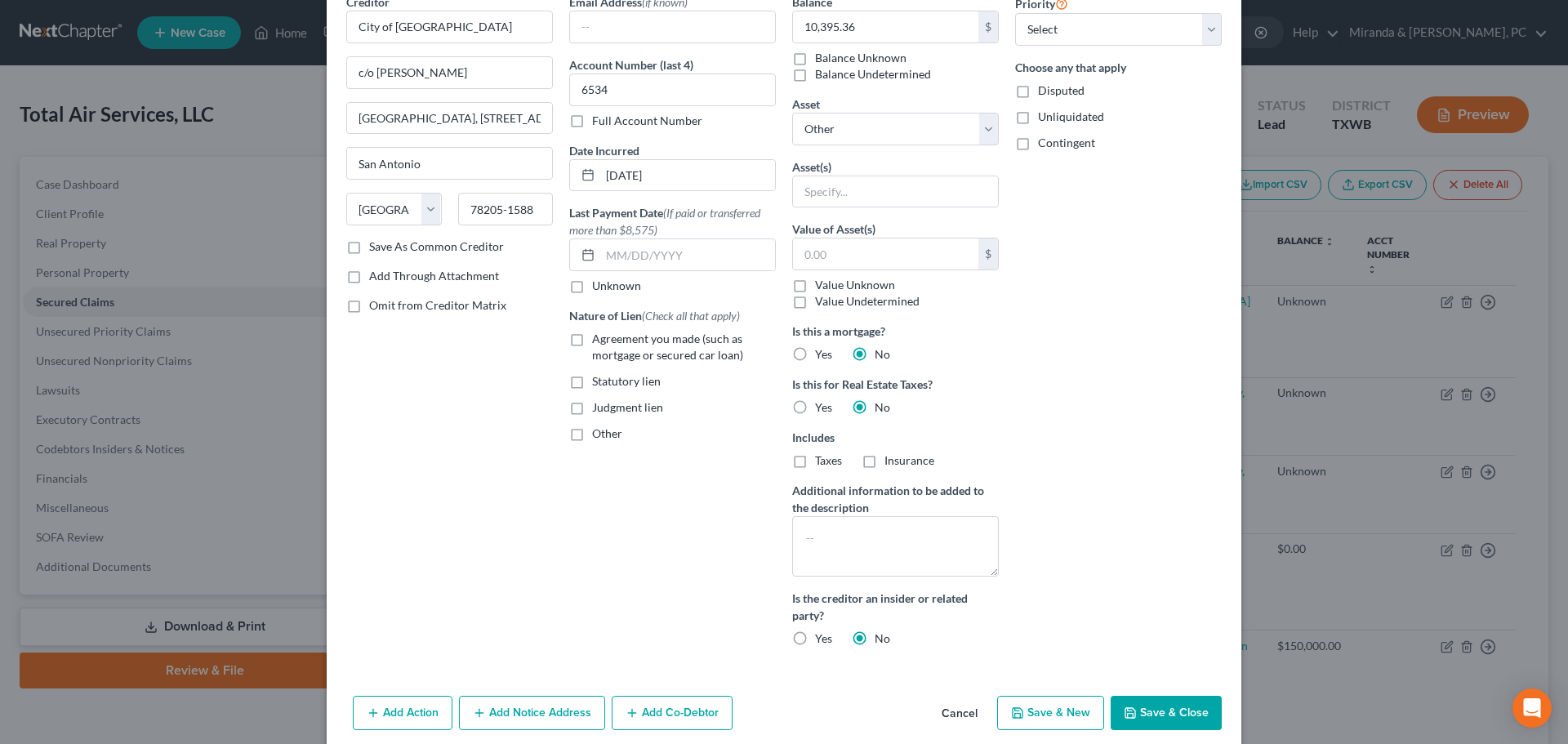
click at [1166, 706] on button "Save & Close" at bounding box center [1166, 712] width 111 height 34
select select
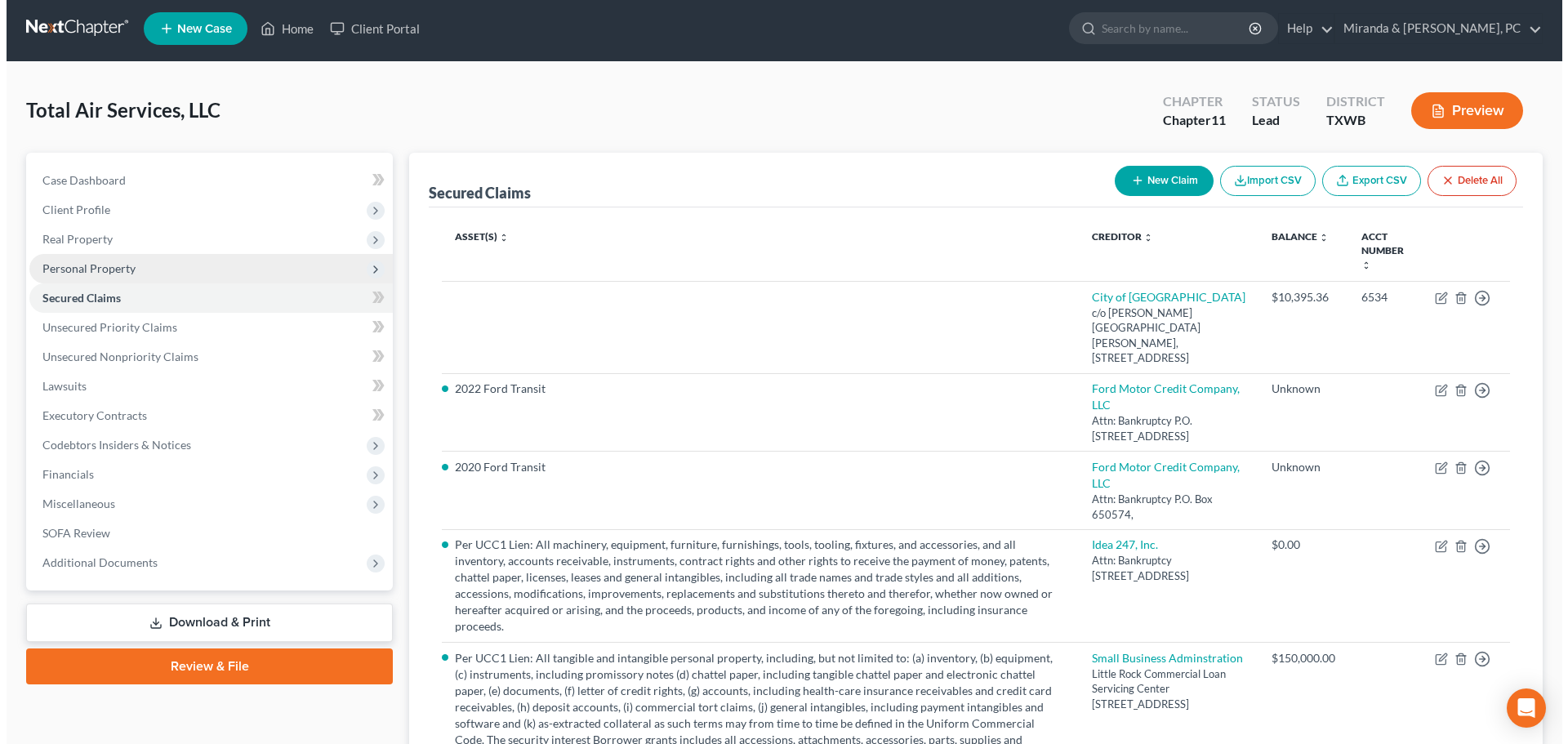
scroll to position [0, 0]
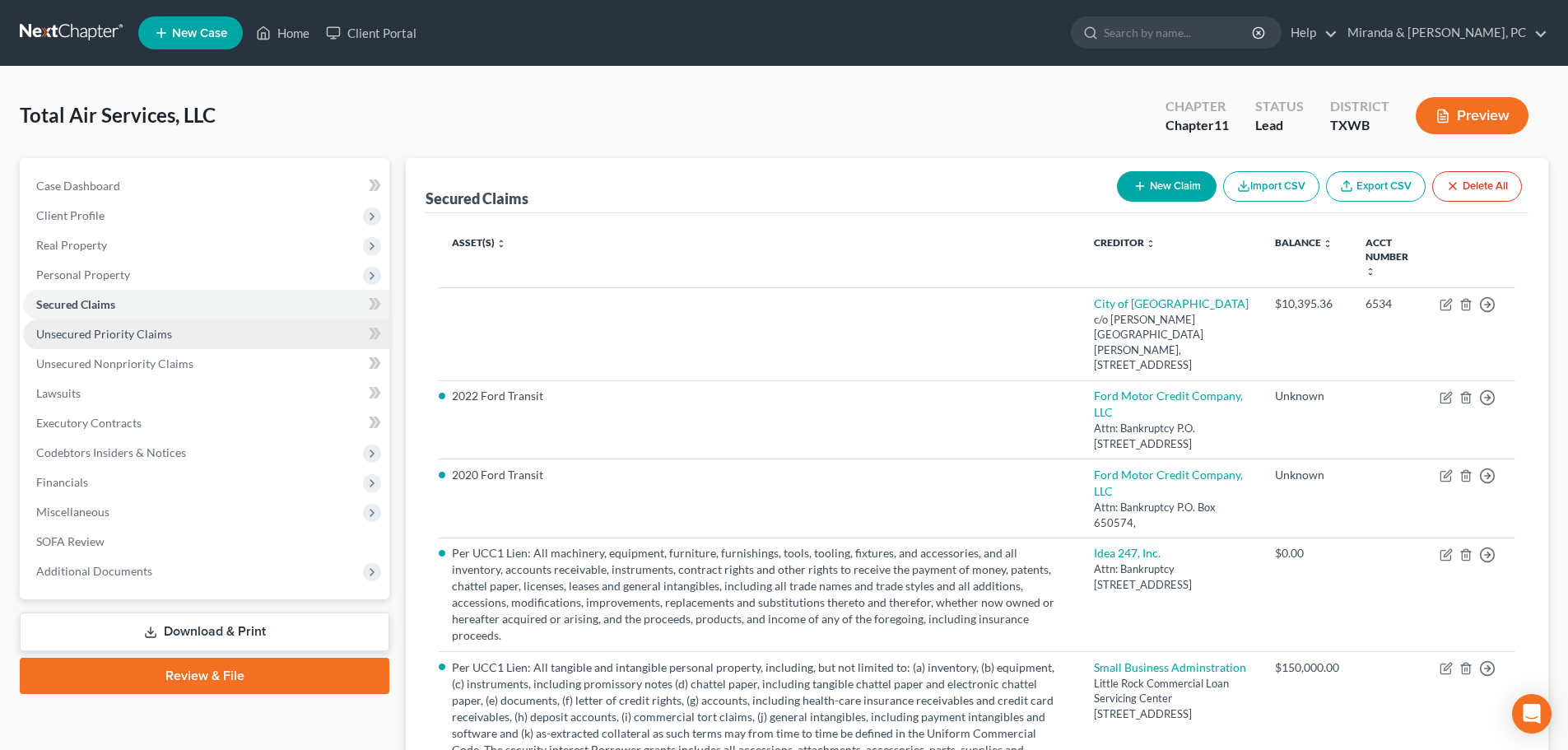
click at [131, 340] on span "Unsecured Priority Claims" at bounding box center [104, 334] width 136 height 14
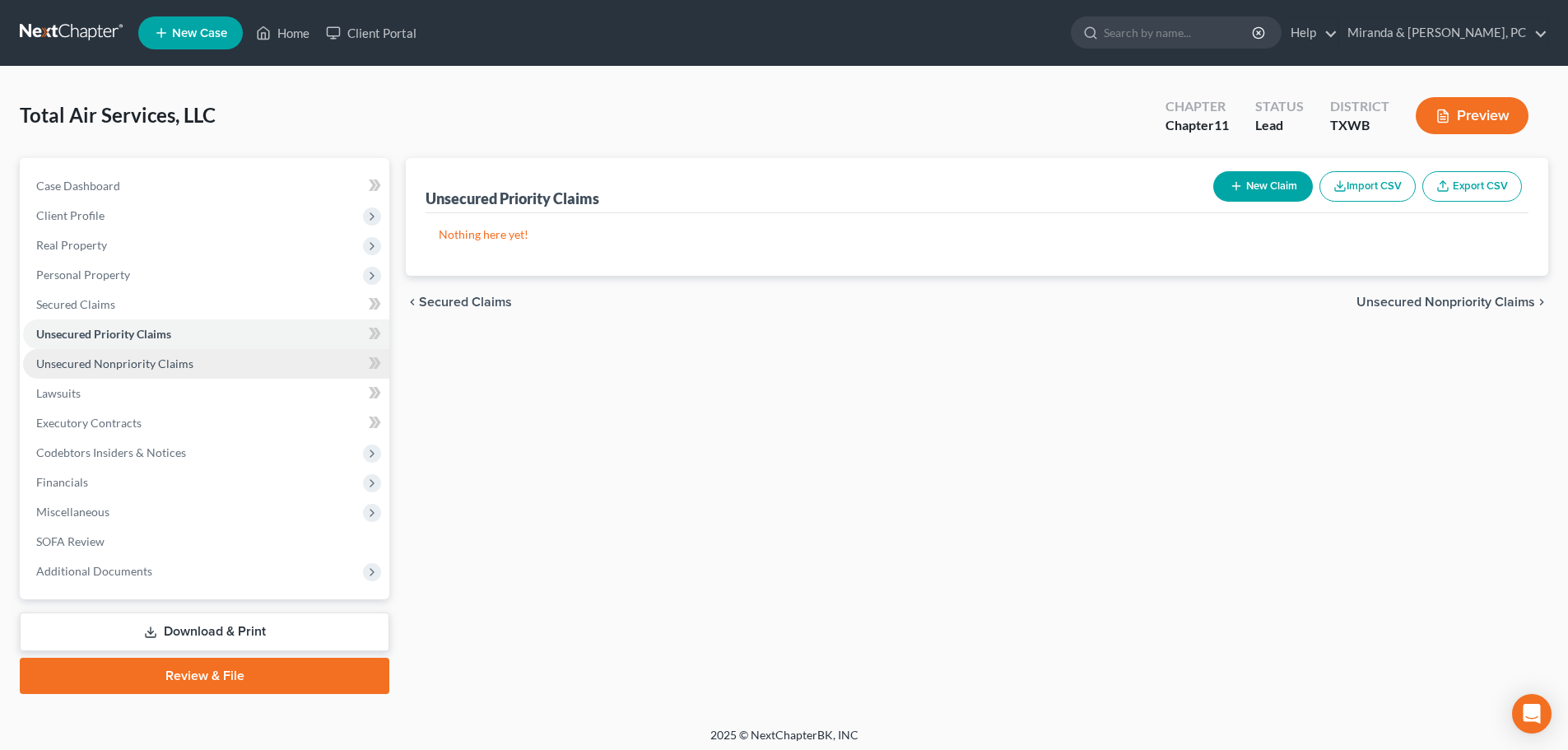
click at [171, 361] on span "Unsecured Nonpriority Claims" at bounding box center [115, 363] width 158 height 14
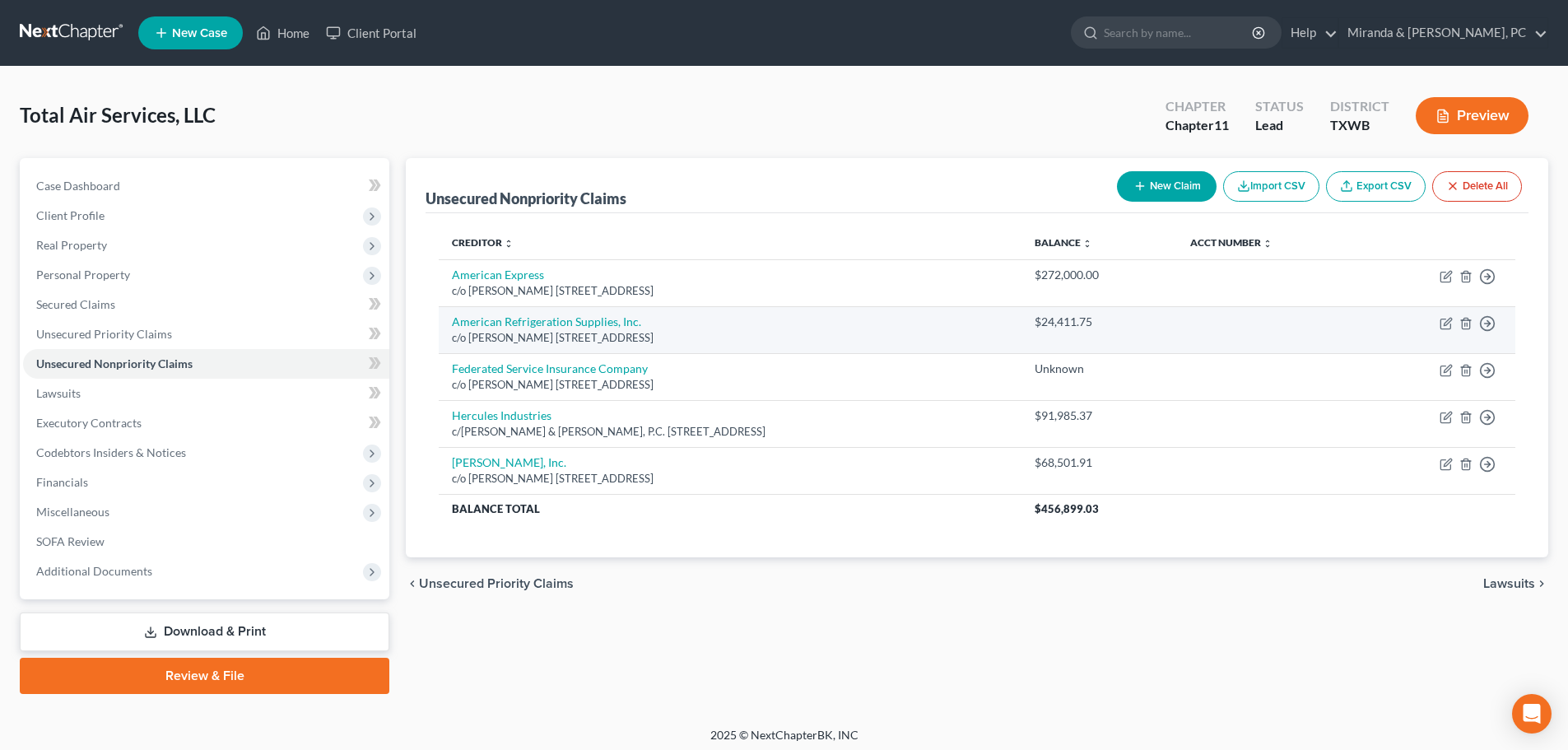
click at [1438, 325] on td "Move to D Move to E Move to G Move to Notice Only" at bounding box center [1438, 329] width 153 height 47
click at [1445, 323] on icon "button" at bounding box center [1447, 321] width 8 height 8
select select "3"
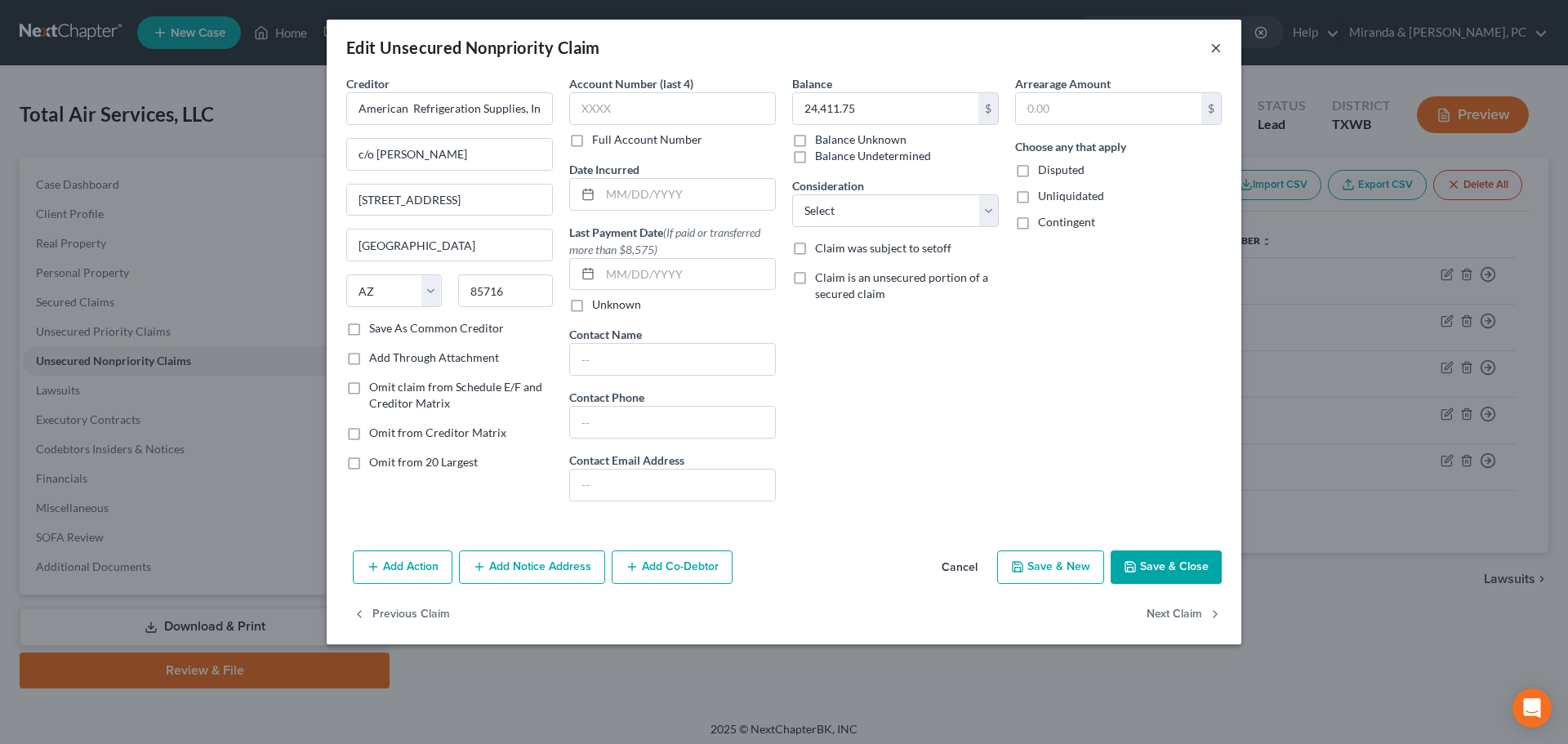
click at [1215, 46] on button "×" at bounding box center [1216, 47] width 12 height 19
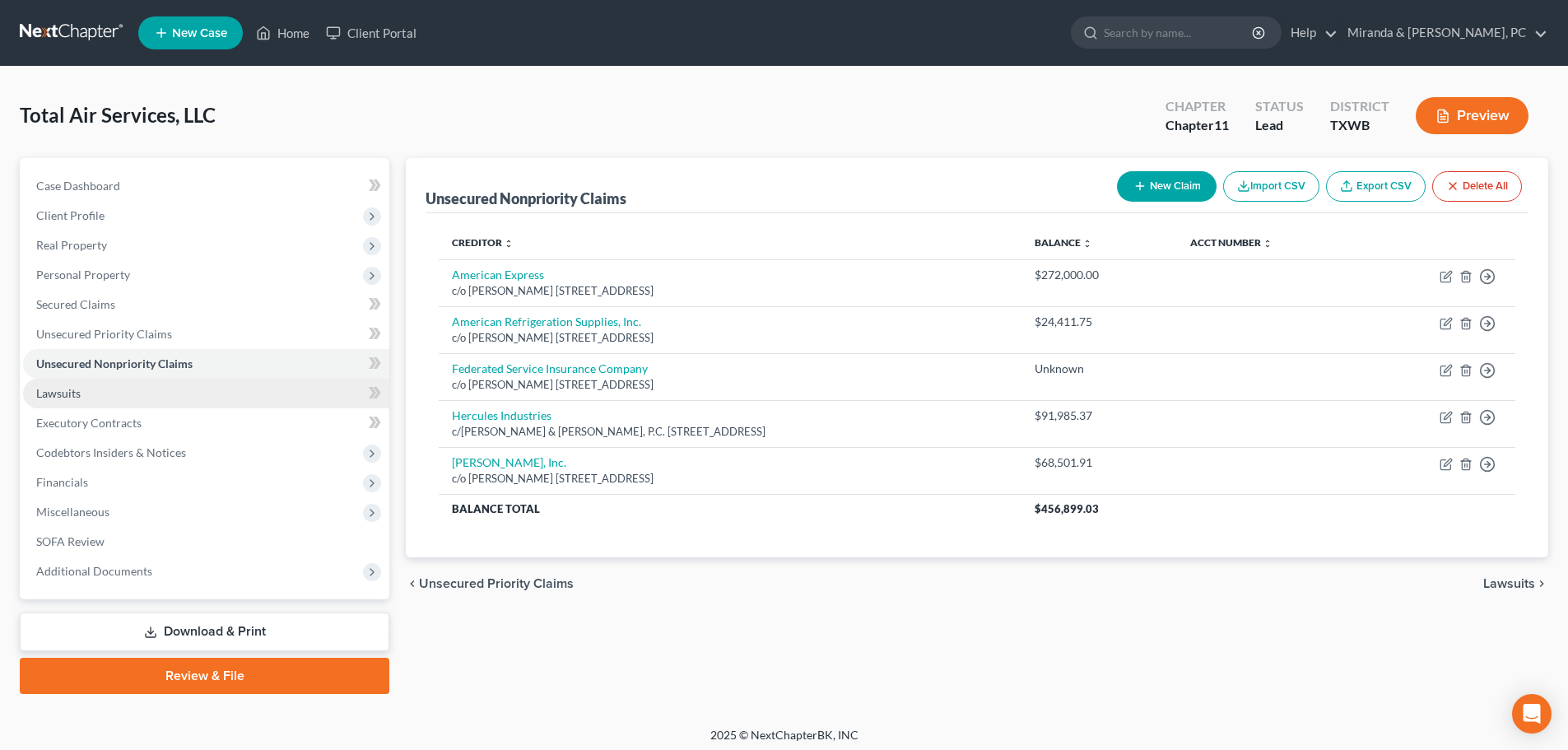
click at [88, 398] on link "Lawsuits" at bounding box center [206, 393] width 367 height 29
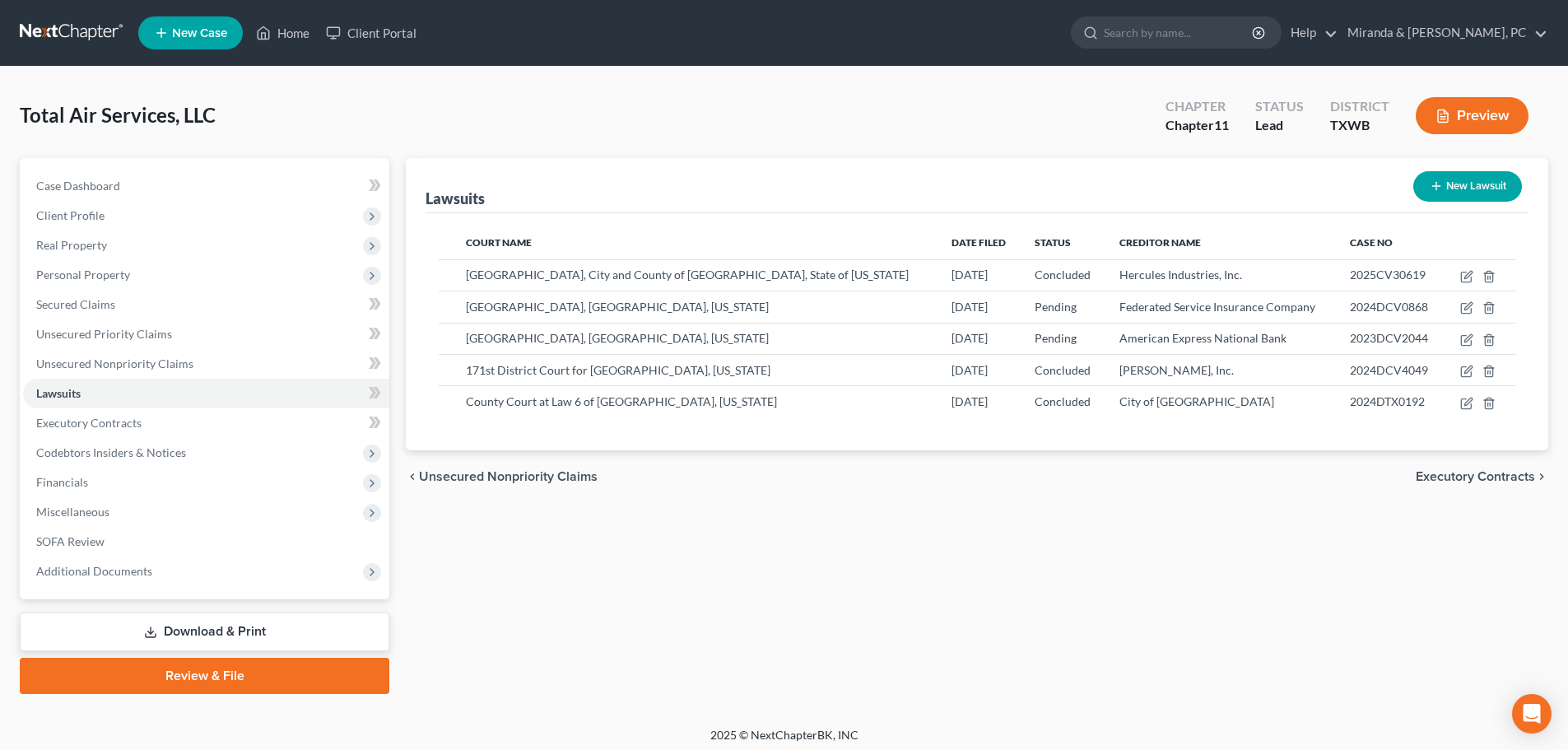
click at [1453, 193] on button "New Lawsuit" at bounding box center [1467, 186] width 109 height 30
select select "0"
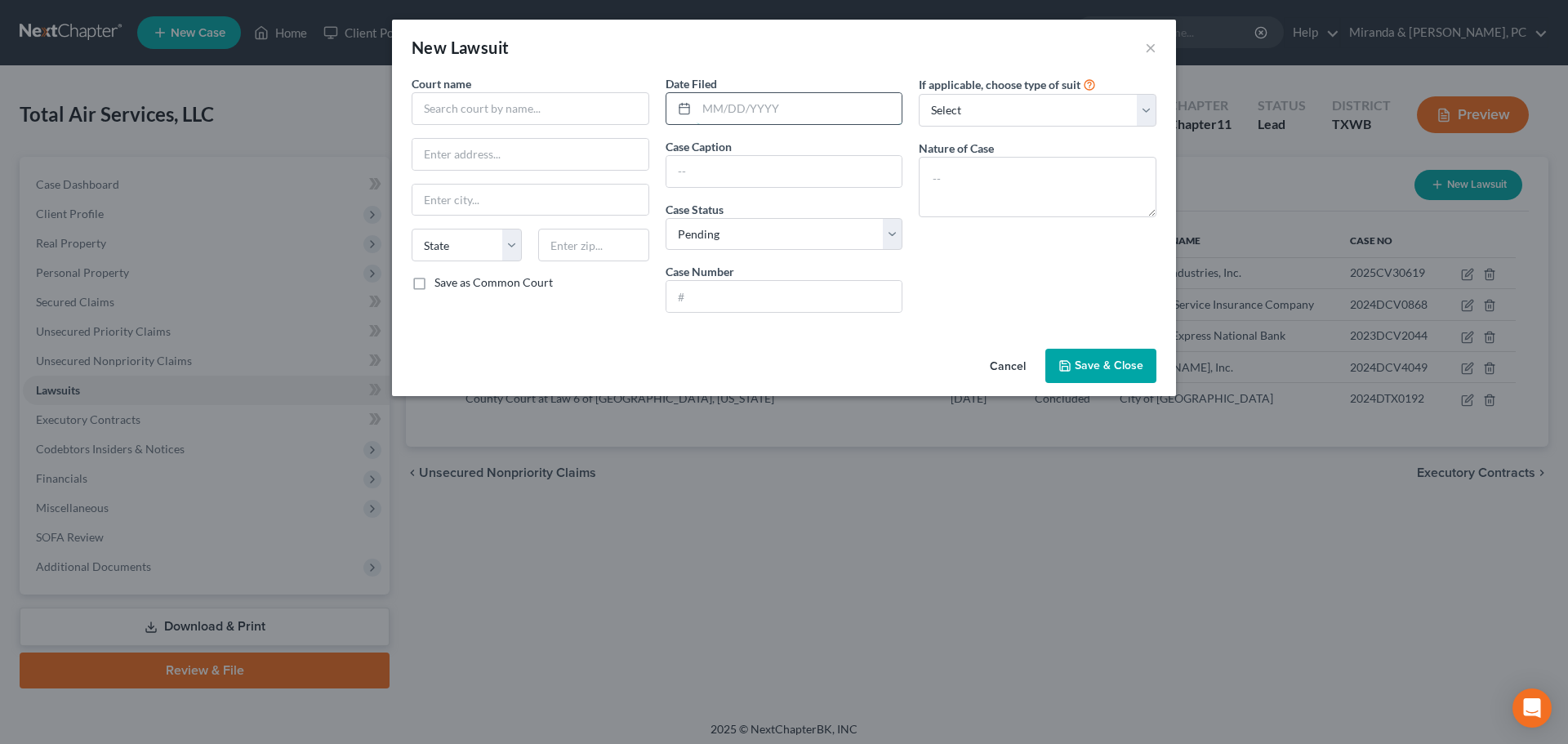
click at [728, 106] on input "text" at bounding box center [799, 108] width 206 height 31
click at [712, 292] on input "text" at bounding box center [784, 296] width 236 height 31
type input "C20245520"
click at [522, 112] on input "text" at bounding box center [530, 108] width 237 height 33
drag, startPoint x: 625, startPoint y: 111, endPoint x: 415, endPoint y: 119, distance: 210.2
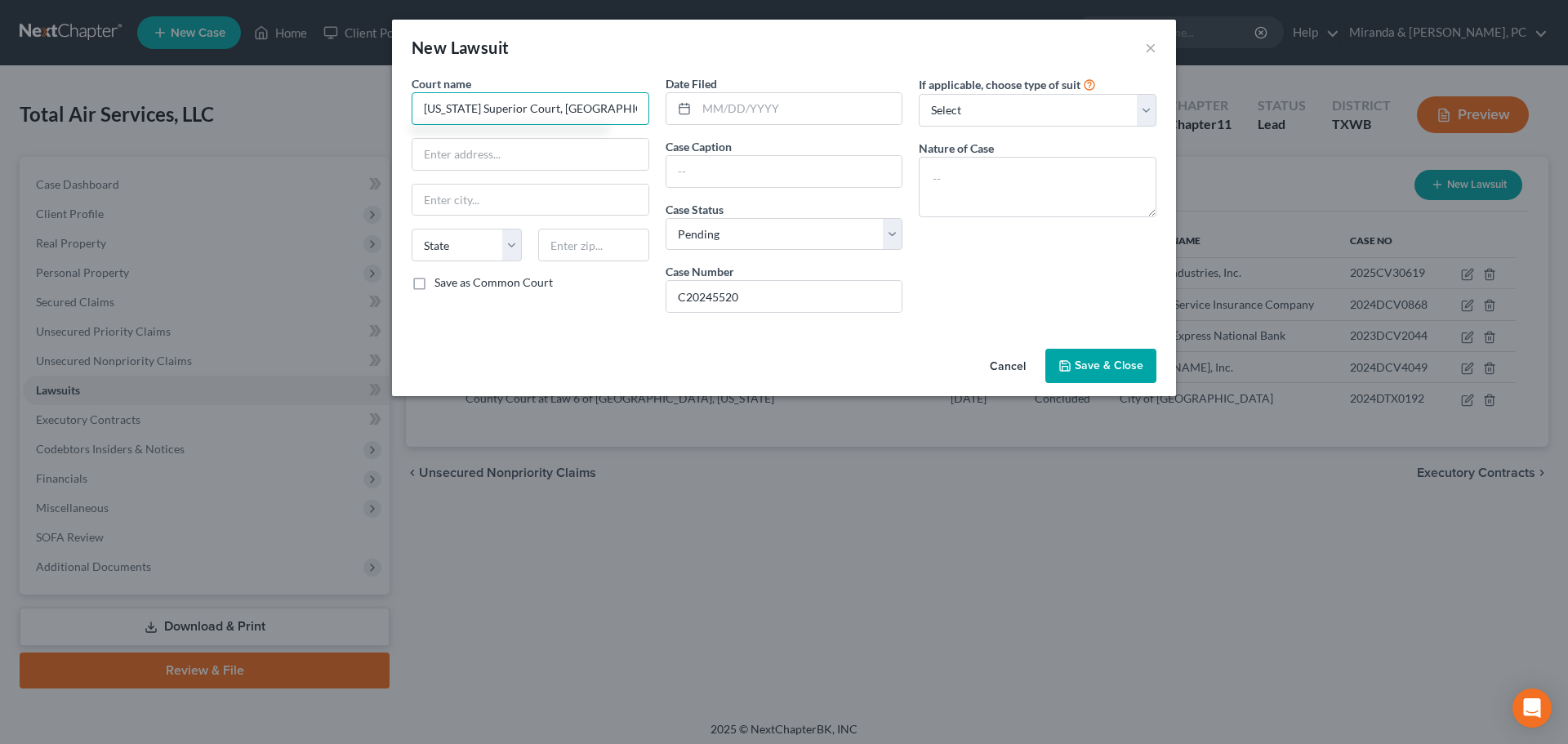
click at [415, 119] on input "[US_STATE] Superior Court, [GEOGRAPHIC_DATA]" at bounding box center [530, 108] width 237 height 33
type input "[US_STATE] Superior Court, [GEOGRAPHIC_DATA]"
click at [507, 161] on input "text" at bounding box center [530, 154] width 236 height 31
type input "[STREET_ADDRESS]"
click at [584, 251] on input "text" at bounding box center [594, 244] width 110 height 33
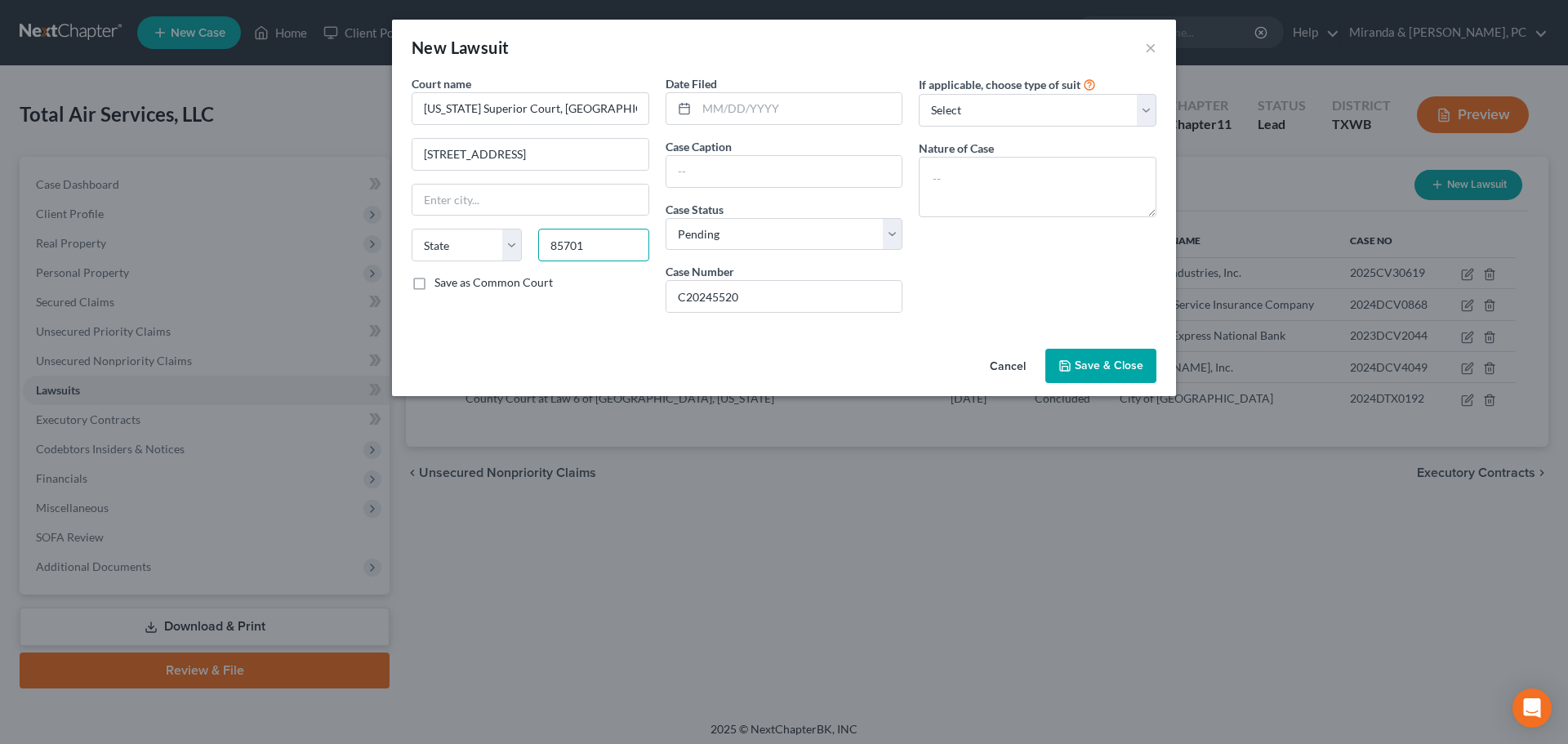
type input "85701"
click at [546, 371] on div "Cancel Save & Close" at bounding box center [784, 369] width 784 height 54
type input "[GEOGRAPHIC_DATA]"
select select "3"
click at [750, 115] on input "text" at bounding box center [799, 108] width 206 height 31
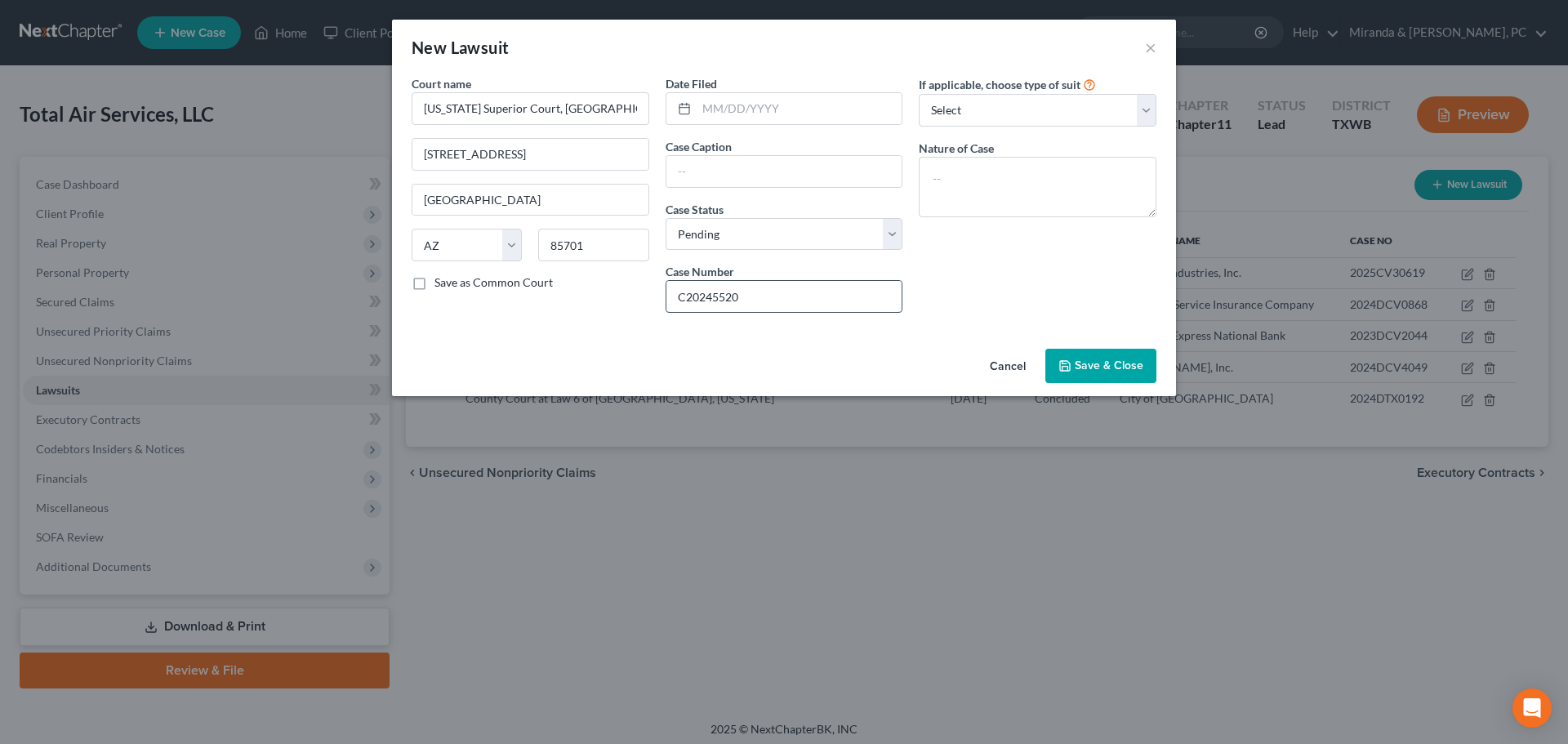
click at [718, 301] on input "C20245520" at bounding box center [784, 296] width 236 height 31
click at [799, 182] on input "text" at bounding box center [784, 171] width 236 height 31
paste input "AMERICAN REFRIGERATION SUPPLIES, INC., AN [US_STATE] CORPORATION VS. TOTAL AIR …"
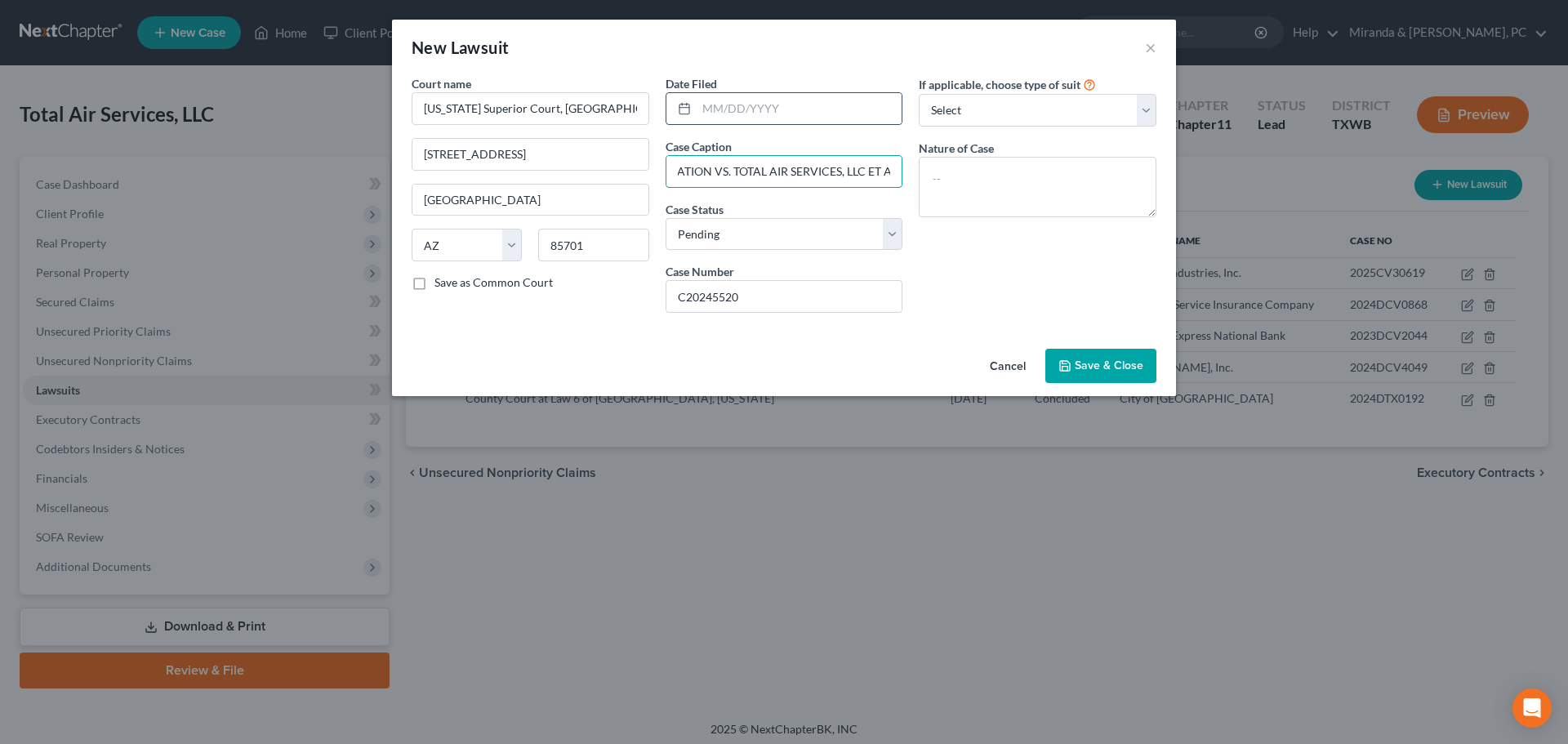
type input "AMERICAN REFRIGERATION SUPPLIES, INC., AN [US_STATE] CORPORATION VS. TOTAL AIR …"
drag, startPoint x: 685, startPoint y: 108, endPoint x: 737, endPoint y: 110, distance: 52.0
click at [689, 108] on line at bounding box center [685, 108] width 10 height 0
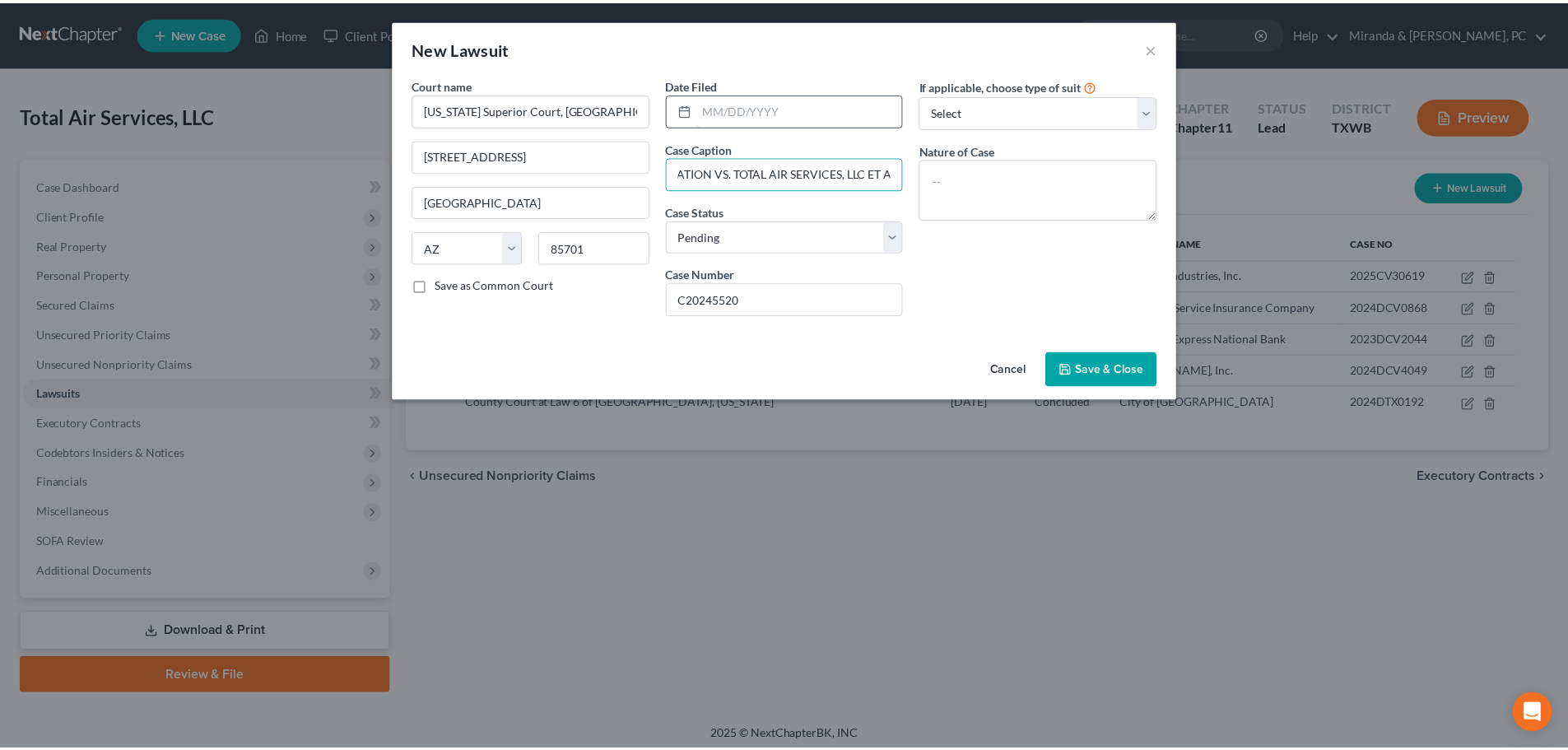
scroll to position [0, 0]
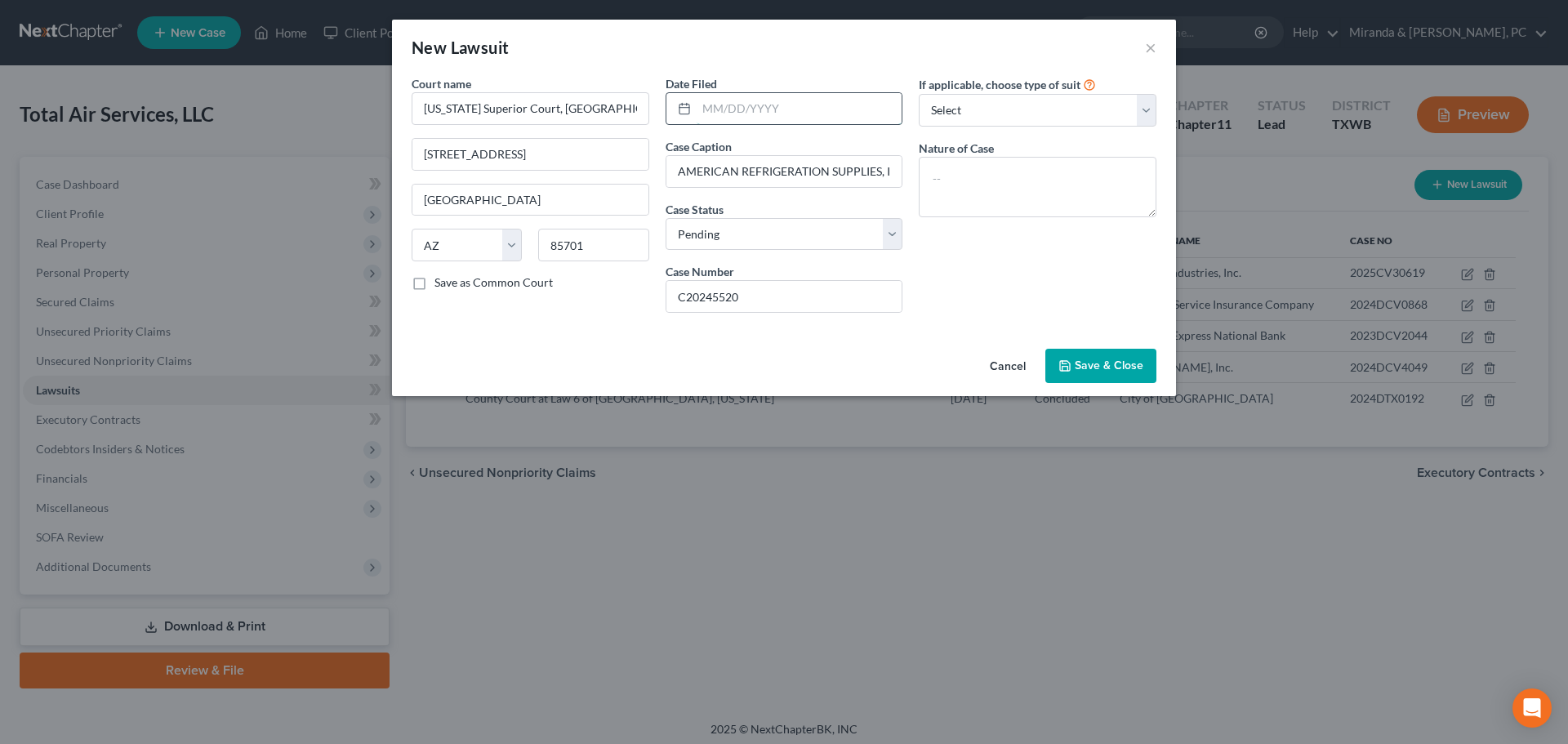
click at [739, 110] on input "text" at bounding box center [799, 108] width 206 height 31
type input "[DATE]"
click at [1004, 114] on select "Select Repossession Foreclosure Returns Other" at bounding box center [1038, 110] width 237 height 33
select select "3"
click at [919, 94] on select "Select Repossession Foreclosure Returns Other" at bounding box center [1038, 110] width 237 height 33
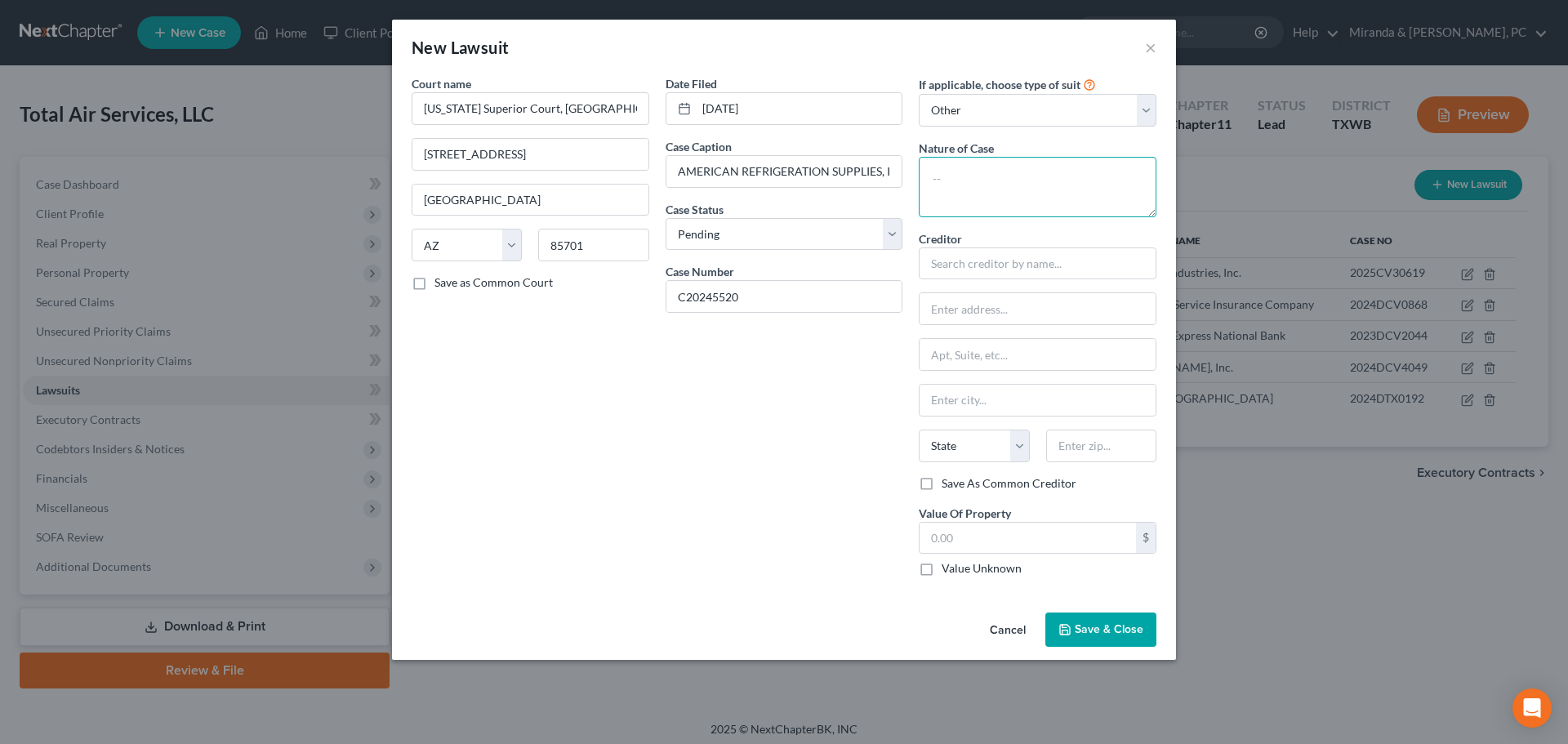
click at [977, 171] on textarea at bounding box center [1038, 187] width 237 height 60
click at [772, 242] on select "Select Pending On Appeal Concluded" at bounding box center [784, 234] width 237 height 33
select select "2"
click at [666, 218] on select "Select Pending On Appeal Concluded" at bounding box center [784, 234] width 237 height 33
click at [712, 387] on div "Date Filed [DATE] Case Caption AMERICAN REFRIGERATION SUPPLIES, INC., AN [US_ST…" at bounding box center [784, 332] width 254 height 514
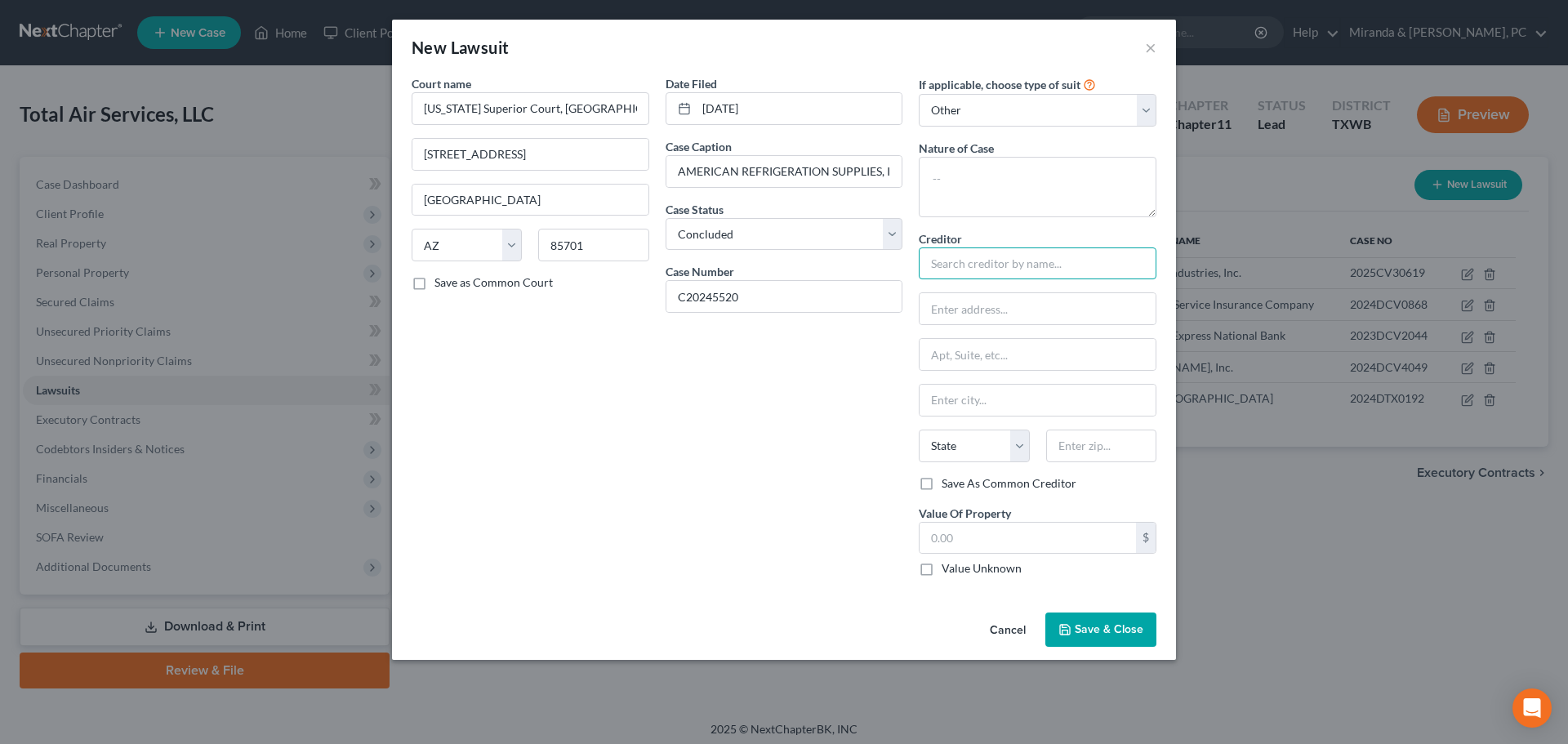
click at [984, 262] on input "text" at bounding box center [1038, 263] width 237 height 33
type input "American Refrigeration Supplies, Inc."
click at [973, 294] on input "text" at bounding box center [1038, 308] width 236 height 31
click at [1019, 299] on input "c/o" at bounding box center [1038, 308] width 236 height 31
type input "c/o [PERSON_NAME]"
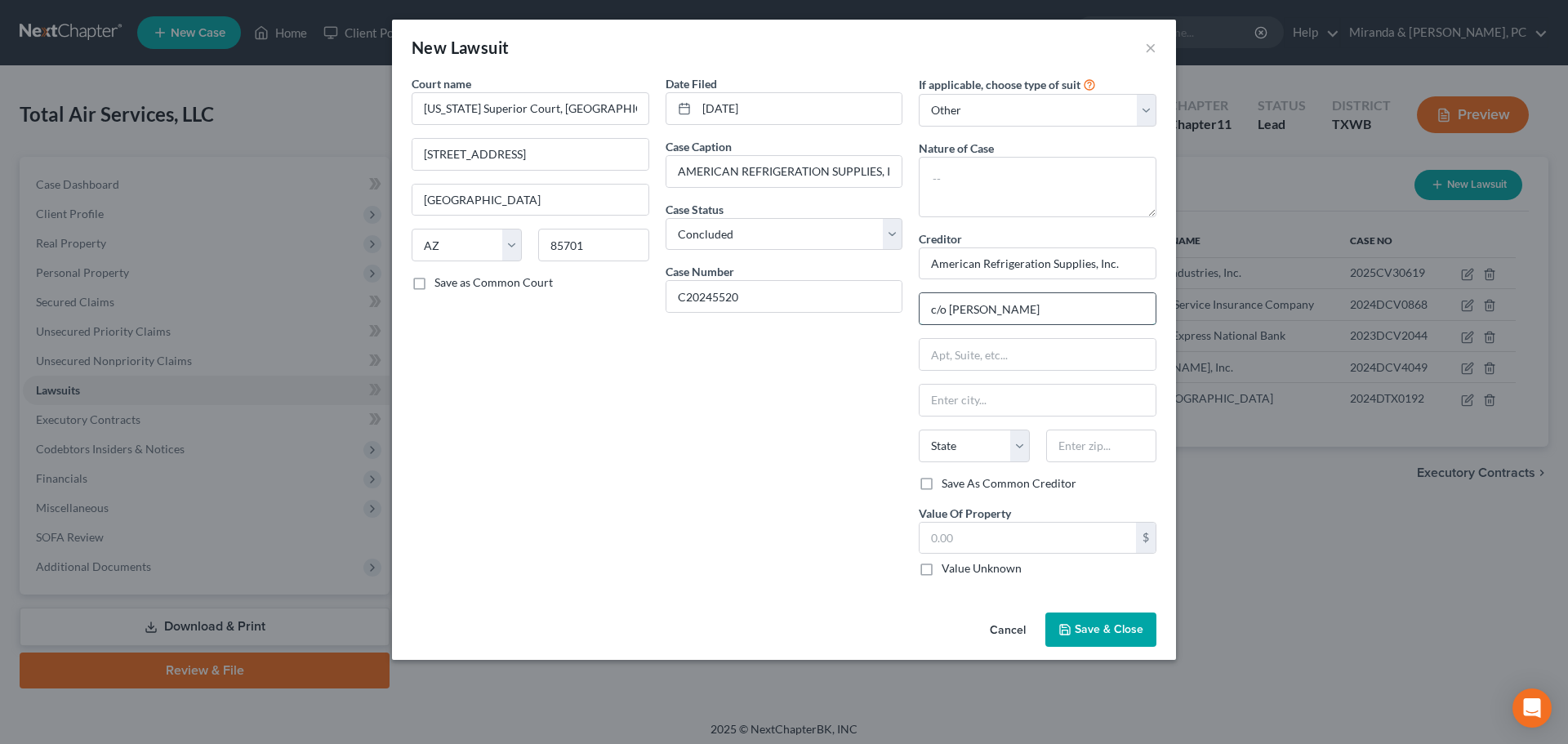
drag, startPoint x: 1044, startPoint y: 306, endPoint x: 952, endPoint y: 310, distance: 92.1
click at [952, 310] on input "c/o [PERSON_NAME]" at bounding box center [1038, 308] width 236 height 31
click at [1039, 354] on input "text" at bounding box center [1038, 354] width 236 height 31
type input "[STREET_ADDRESS]"
click at [1066, 449] on input "text" at bounding box center [1101, 446] width 110 height 33
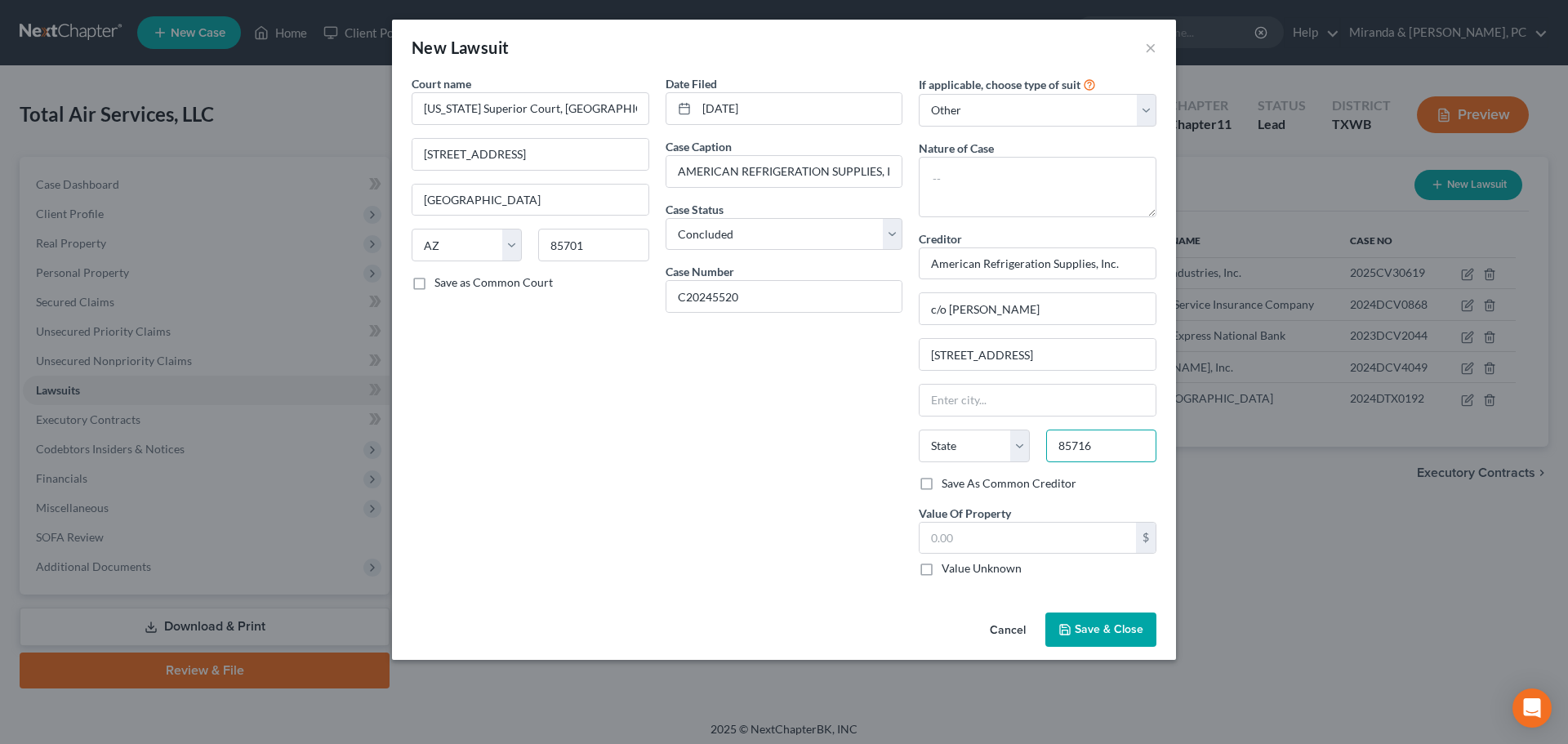
type input "85716"
click at [815, 452] on div "Date Filed [DATE] Case Caption AMERICAN REFRIGERATION SUPPLIES, INC., AN [US_ST…" at bounding box center [784, 332] width 254 height 514
type input "[GEOGRAPHIC_DATA]"
select select "3"
click at [979, 562] on label "Value Unknown" at bounding box center [982, 568] width 80 height 17
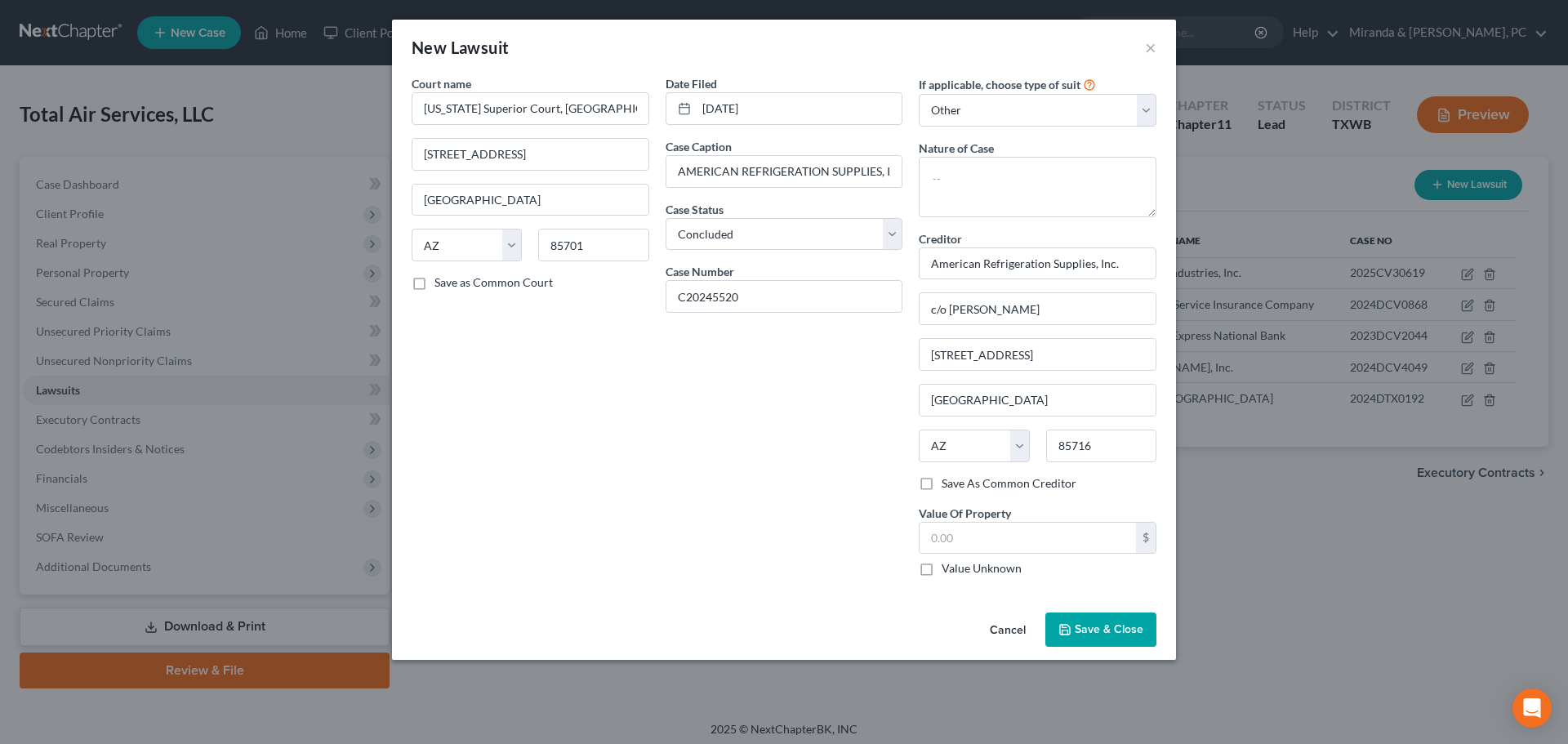
click at [959, 562] on input "Value Unknown" at bounding box center [953, 565] width 11 height 11
checkbox input "true"
type input "0.00"
click at [971, 573] on label "Value Unknown" at bounding box center [982, 568] width 80 height 17
click at [959, 571] on input "Value Unknown" at bounding box center [953, 565] width 11 height 11
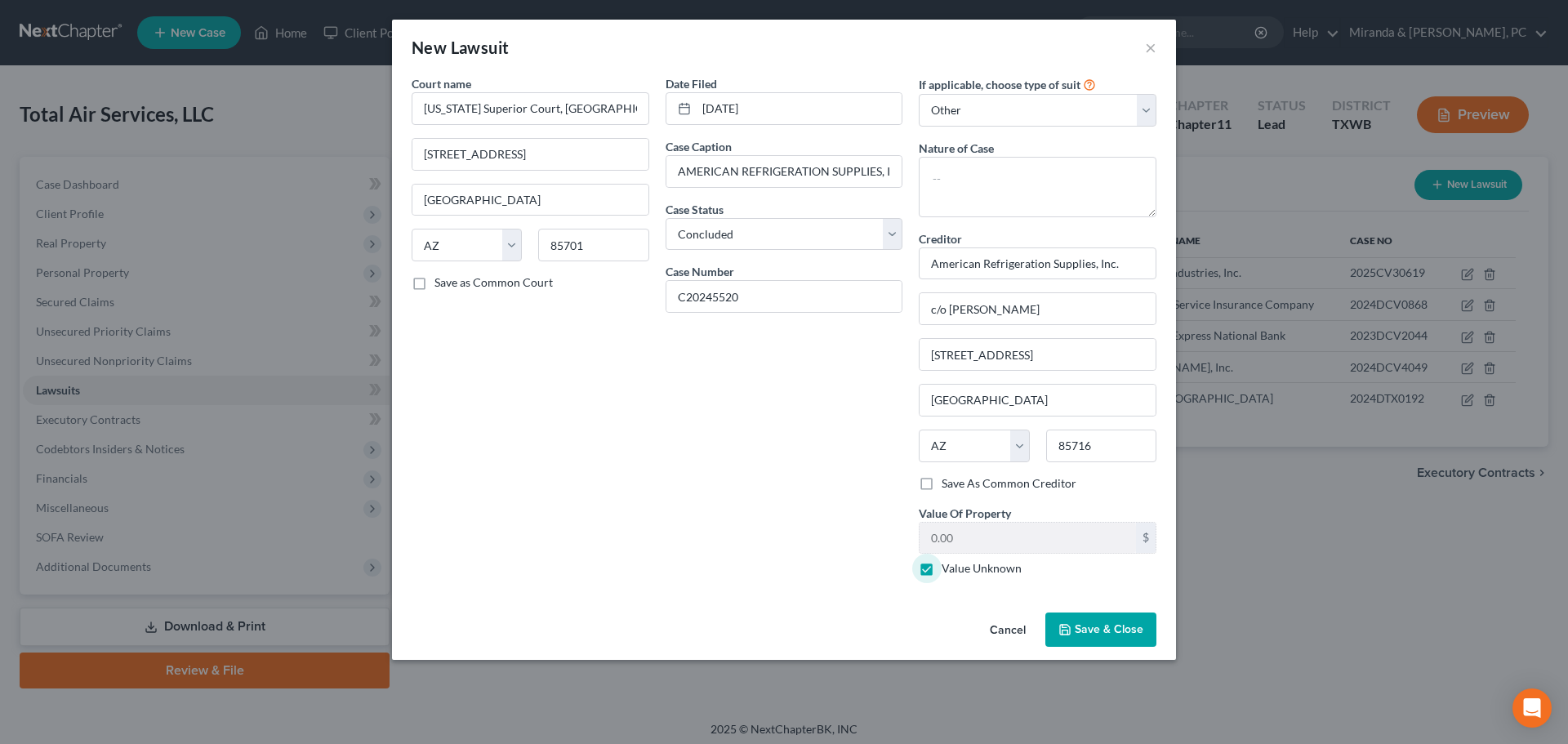
checkbox input "false"
click at [1122, 626] on span "Save & Close" at bounding box center [1109, 629] width 69 height 14
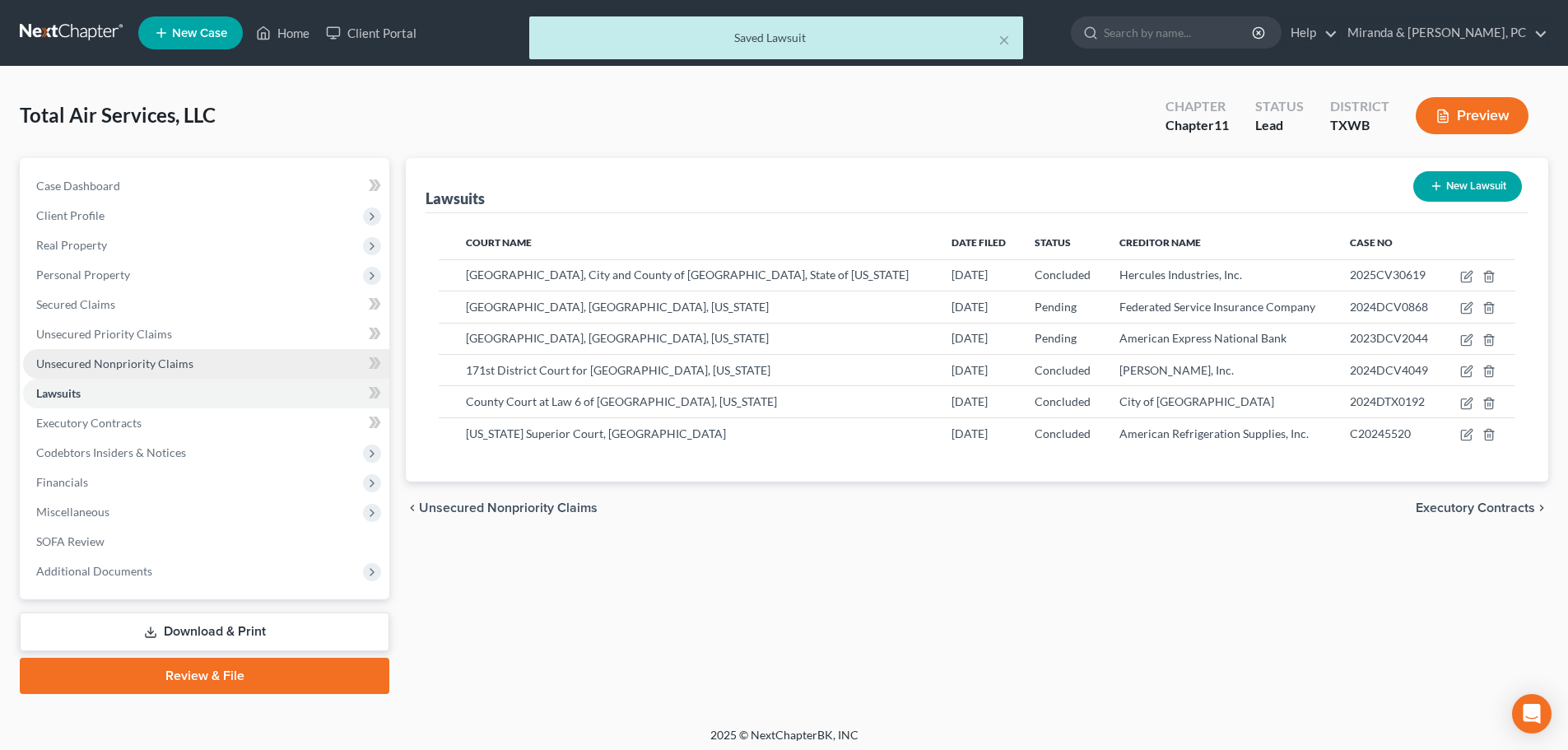
click at [121, 367] on span "Unsecured Nonpriority Claims" at bounding box center [115, 363] width 158 height 14
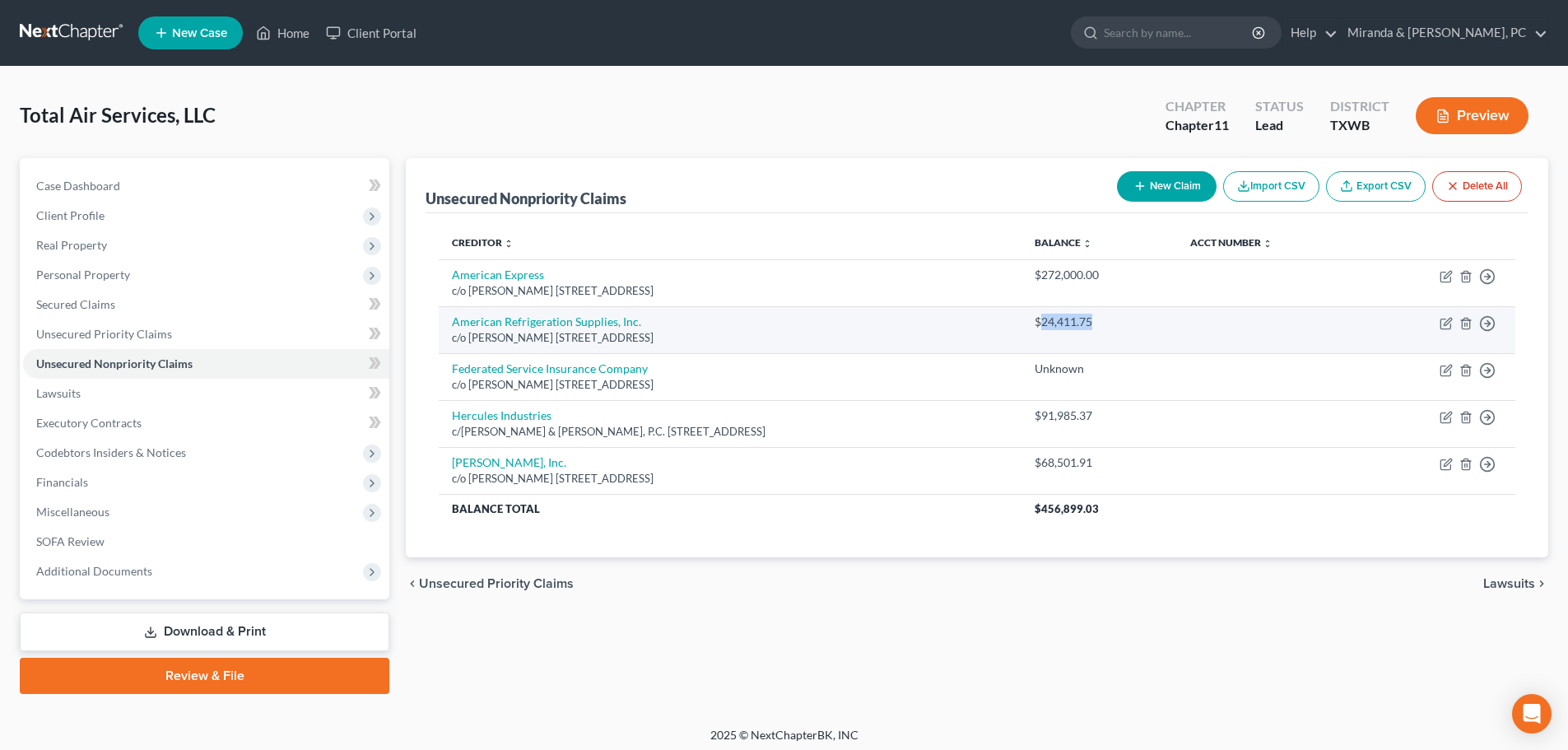
drag, startPoint x: 1111, startPoint y: 325, endPoint x: 1062, endPoint y: 321, distance: 49.2
click at [1062, 321] on div "$24,411.75" at bounding box center [1099, 322] width 129 height 17
copy div "24,411.75"
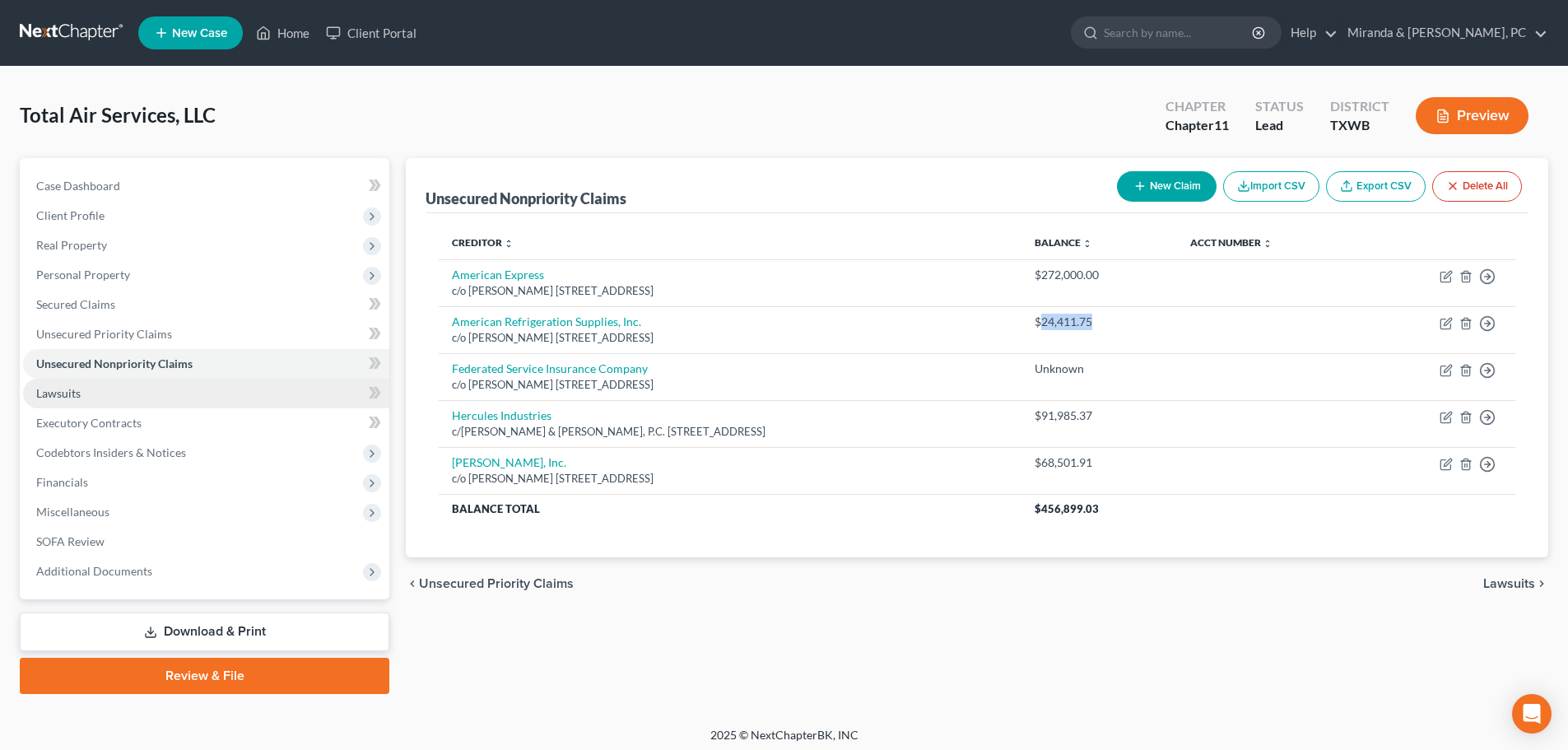
click at [70, 393] on span "Lawsuits" at bounding box center [58, 393] width 45 height 14
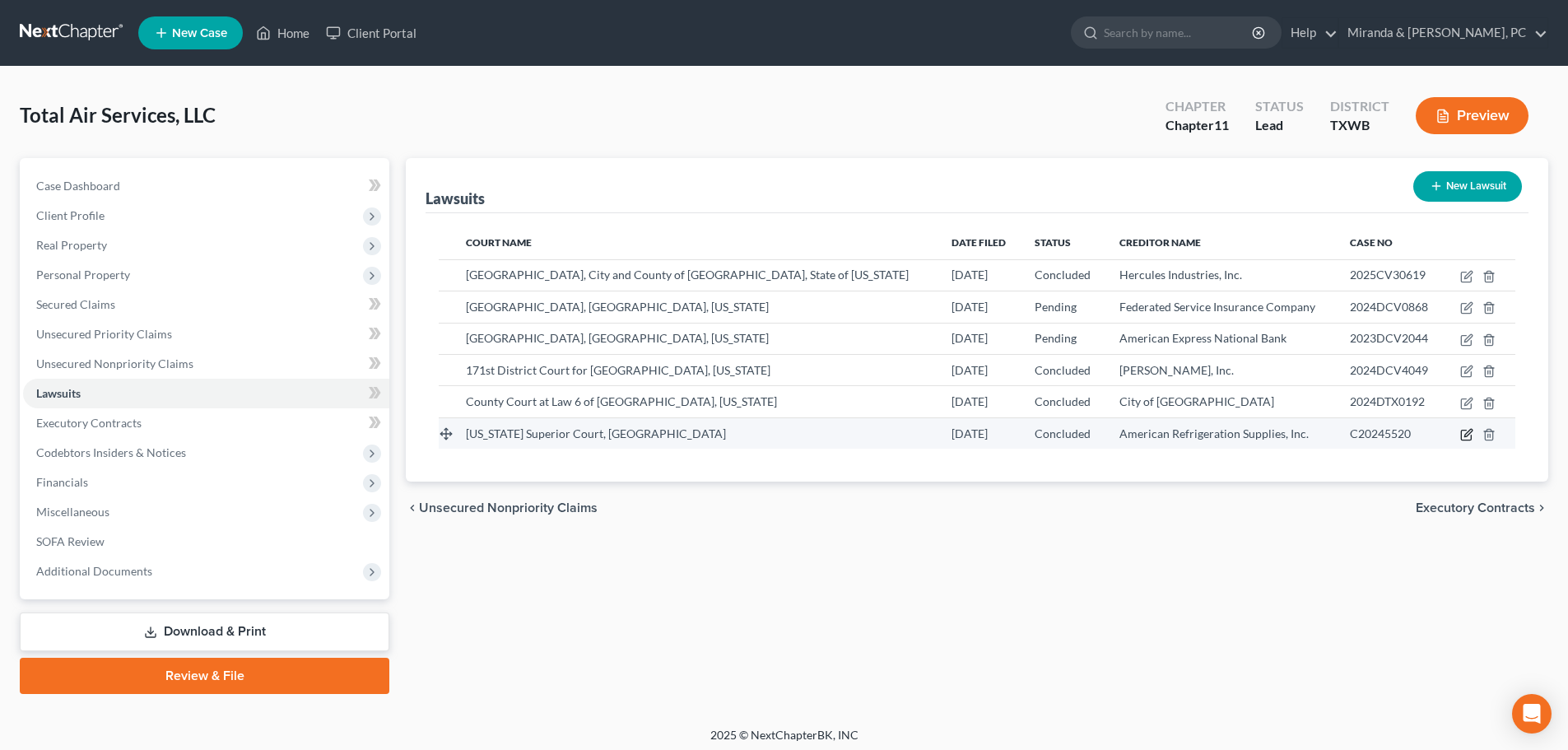
click at [1464, 434] on icon "button" at bounding box center [1467, 435] width 13 height 13
select select "3"
select select "2"
select select "3"
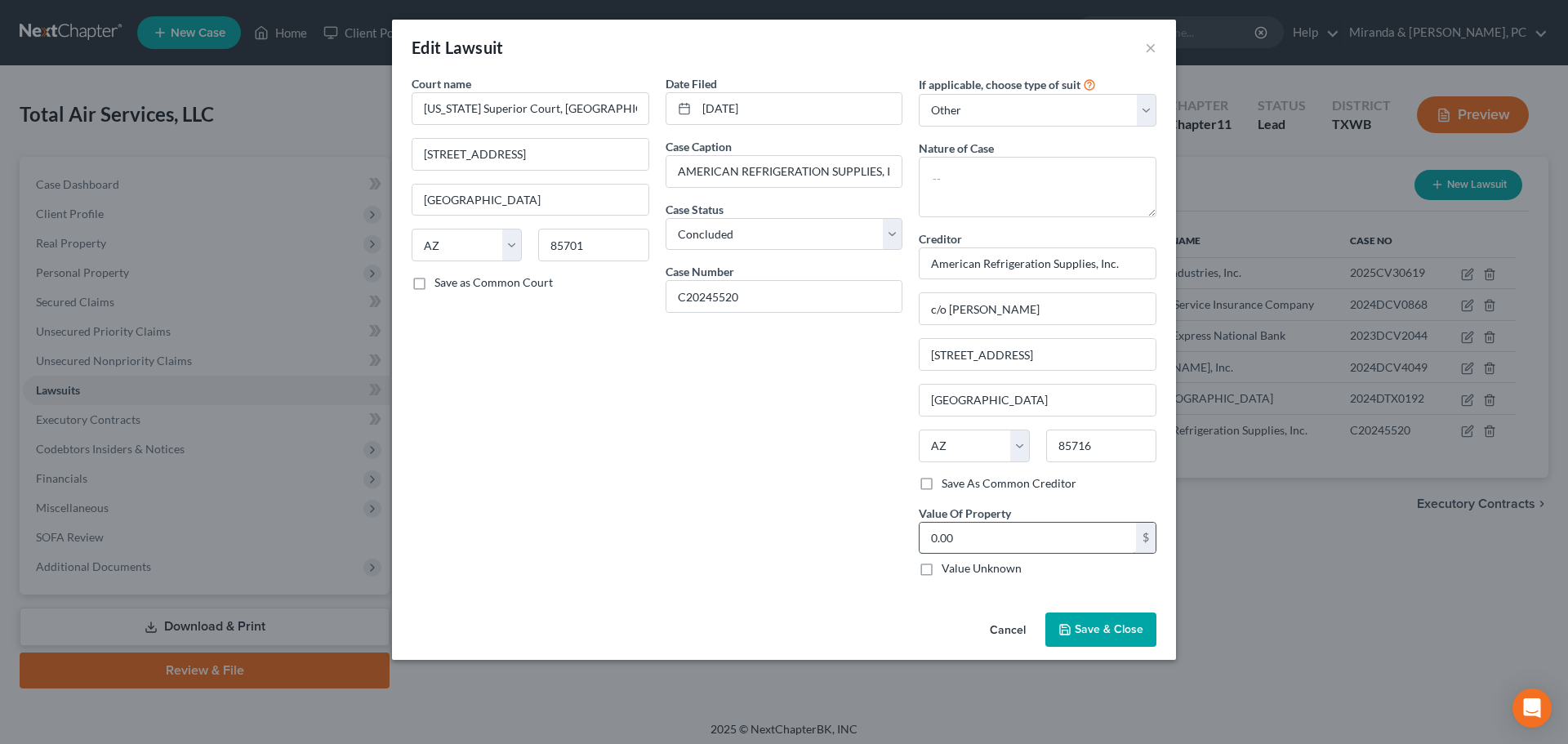
click at [997, 531] on input "0.00" at bounding box center [1028, 538] width 217 height 31
paste input "24,411.75"
type input "24,411.75"
click at [1107, 620] on button "Save & Close" at bounding box center [1101, 629] width 111 height 34
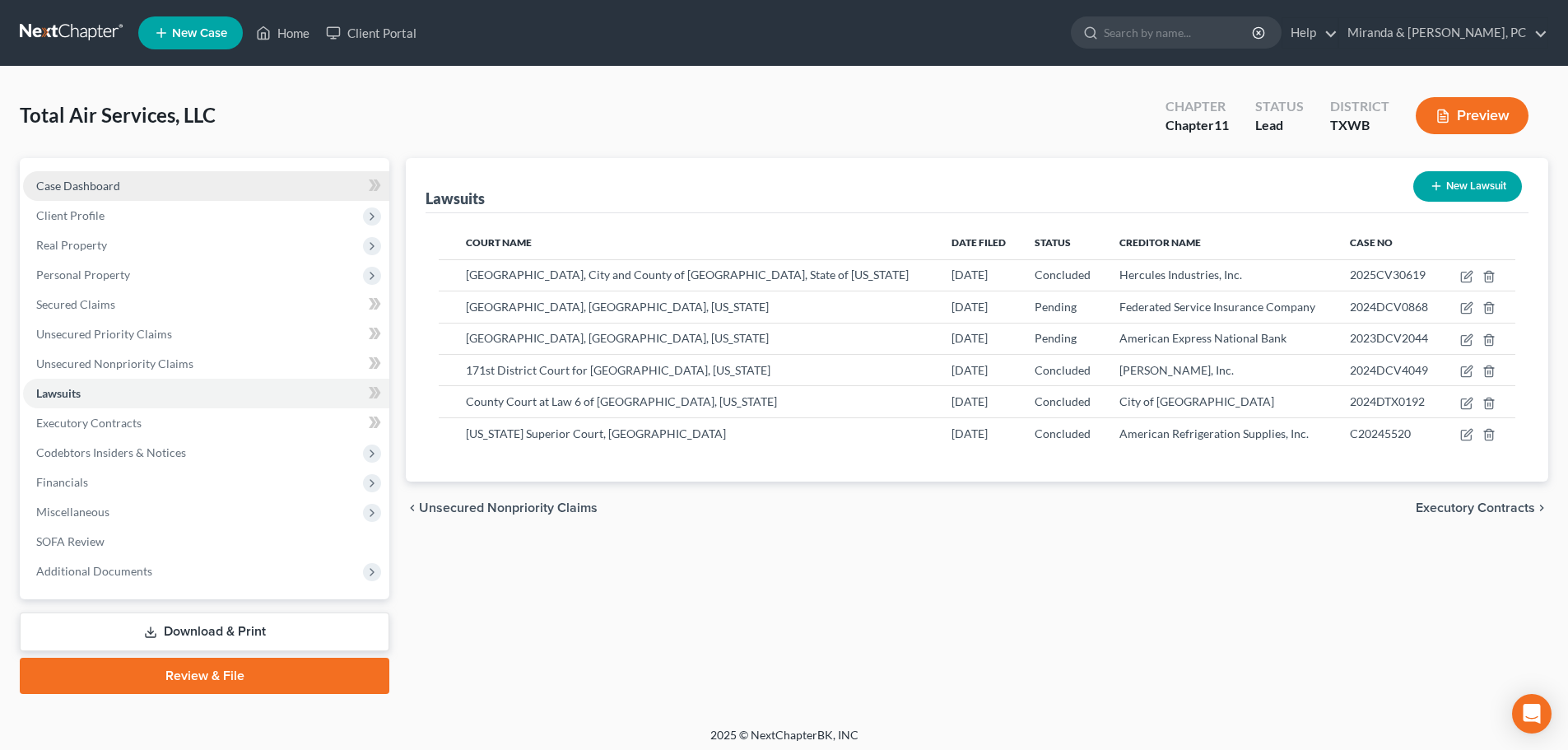
click at [99, 193] on link "Case Dashboard" at bounding box center [206, 185] width 367 height 29
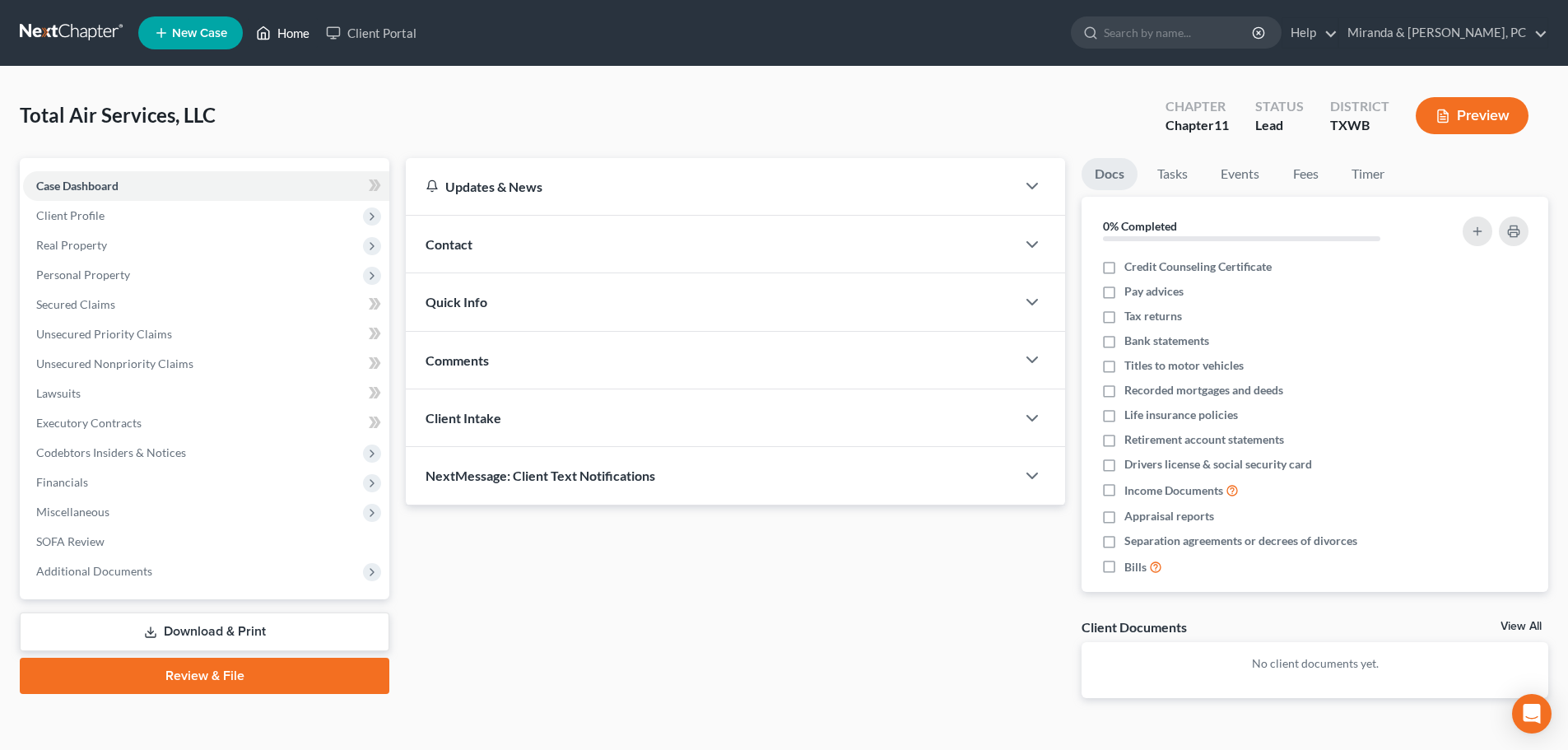
click at [287, 36] on link "Home" at bounding box center [282, 32] width 70 height 29
